Goal: Transaction & Acquisition: Purchase product/service

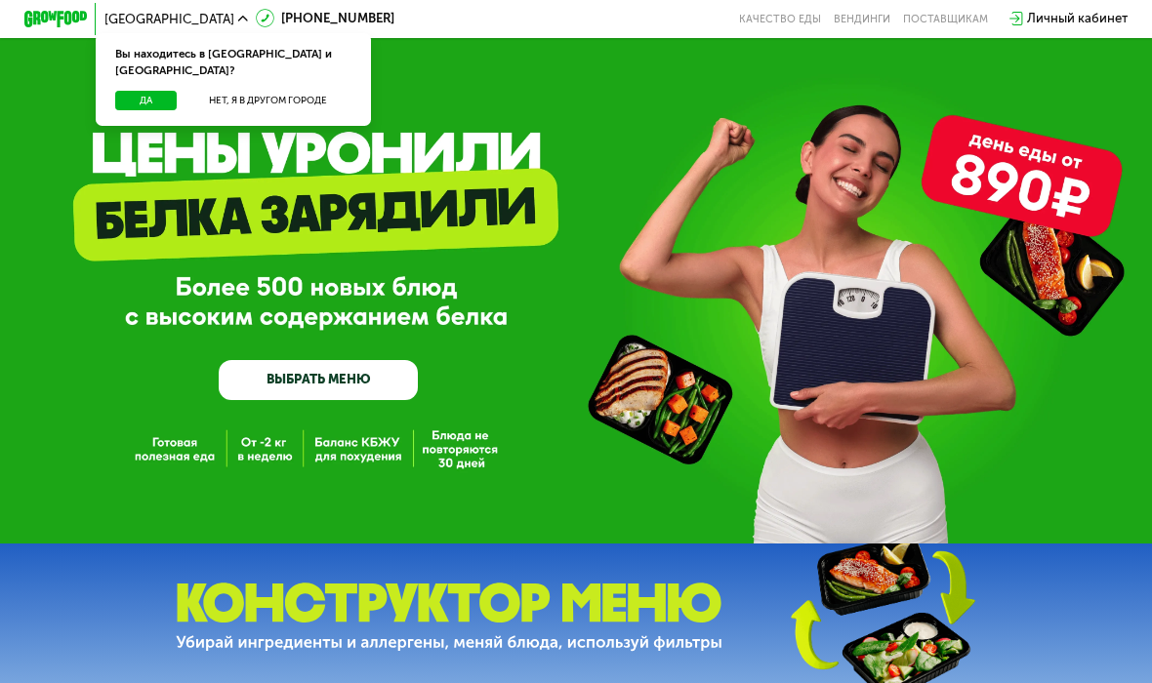
click at [145, 63] on div "Вы находитесь в [GEOGRAPHIC_DATA] и [GEOGRAPHIC_DATA]?" at bounding box center [233, 62] width 275 height 58
click at [158, 91] on button "Да" at bounding box center [146, 101] width 62 height 20
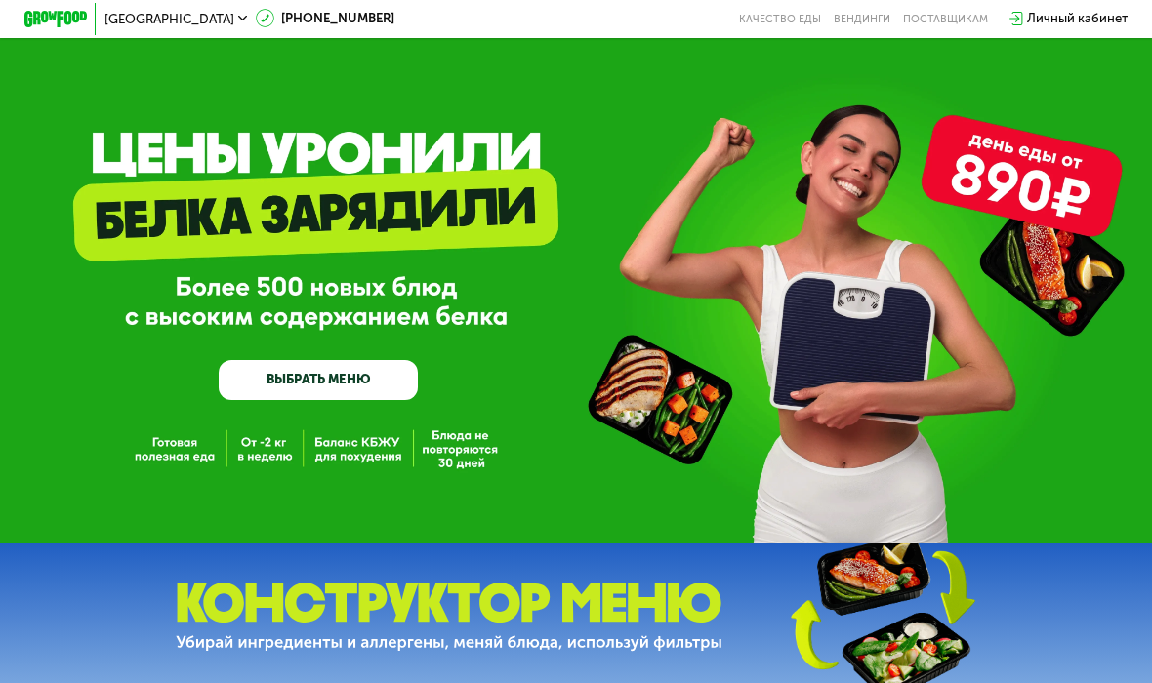
click at [325, 369] on link "ВЫБРАТЬ МЕНЮ" at bounding box center [318, 380] width 199 height 40
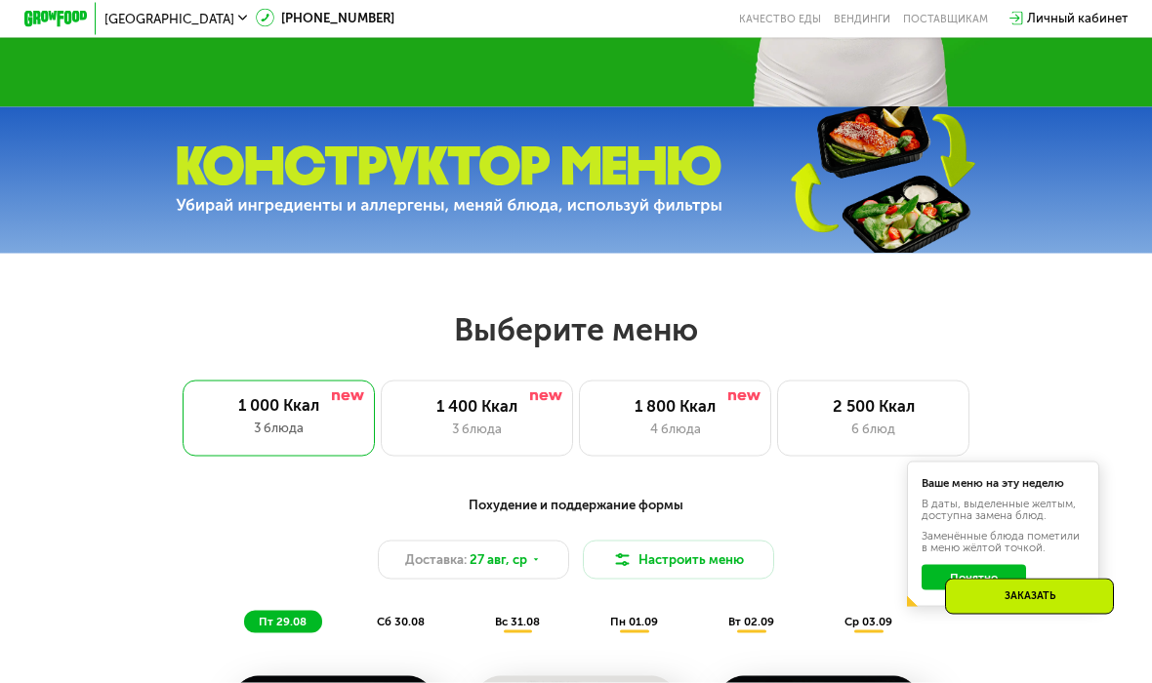
scroll to position [709, 0]
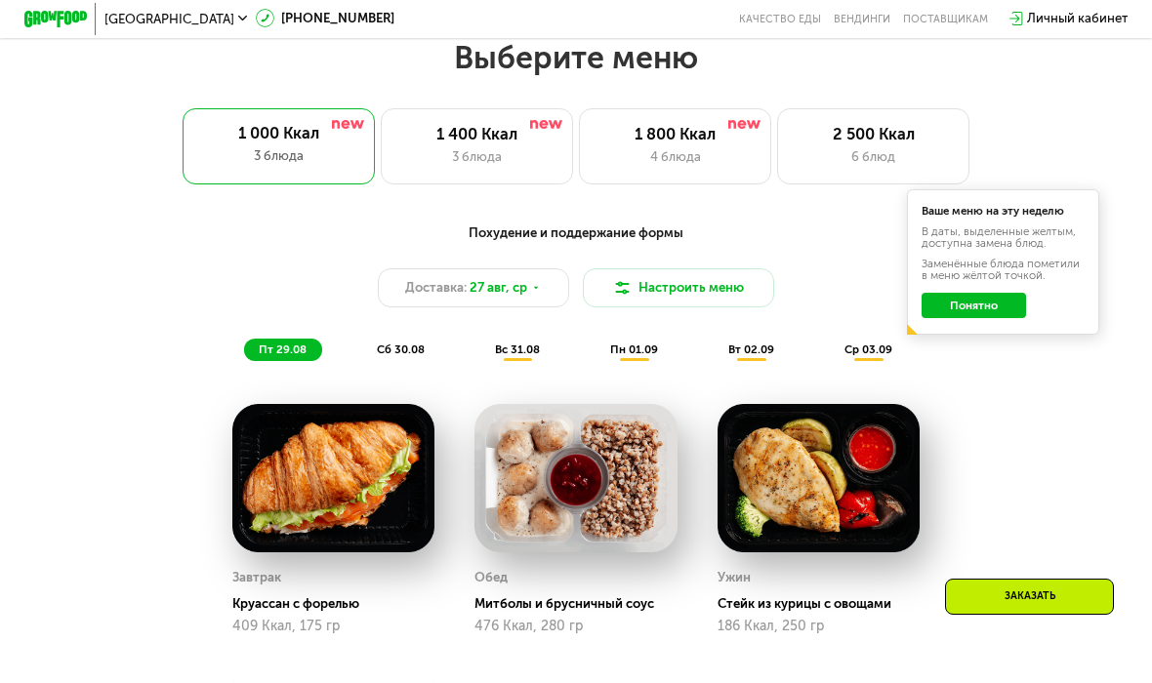
click at [989, 305] on button "Понятно" at bounding box center [973, 305] width 103 height 25
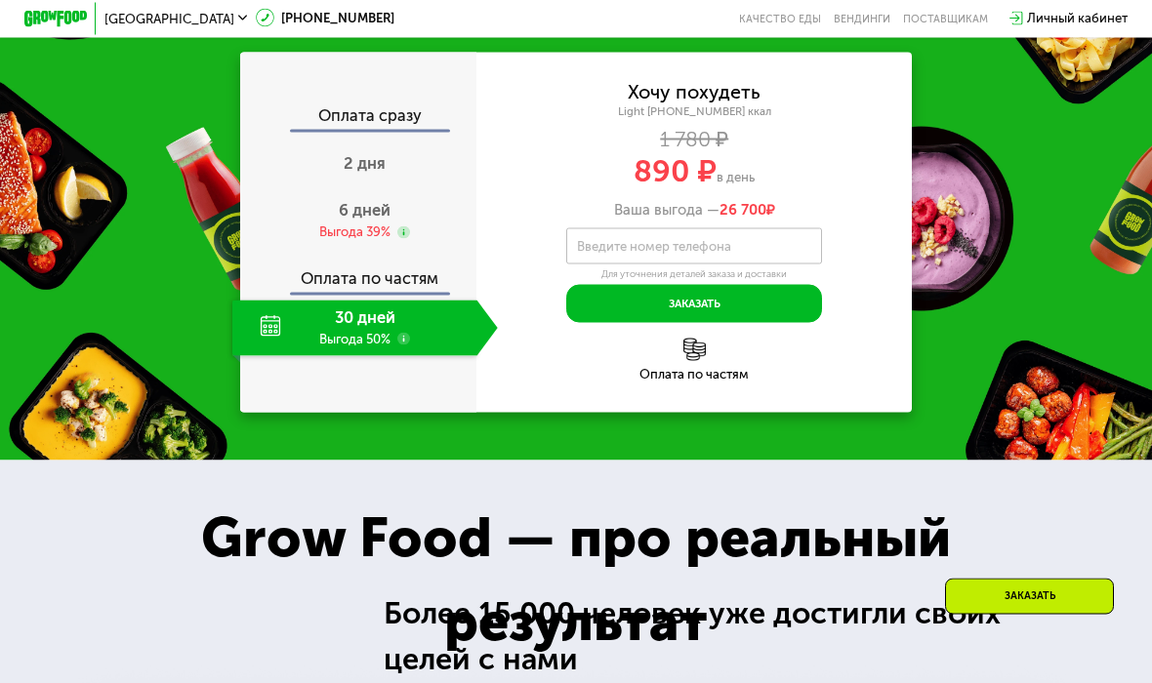
scroll to position [1681, 0]
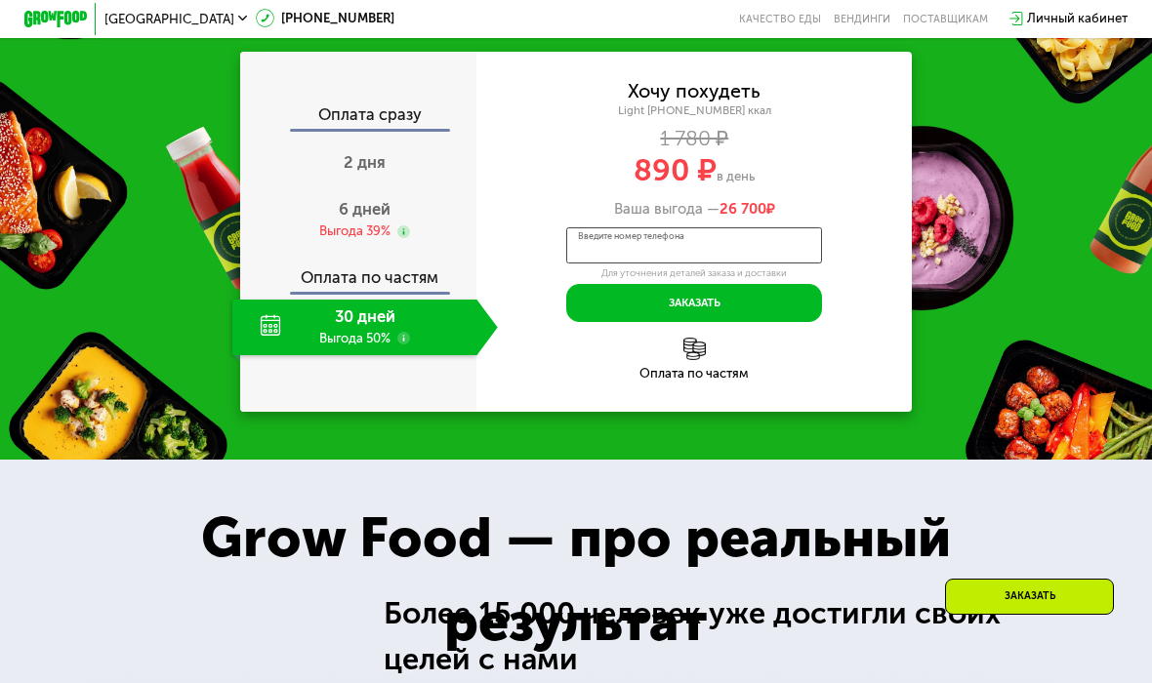
click at [745, 240] on input "Введите номер телефона" at bounding box center [694, 246] width 256 height 36
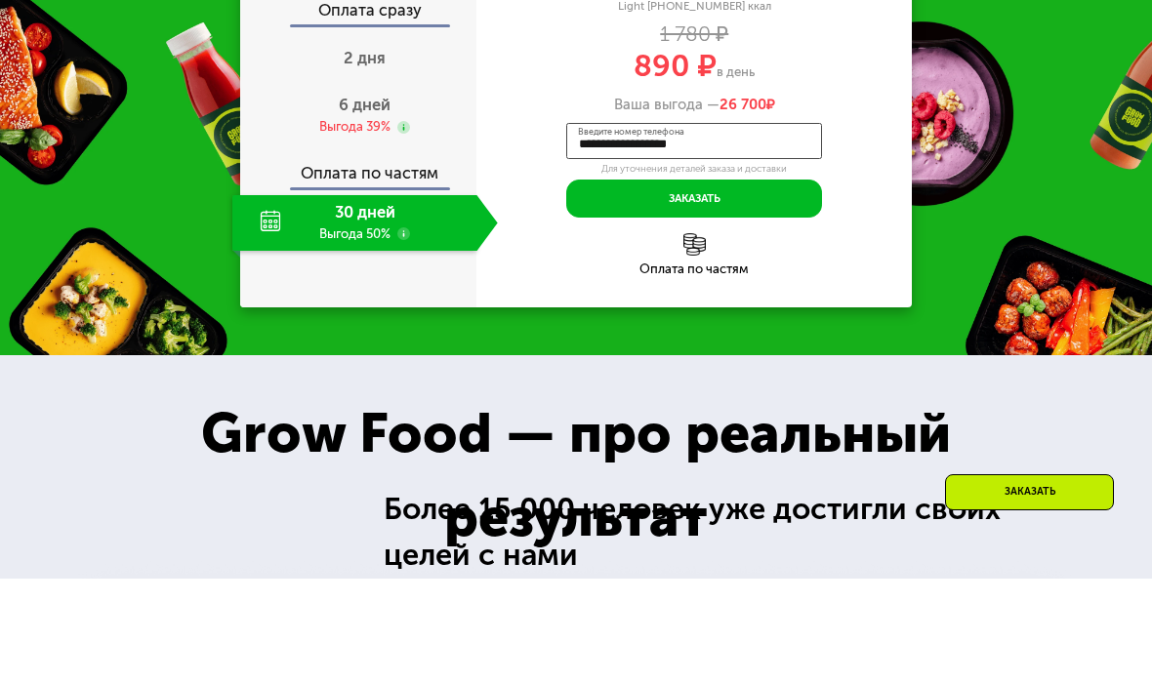
type input "**********"
click at [751, 284] on button "Заказать" at bounding box center [694, 303] width 256 height 38
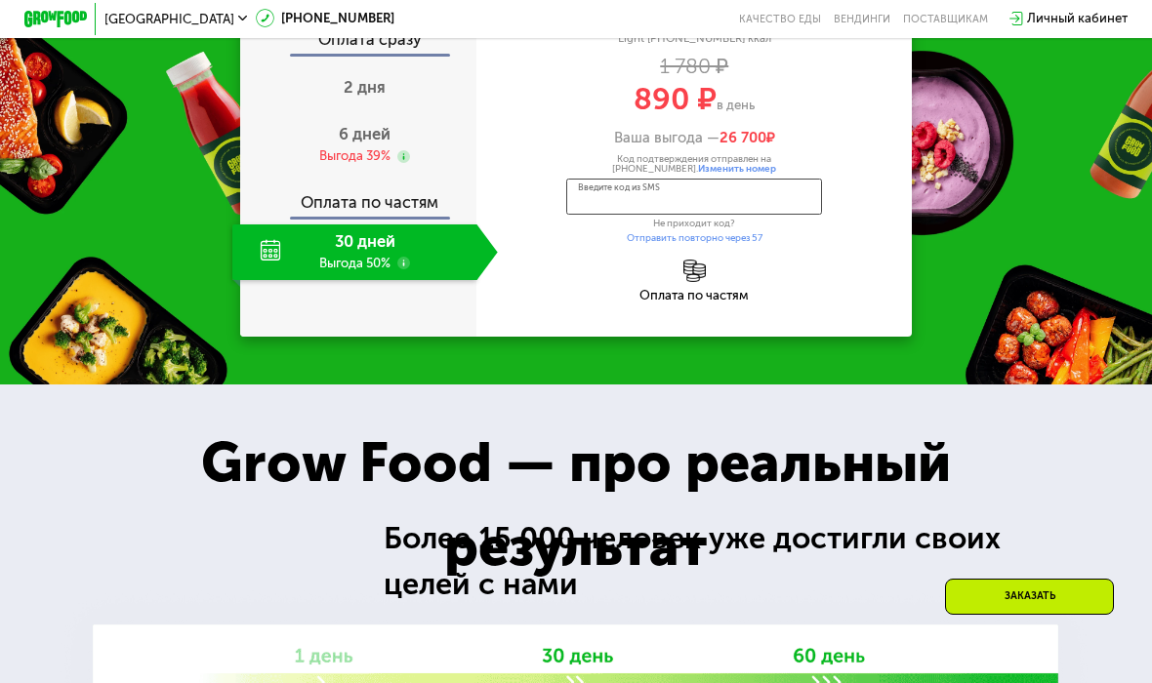
click at [711, 191] on input "Введите код из SMS" at bounding box center [694, 197] width 256 height 36
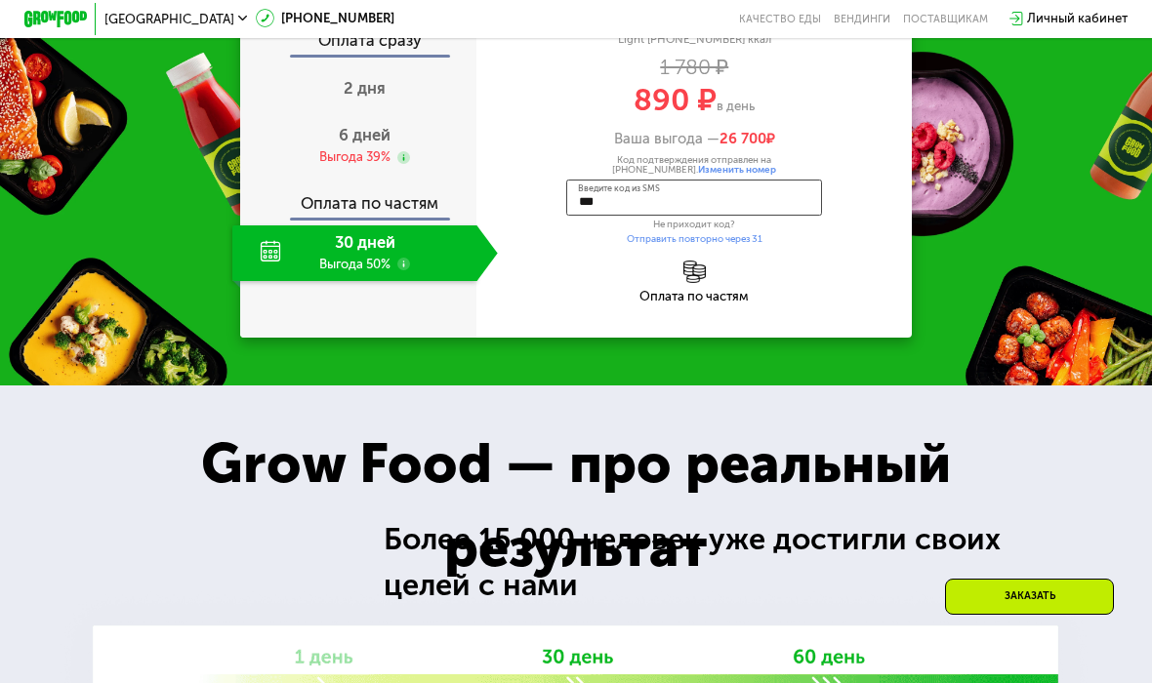
type input "****"
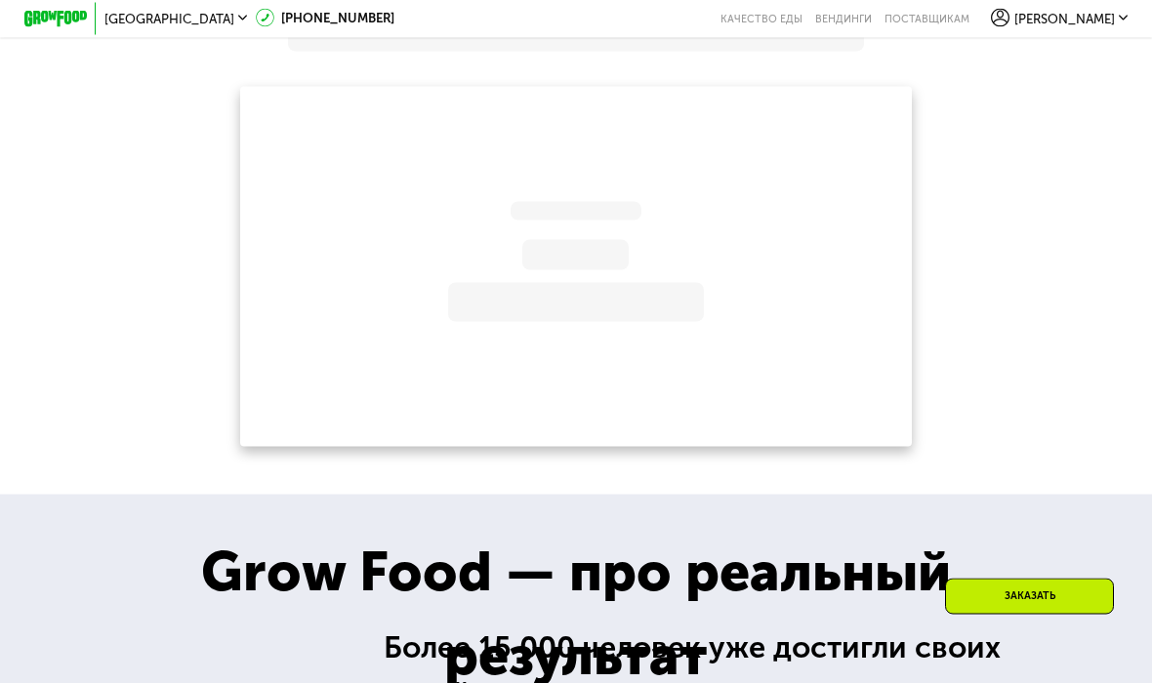
scroll to position [1757, 0]
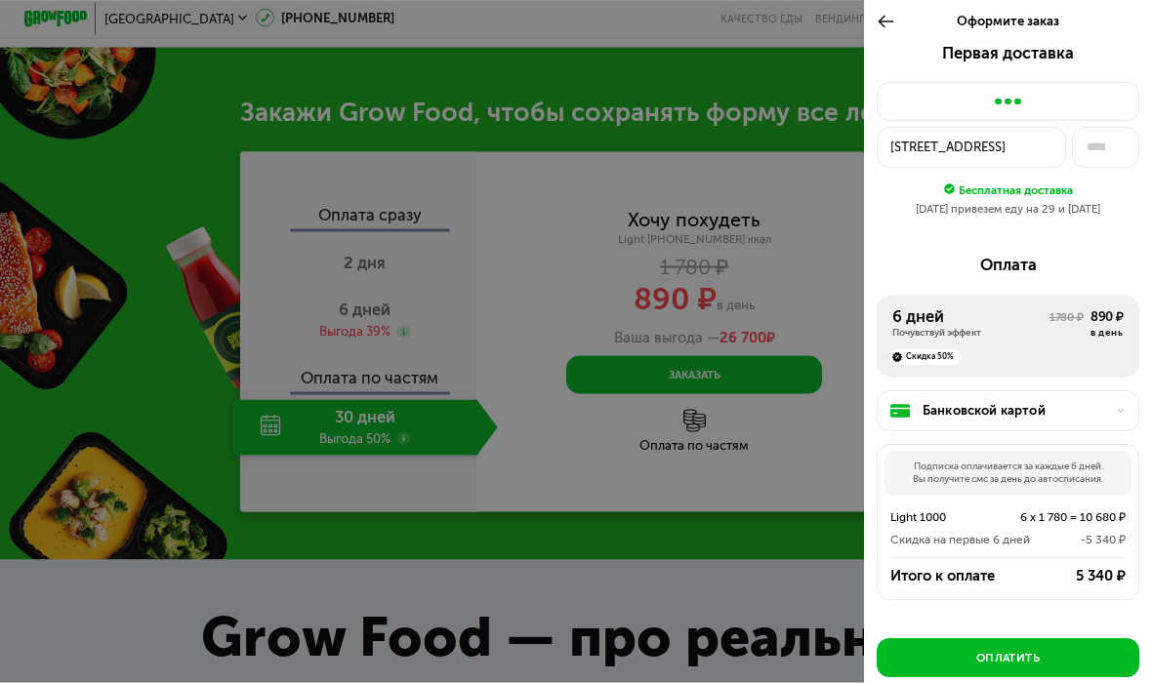
scroll to position [1596, 0]
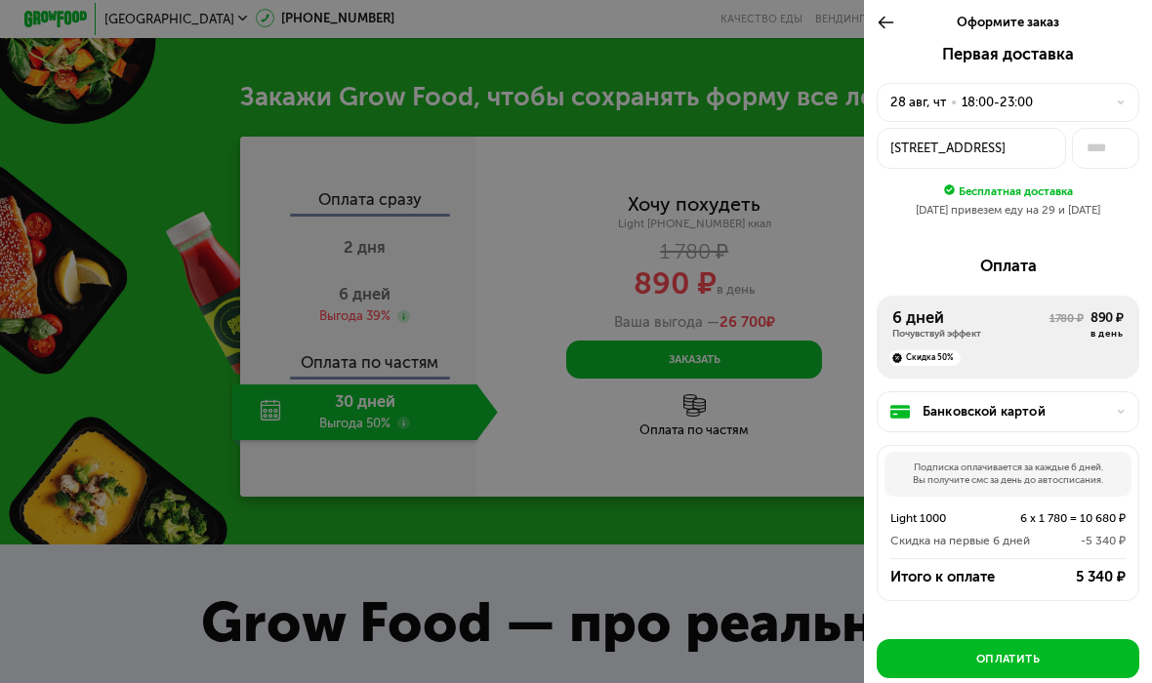
click at [918, 87] on div "[DATE] • 18:00-23:00" at bounding box center [1008, 102] width 263 height 39
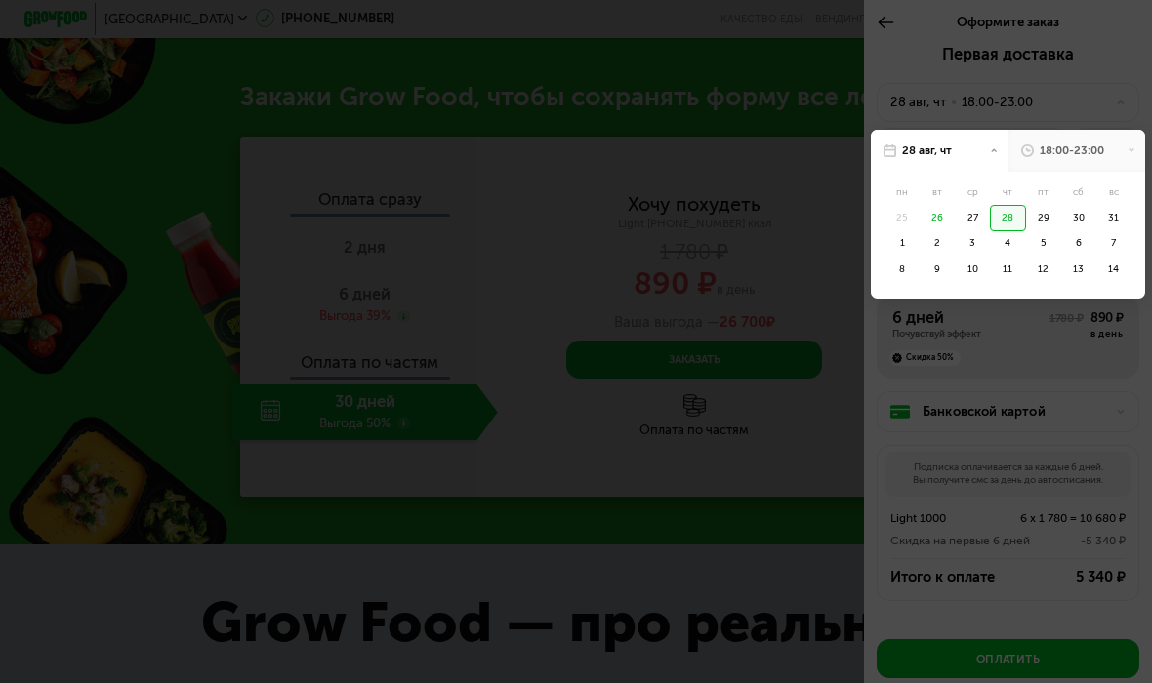
click at [935, 213] on div "26" at bounding box center [937, 218] width 35 height 26
click at [933, 212] on div "26" at bounding box center [937, 218] width 35 height 26
click at [931, 220] on div "26" at bounding box center [937, 218] width 35 height 26
click at [990, 205] on div "27" at bounding box center [1007, 218] width 35 height 26
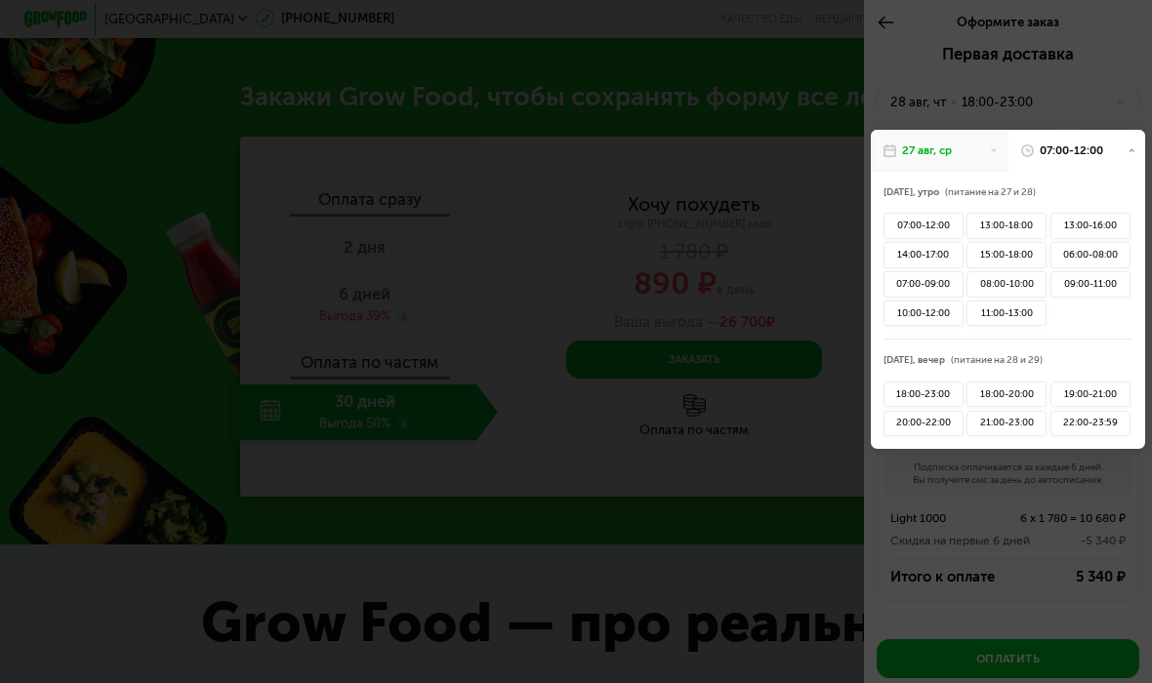
click at [939, 215] on div "07:00-12:00" at bounding box center [924, 226] width 80 height 26
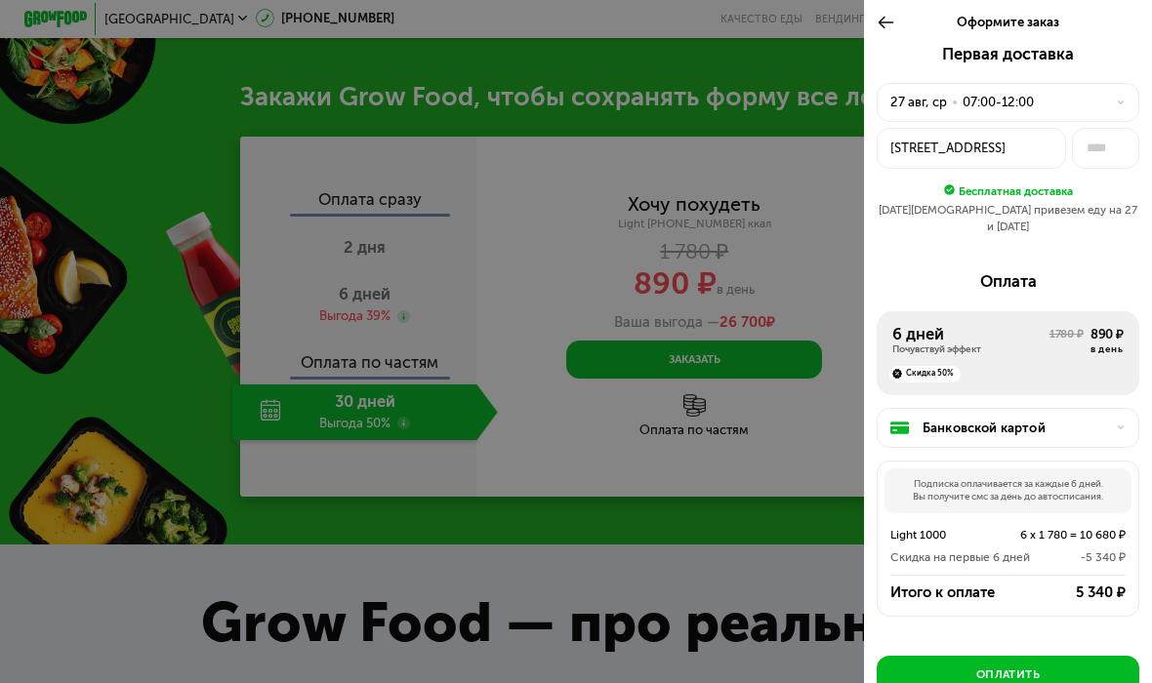
click at [1087, 96] on div "[DATE] • 07:00-12:00" at bounding box center [998, 103] width 216 height 20
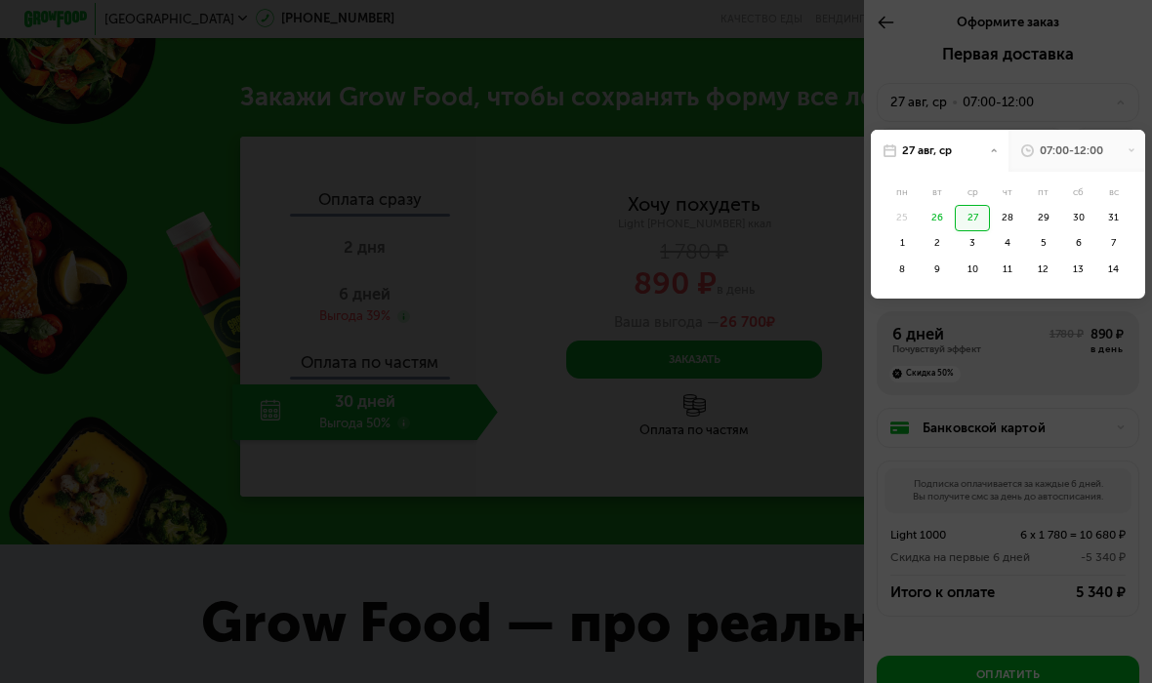
click at [1084, 144] on div "07:00-12:00" at bounding box center [1071, 151] width 63 height 16
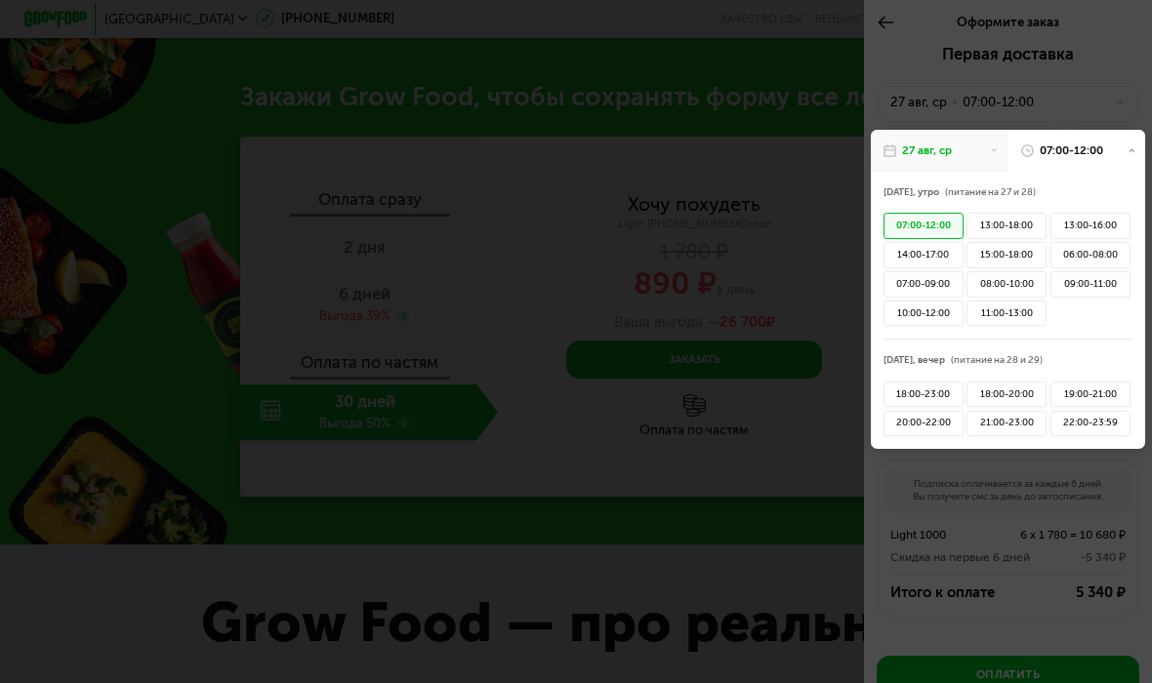
click at [1015, 217] on div "13:00-18:00" at bounding box center [1007, 226] width 80 height 26
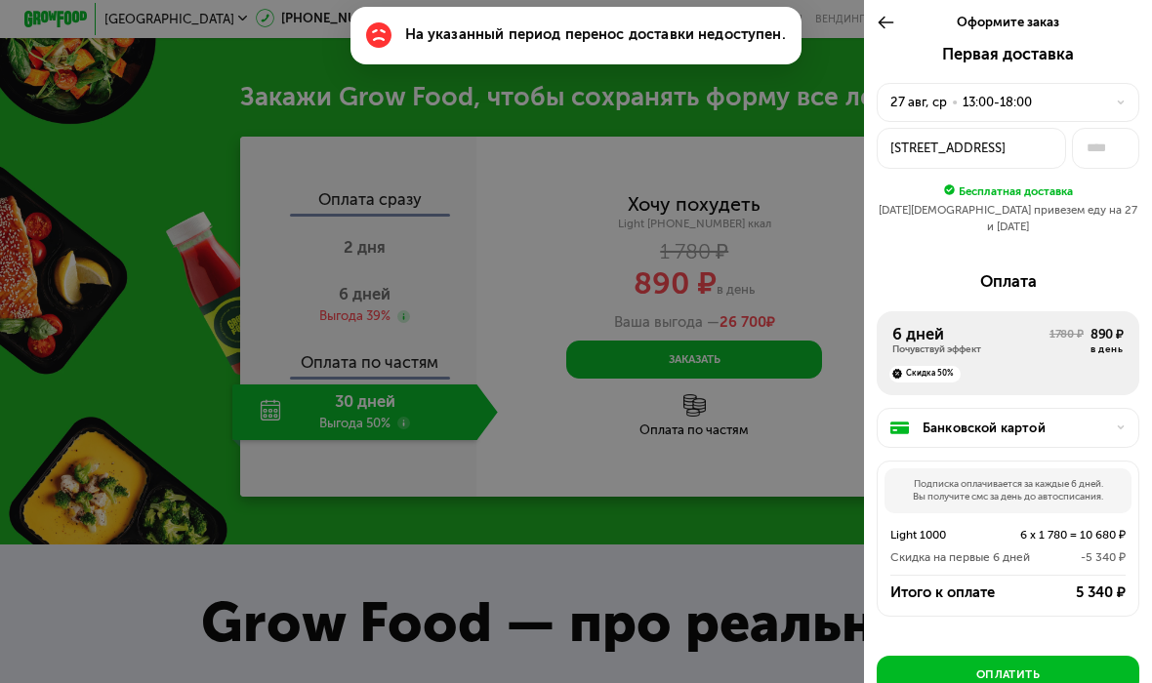
click at [1095, 97] on div "[DATE] • 13:00-18:00" at bounding box center [998, 103] width 216 height 20
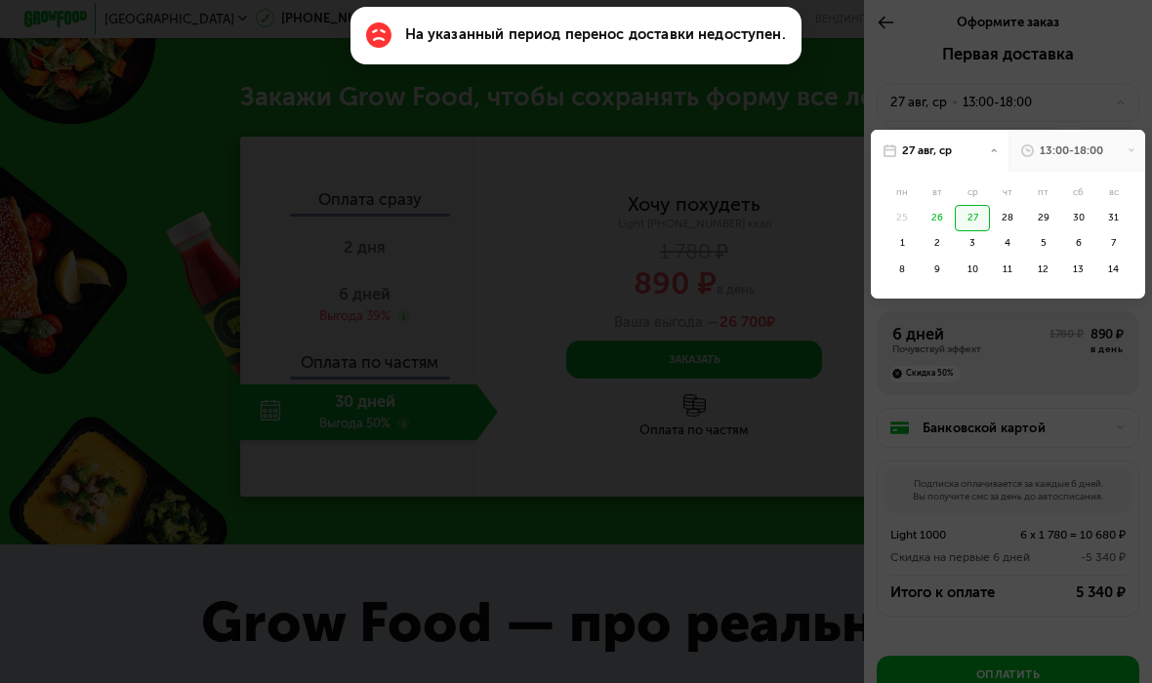
click at [1026, 214] on div "28" at bounding box center [1043, 218] width 35 height 26
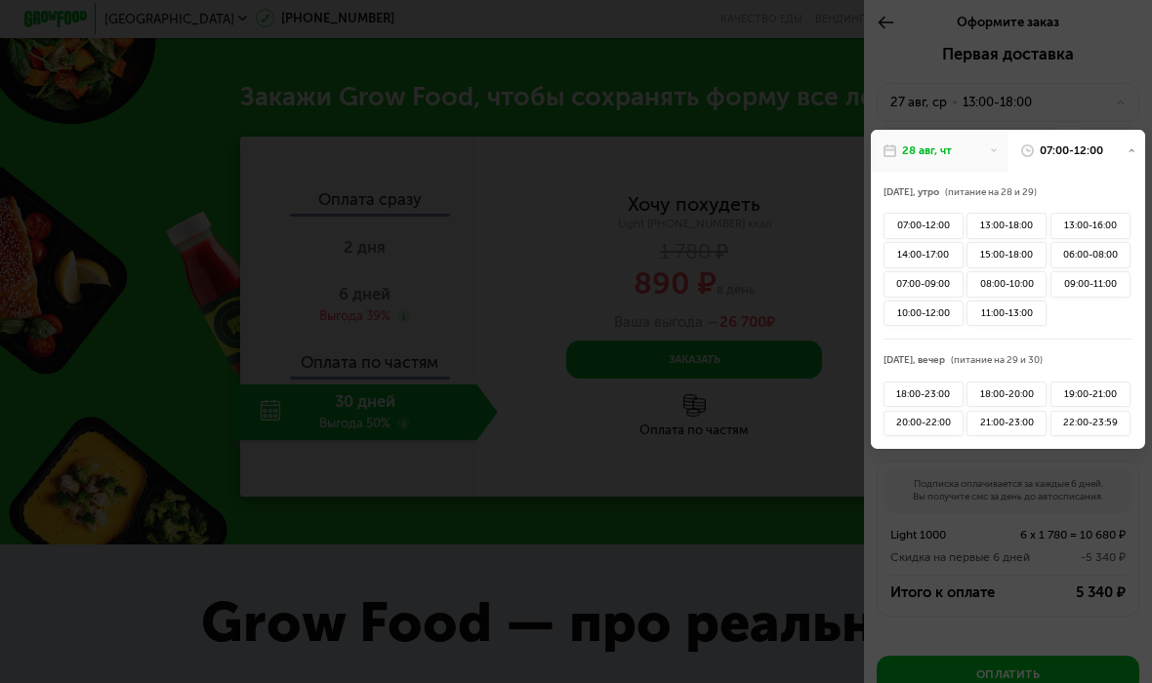
click at [932, 220] on div "07:00-12:00" at bounding box center [924, 226] width 80 height 26
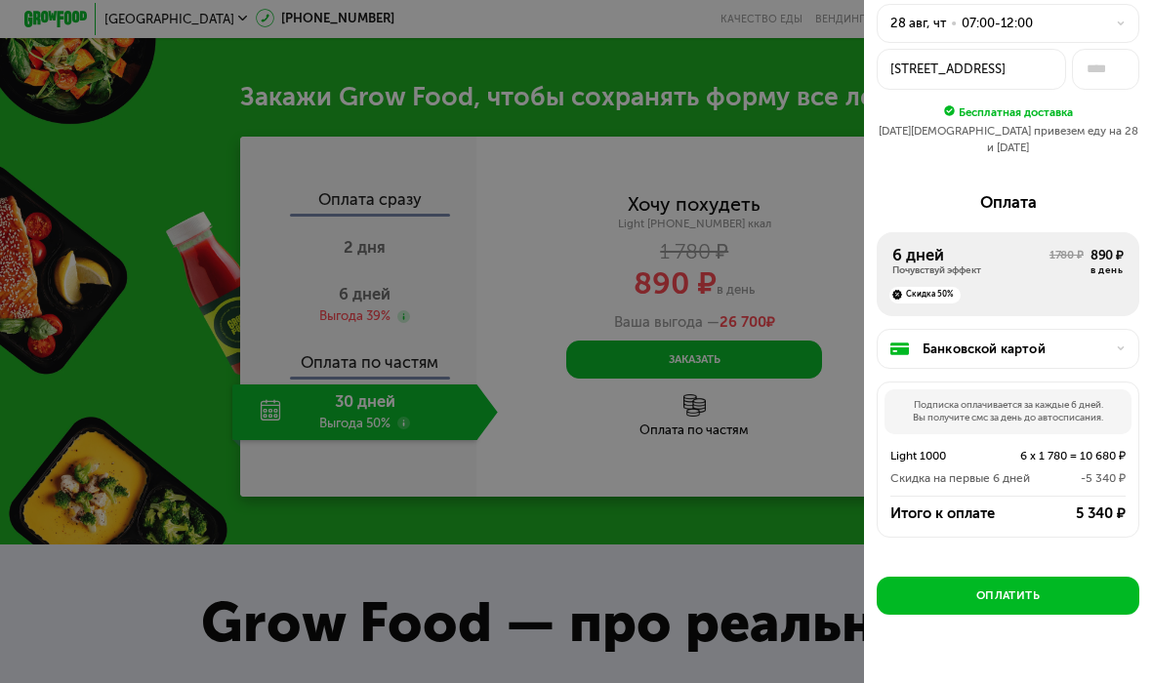
scroll to position [77, 0]
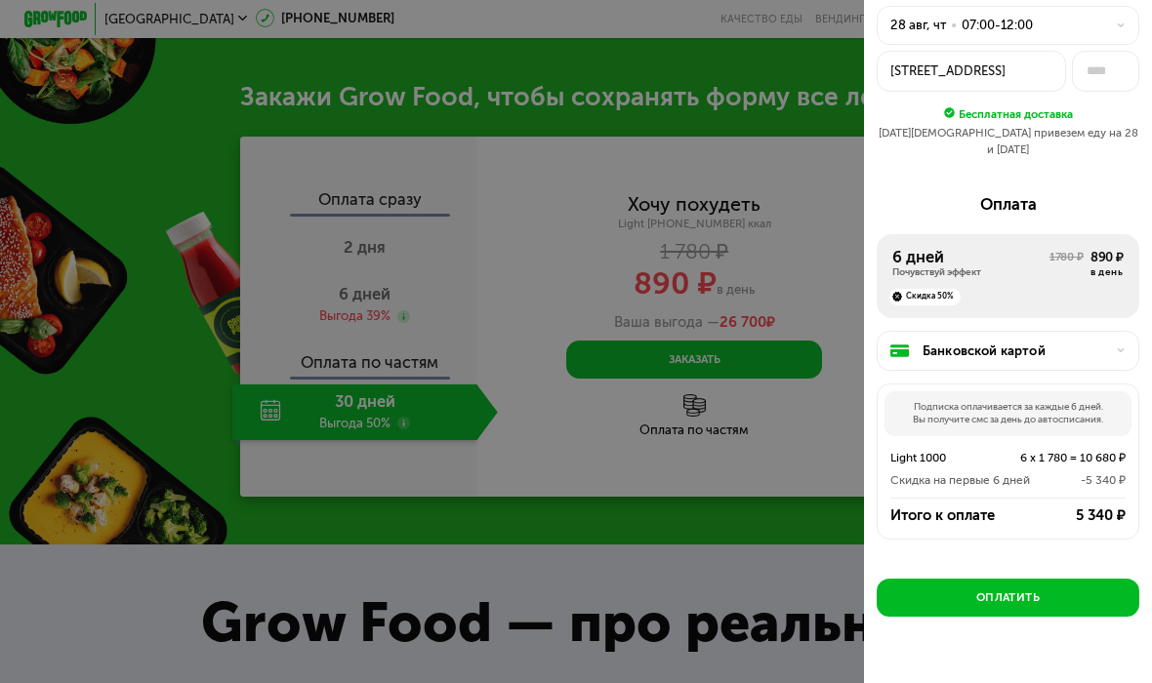
click at [801, 424] on div at bounding box center [576, 341] width 1152 height 683
click at [801, 387] on div at bounding box center [576, 341] width 1152 height 683
click at [806, 92] on div at bounding box center [576, 341] width 1152 height 683
click at [764, 111] on div at bounding box center [576, 341] width 1152 height 683
click at [519, 103] on div at bounding box center [576, 341] width 1152 height 683
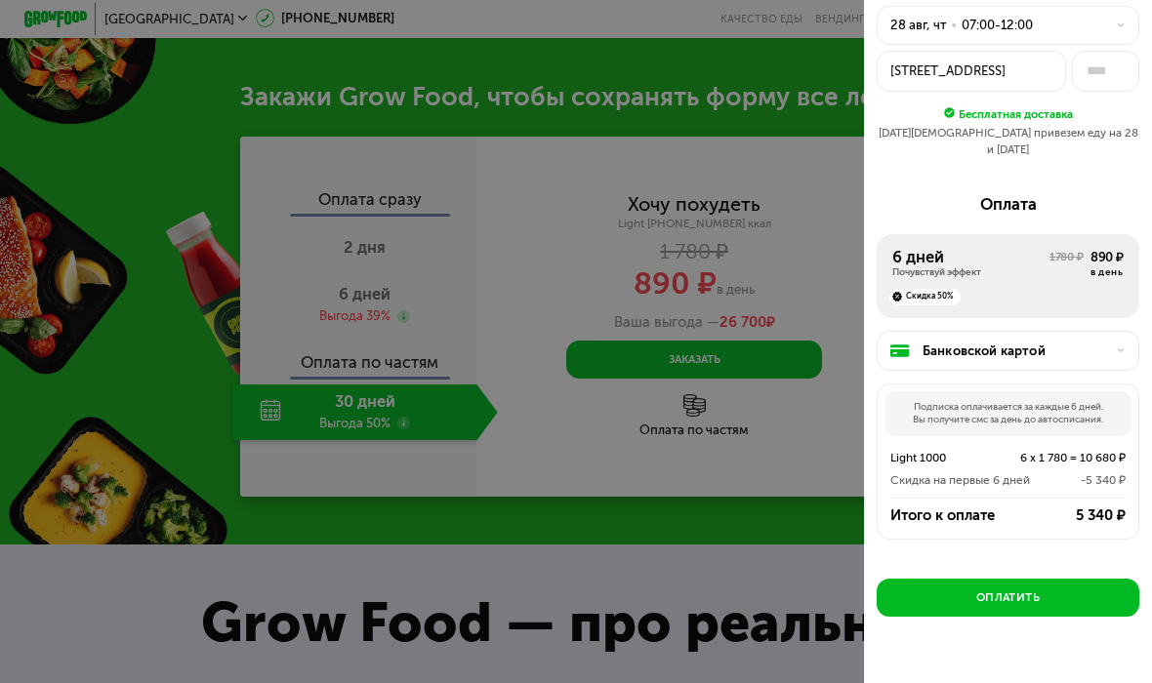
click at [1126, 23] on icon at bounding box center [1121, 26] width 10 height 10
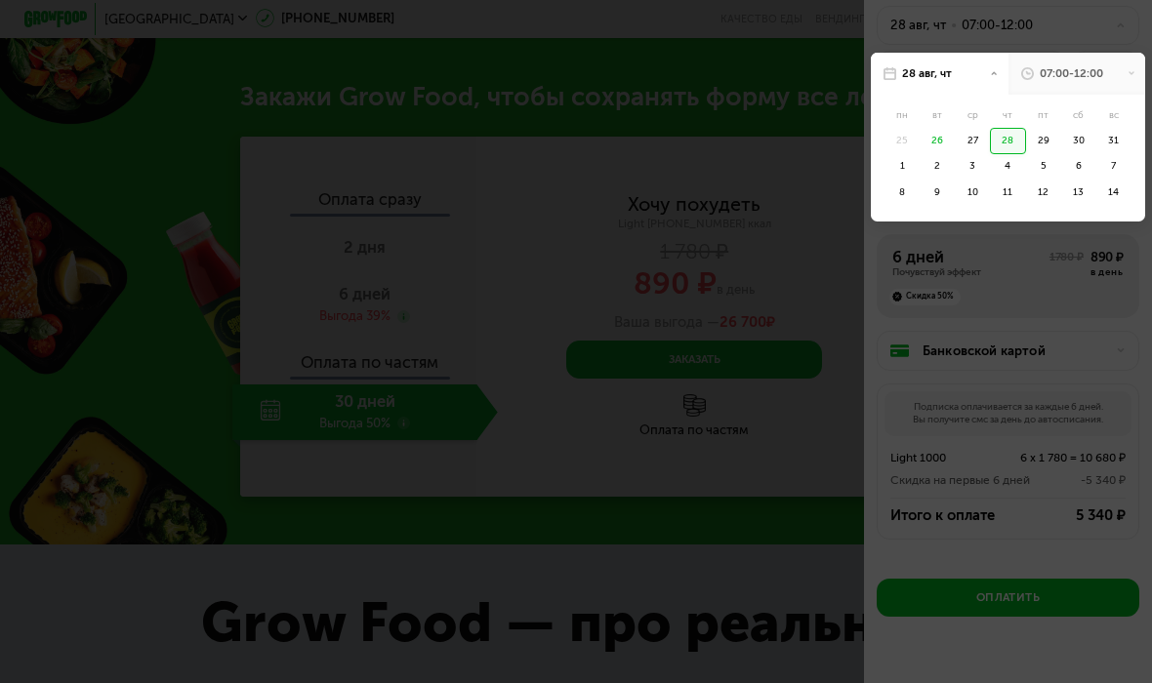
click at [781, 51] on div at bounding box center [576, 341] width 1152 height 683
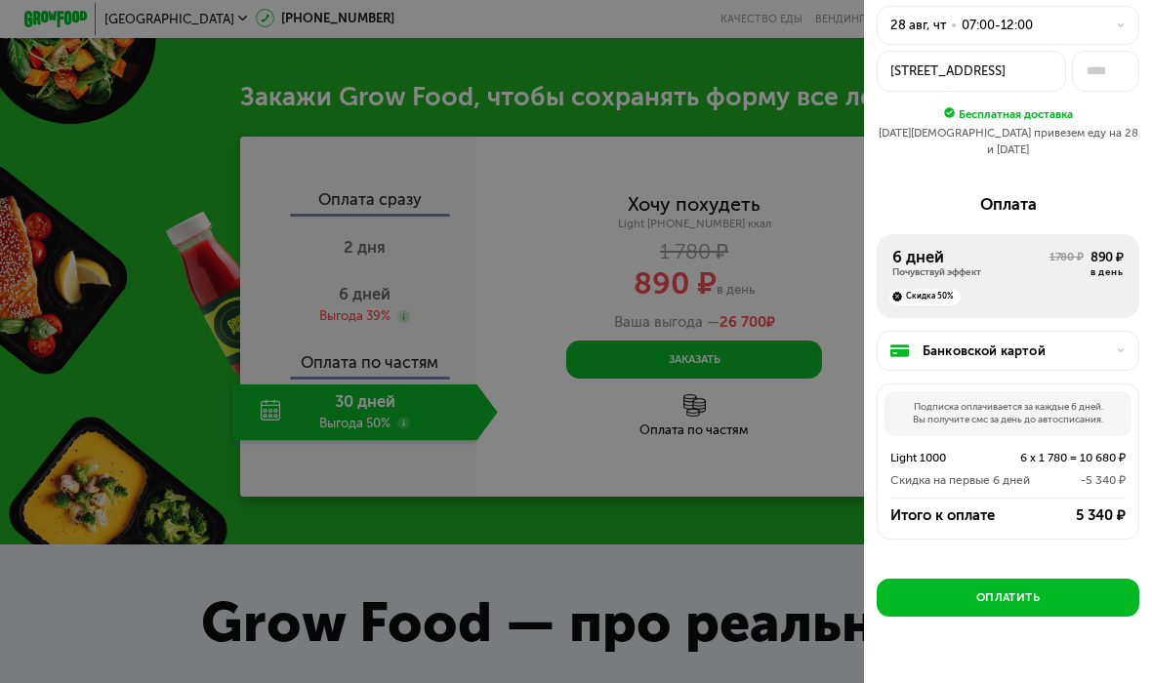
click at [752, 72] on div at bounding box center [576, 341] width 1152 height 683
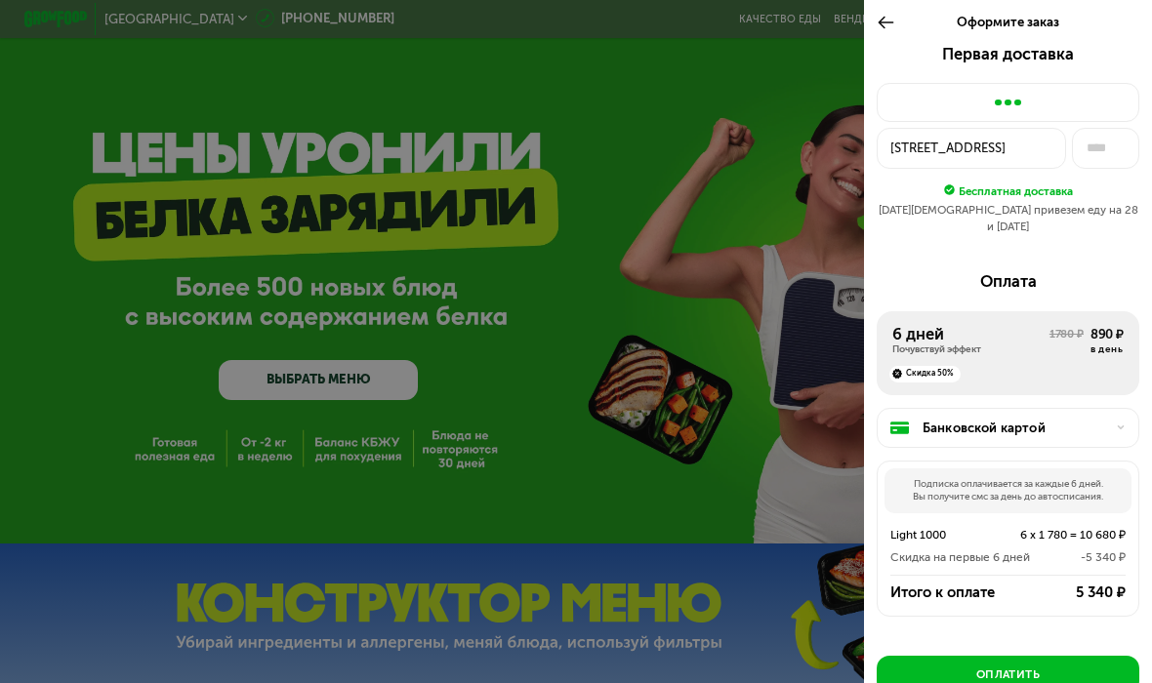
click at [761, 373] on div at bounding box center [576, 341] width 1152 height 683
click at [316, 408] on div at bounding box center [576, 341] width 1152 height 683
click at [315, 408] on div at bounding box center [576, 341] width 1152 height 683
click at [352, 373] on div at bounding box center [576, 341] width 1152 height 683
click at [355, 366] on div at bounding box center [576, 341] width 1152 height 683
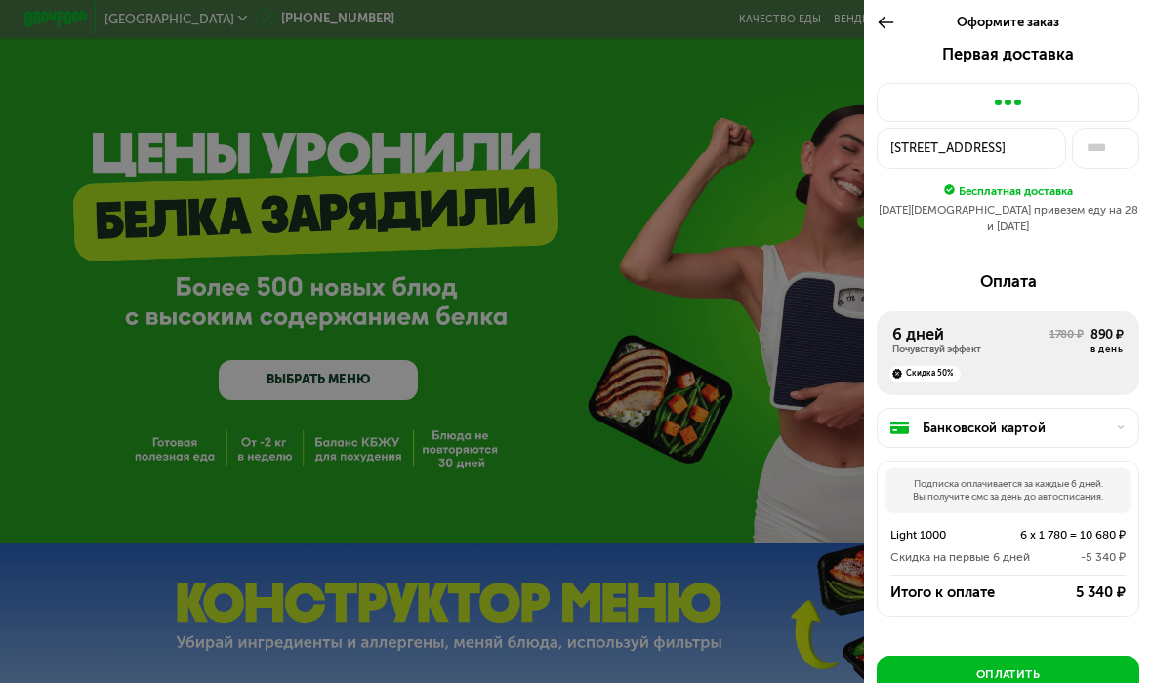
click at [889, 28] on icon at bounding box center [886, 23] width 19 height 20
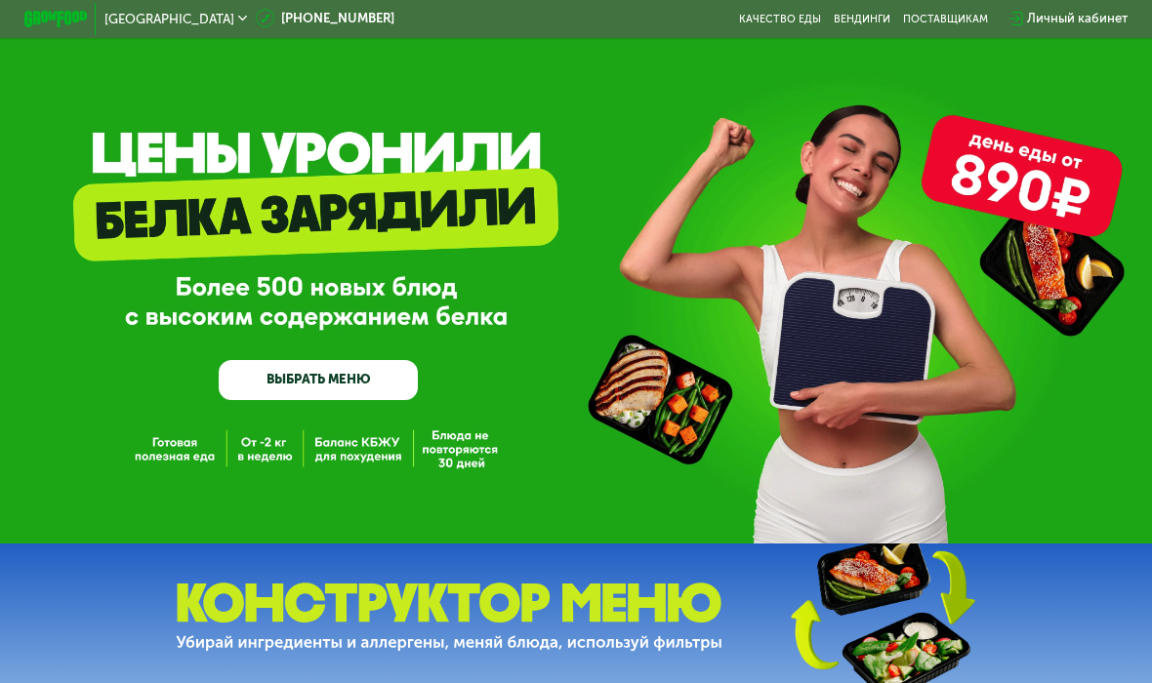
click at [373, 365] on link "ВЫБРАТЬ МЕНЮ" at bounding box center [318, 380] width 199 height 40
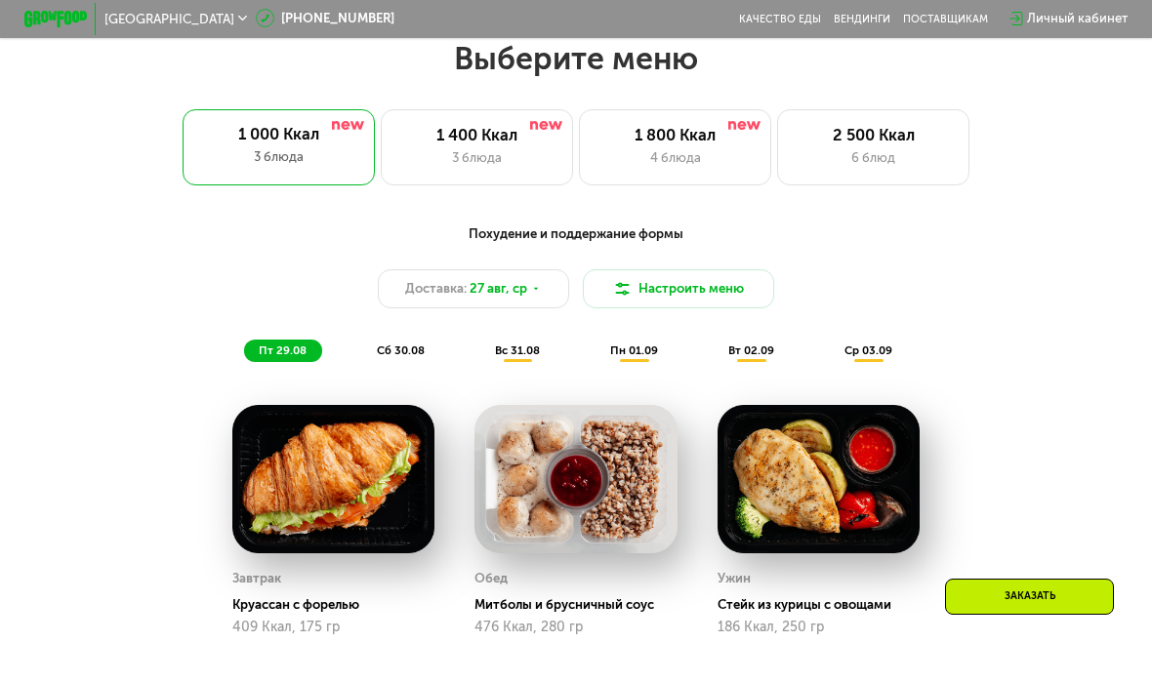
scroll to position [709, 0]
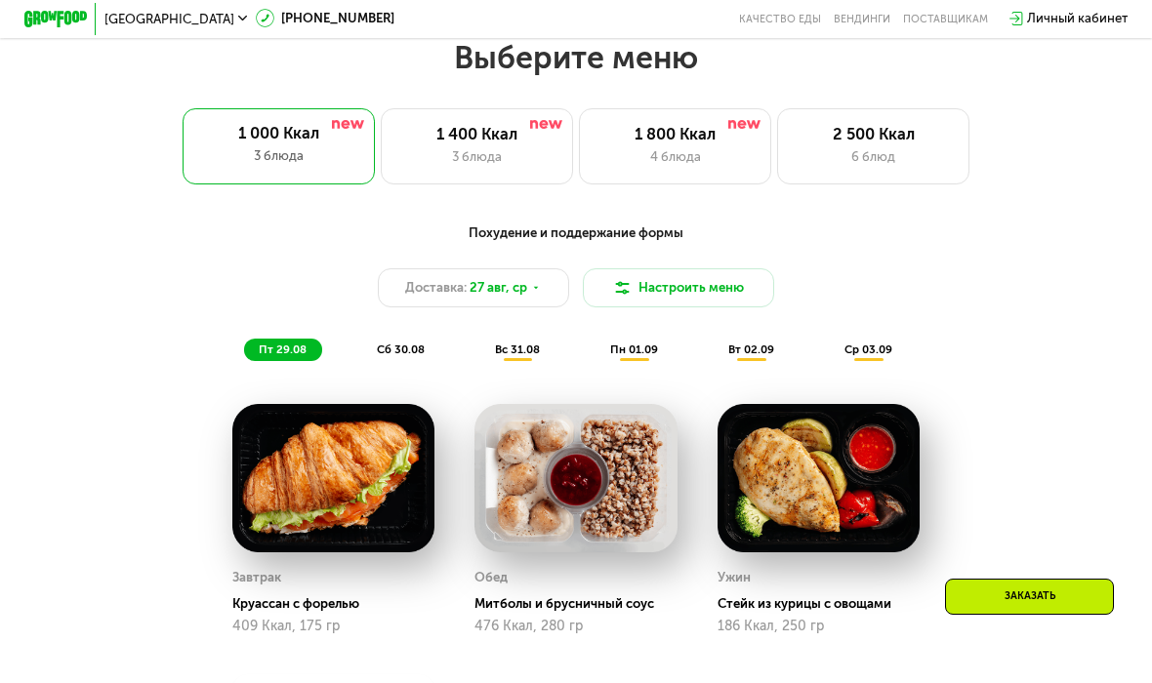
click at [685, 138] on div "1 800 Ккал" at bounding box center [676, 135] width 158 height 20
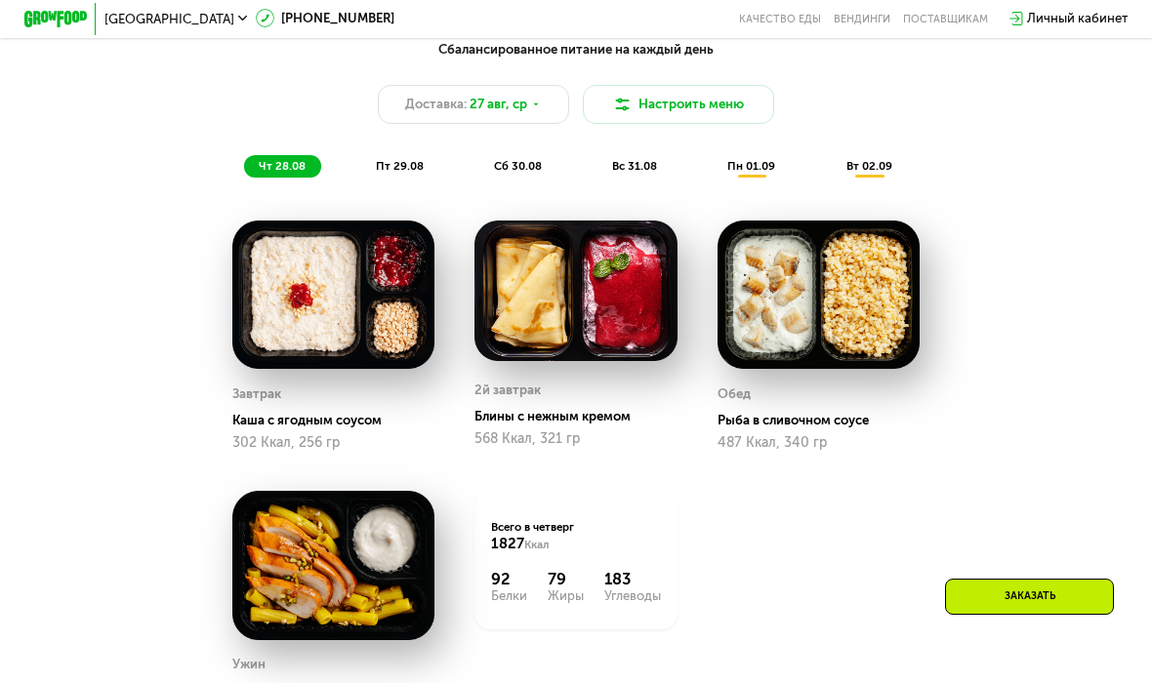
scroll to position [891, 0]
click at [400, 160] on span "пт 29.08" at bounding box center [400, 167] width 48 height 14
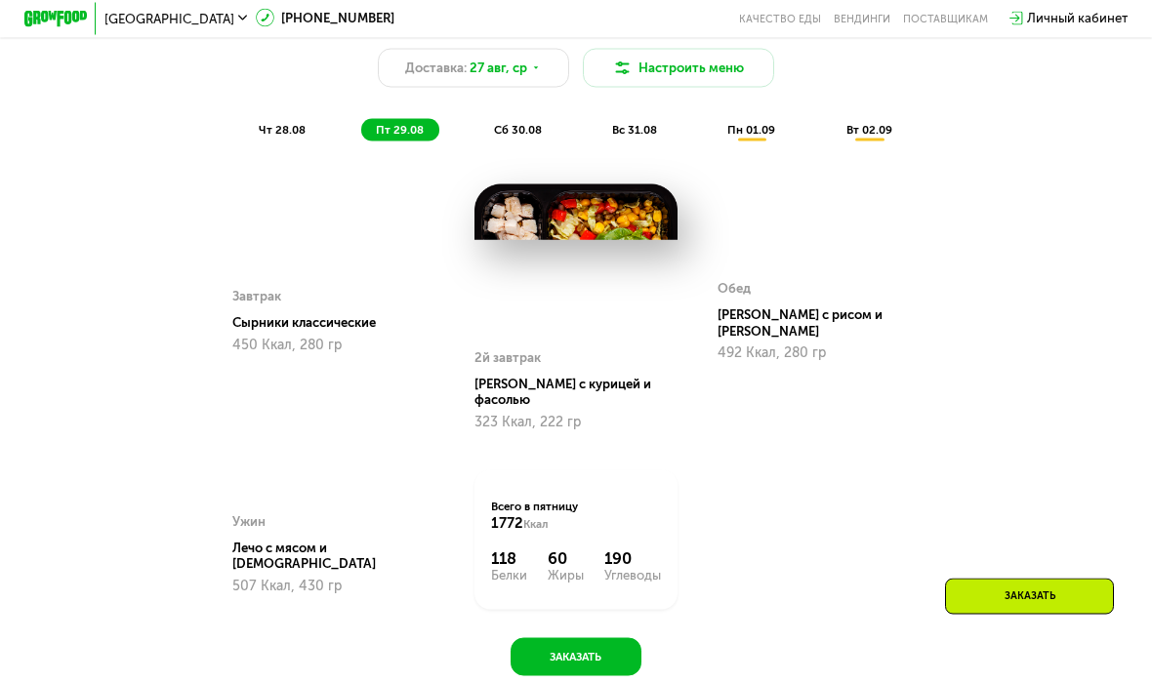
scroll to position [911, 0]
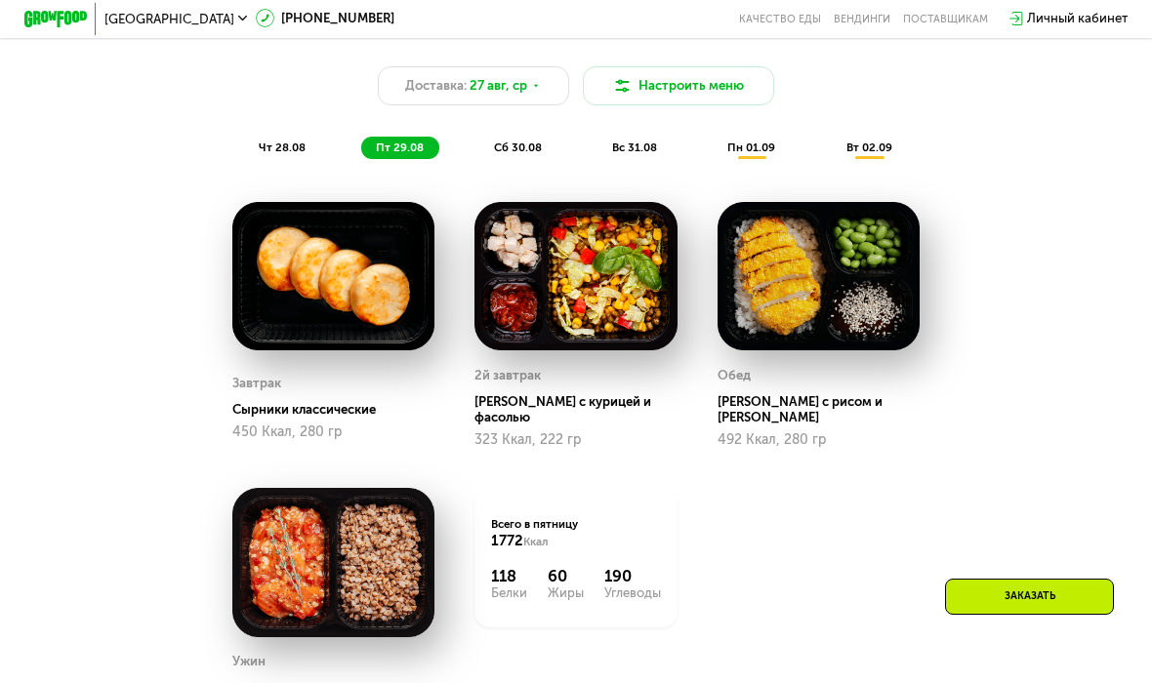
click at [534, 153] on span "сб 30.08" at bounding box center [518, 148] width 48 height 14
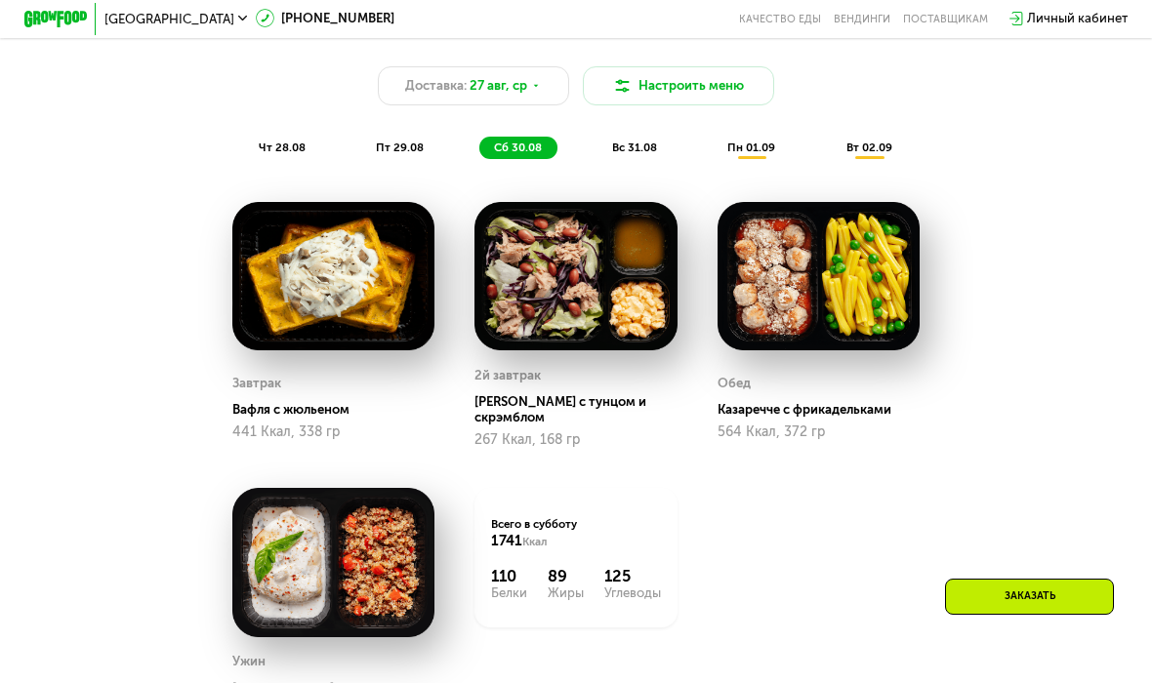
click at [631, 151] on span "вс 31.08" at bounding box center [634, 148] width 45 height 14
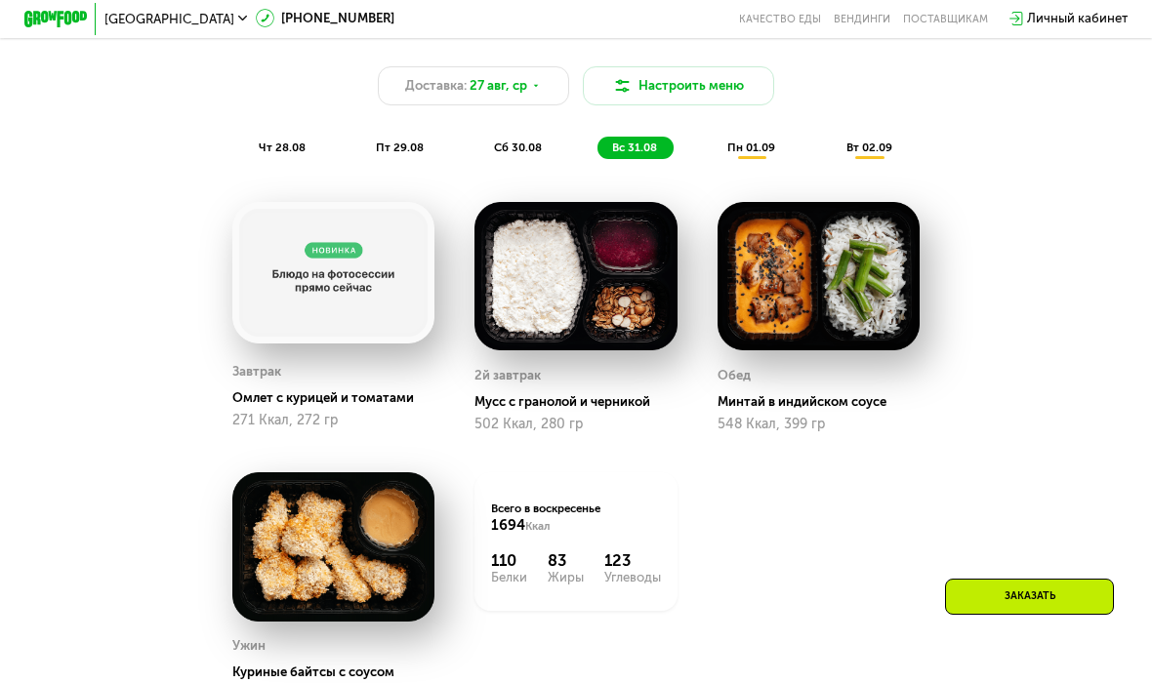
click at [832, 137] on div "пн 01.09" at bounding box center [870, 148] width 76 height 22
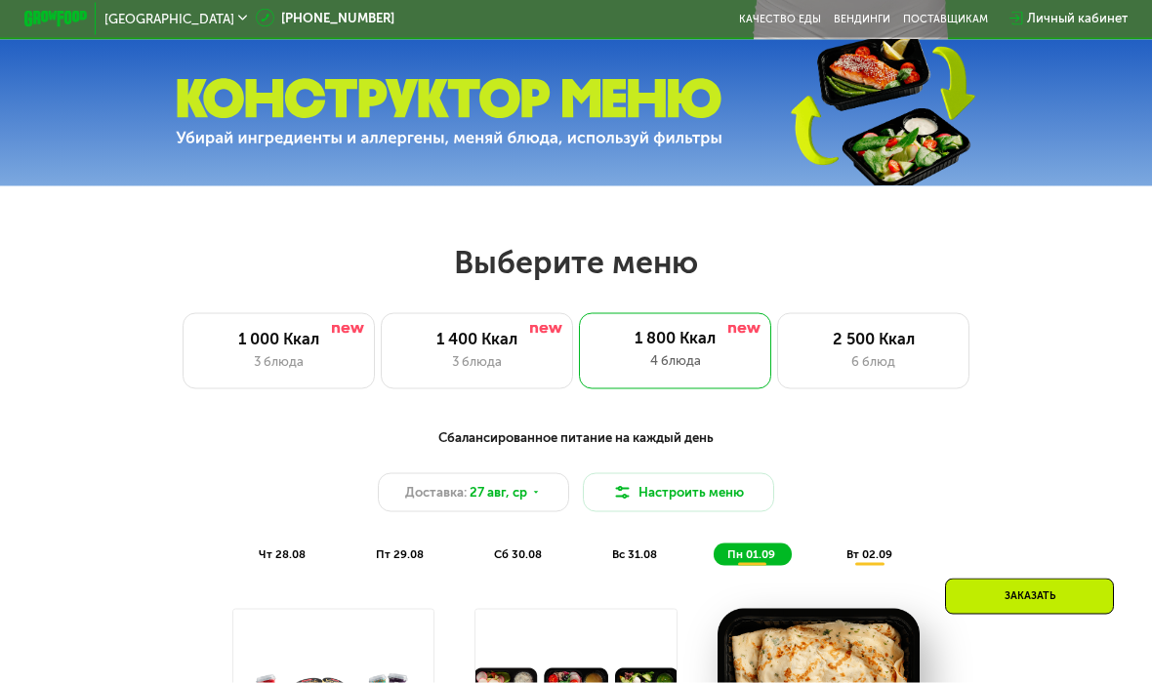
scroll to position [505, 0]
click at [486, 343] on div "1 400 Ккал" at bounding box center [476, 339] width 158 height 20
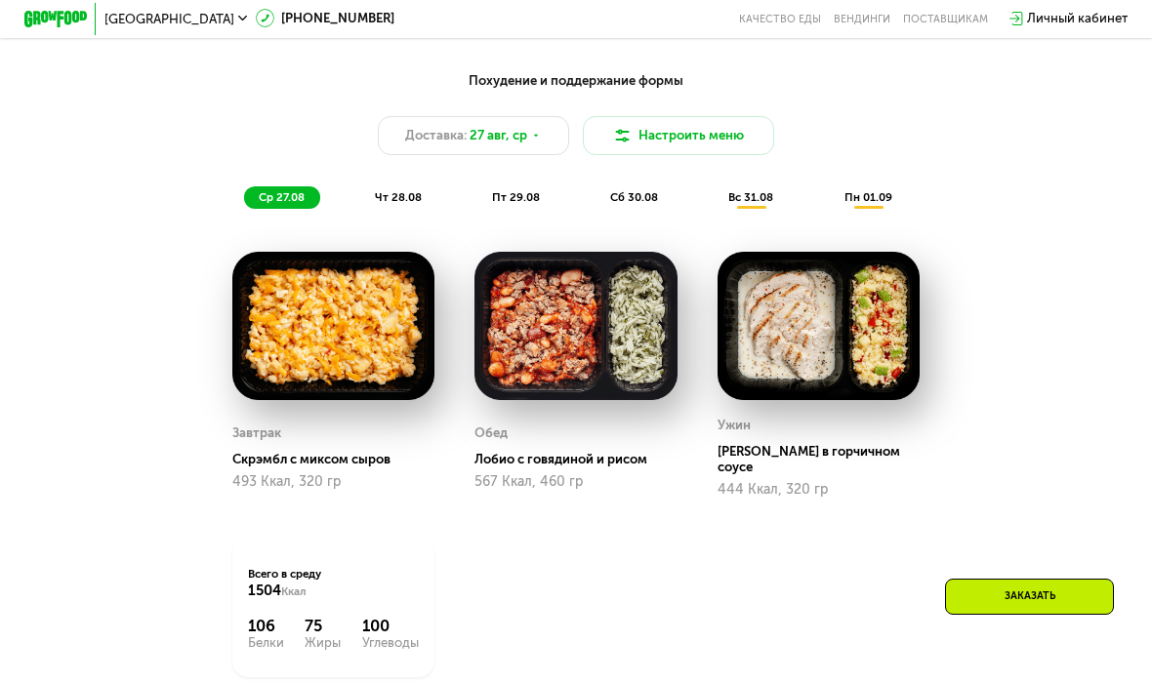
scroll to position [848, 0]
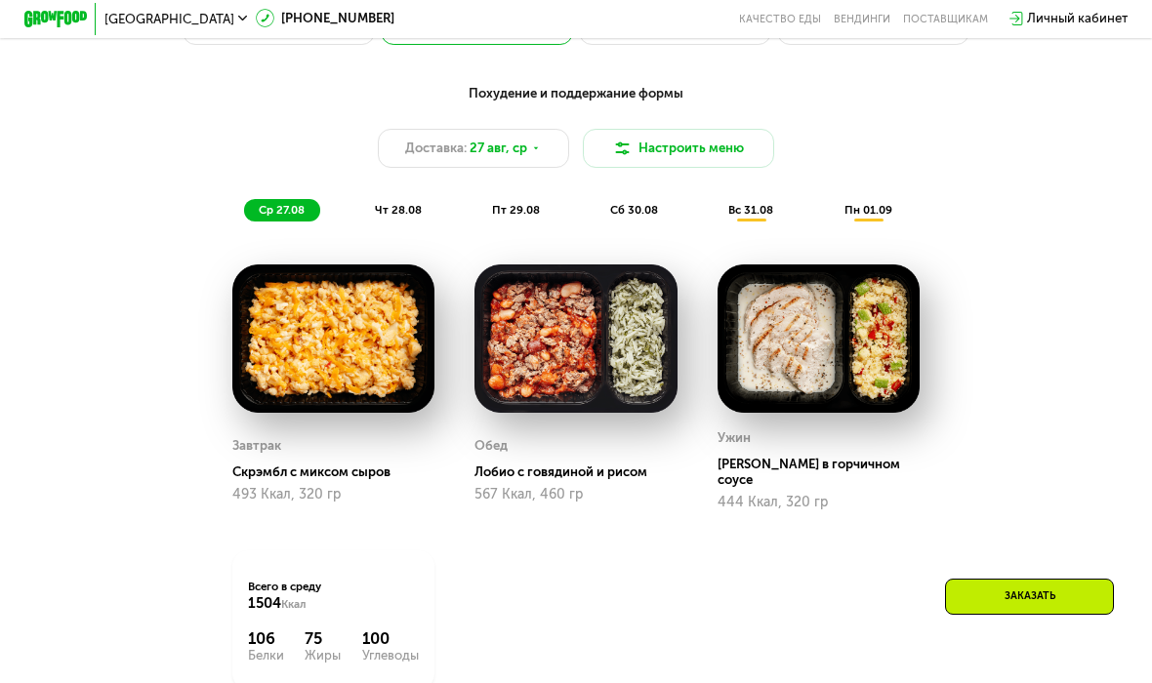
click at [477, 199] on div "чт 28.08" at bounding box center [516, 210] width 78 height 22
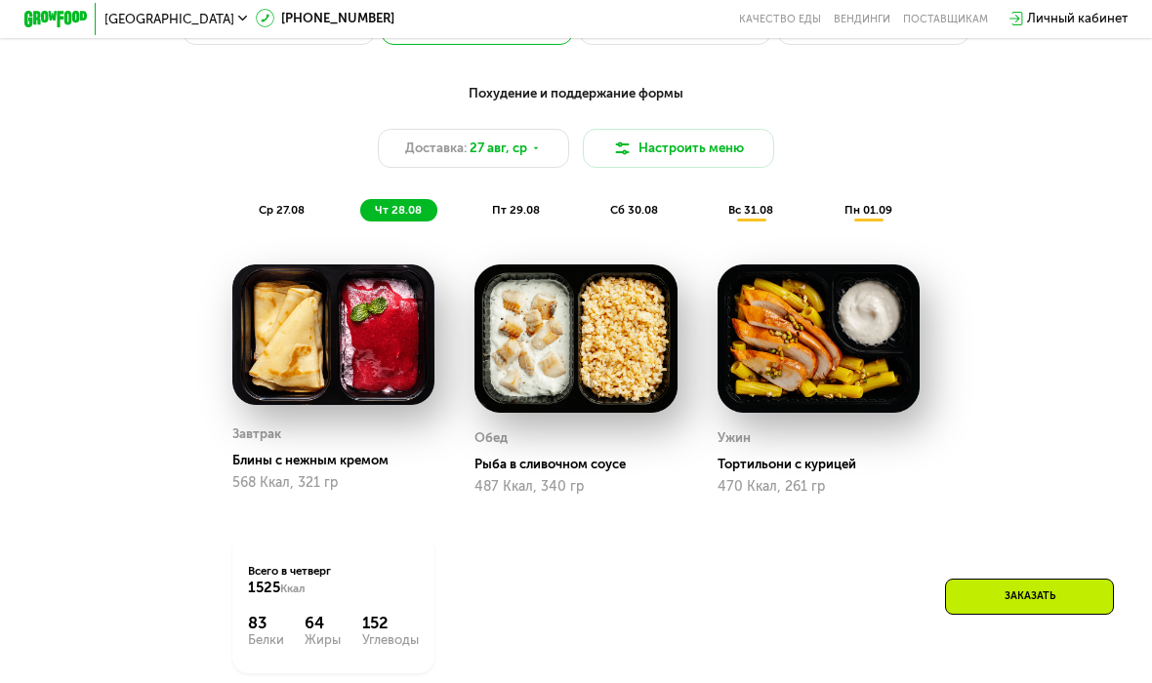
click at [521, 204] on span "пт 29.08" at bounding box center [516, 210] width 48 height 14
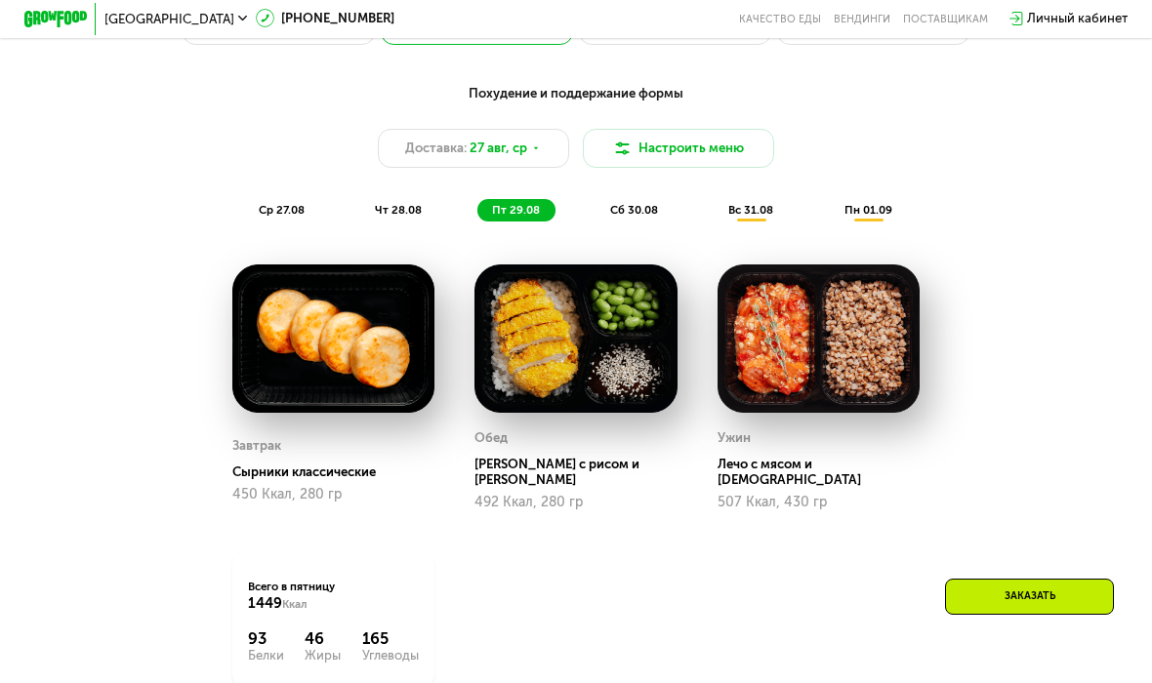
click at [642, 209] on span "сб 30.08" at bounding box center [634, 210] width 48 height 14
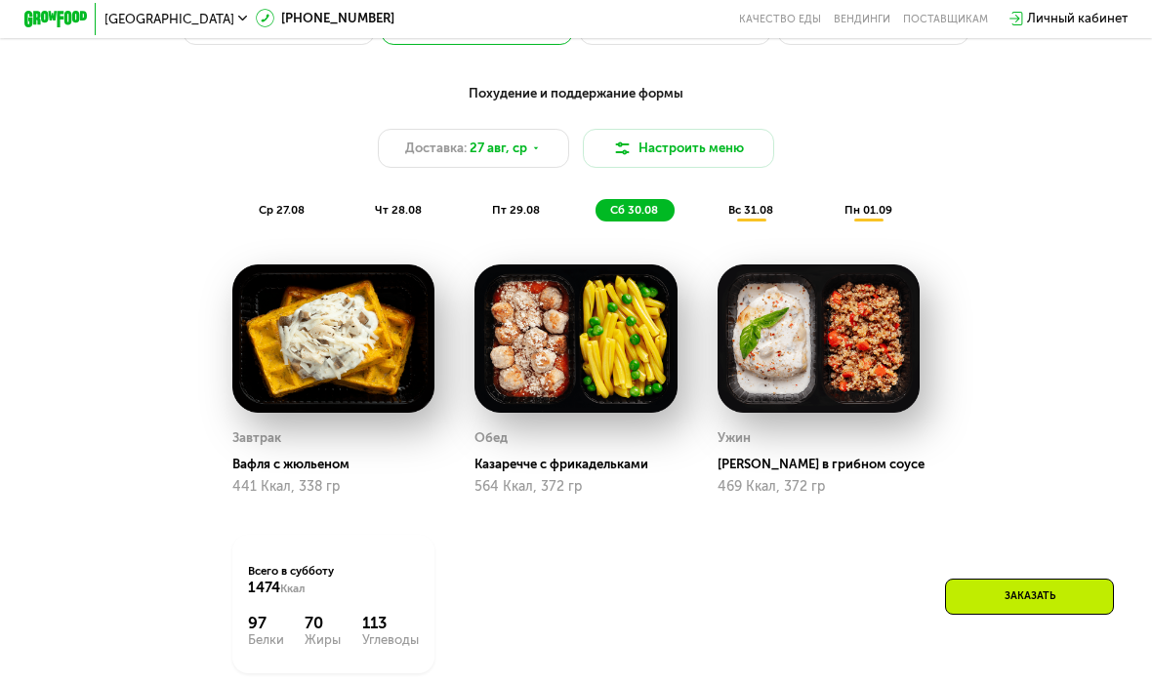
click at [758, 193] on div "Похудение и поддержание формы Доставка: 27 авг, ср Настроить меню ср 27.08 чт 2…" at bounding box center [576, 153] width 947 height 139
click at [747, 204] on span "вс 31.08" at bounding box center [750, 210] width 45 height 14
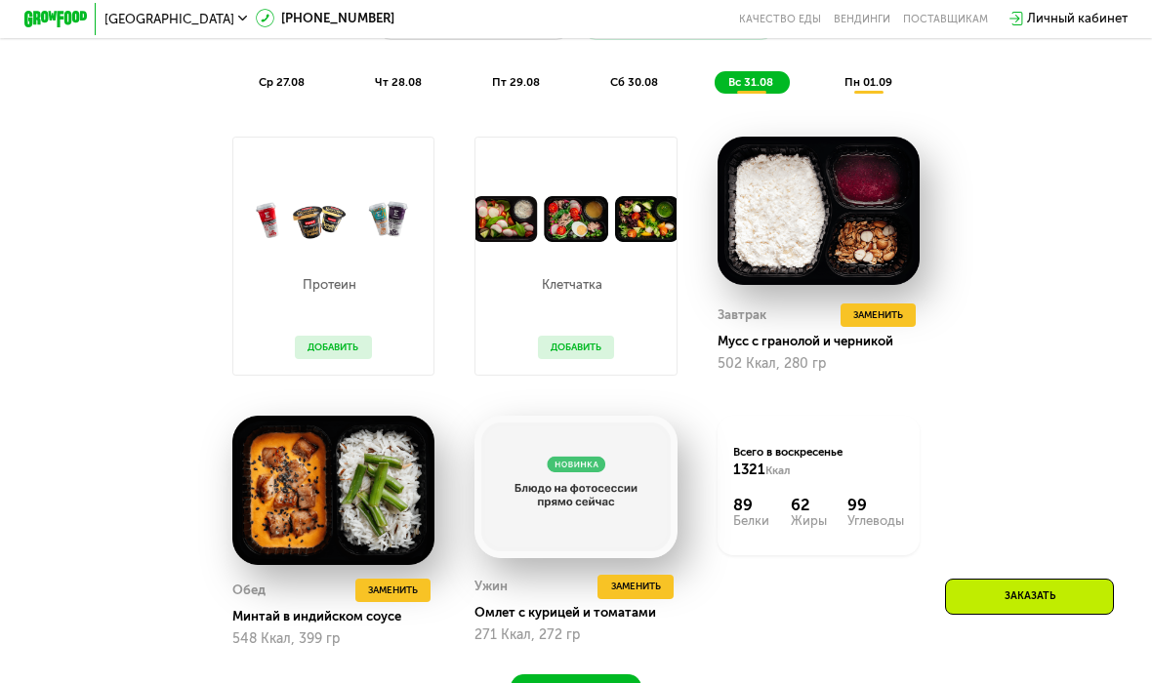
scroll to position [977, 0]
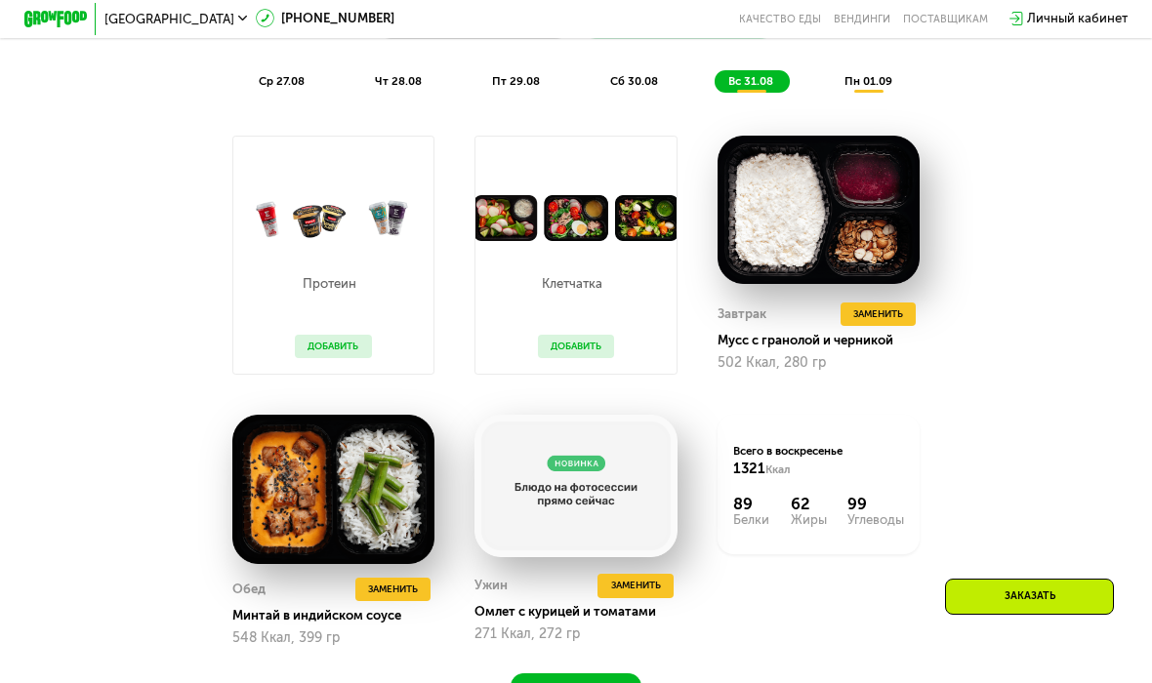
click at [592, 335] on button "Добавить" at bounding box center [576, 347] width 76 height 24
click at [569, 345] on button "Добавить" at bounding box center [576, 347] width 76 height 24
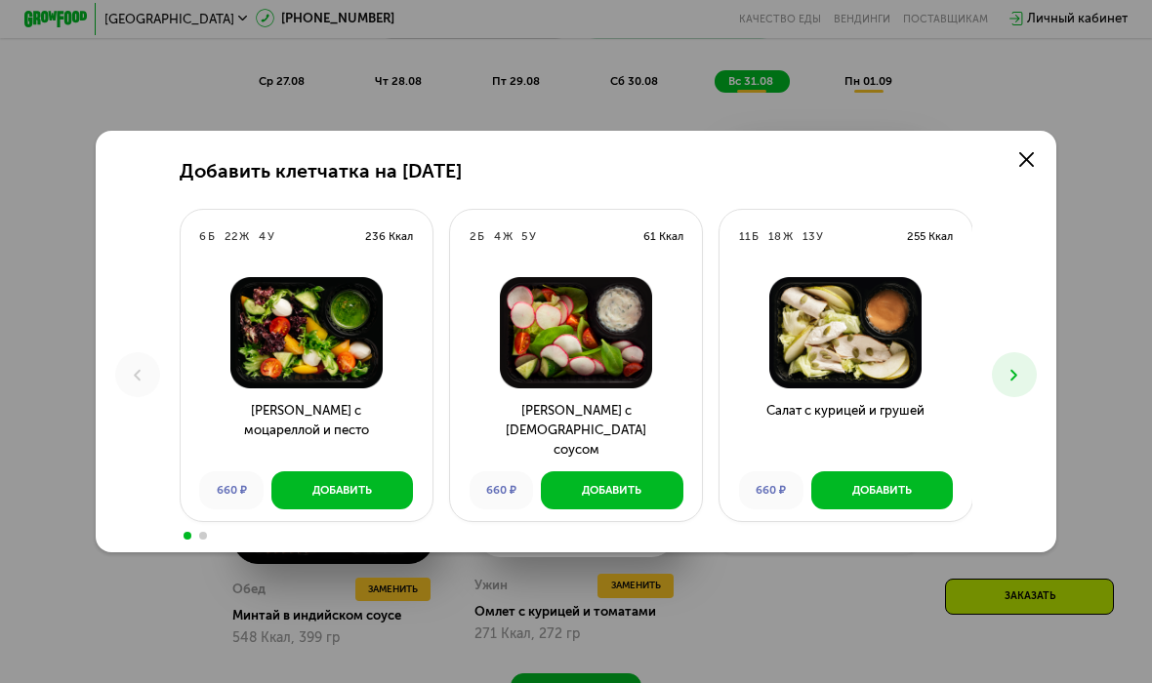
click at [573, 335] on img at bounding box center [576, 333] width 227 height 112
click at [1013, 155] on link at bounding box center [1027, 160] width 32 height 32
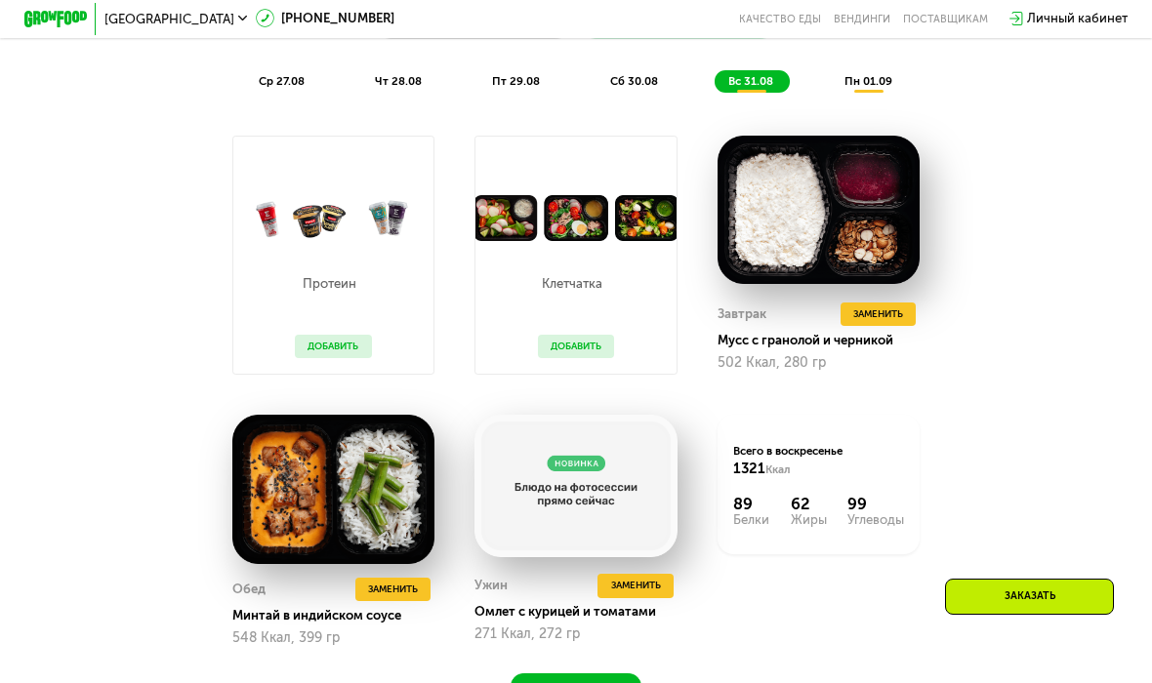
click at [335, 337] on button "Добавить" at bounding box center [333, 347] width 76 height 24
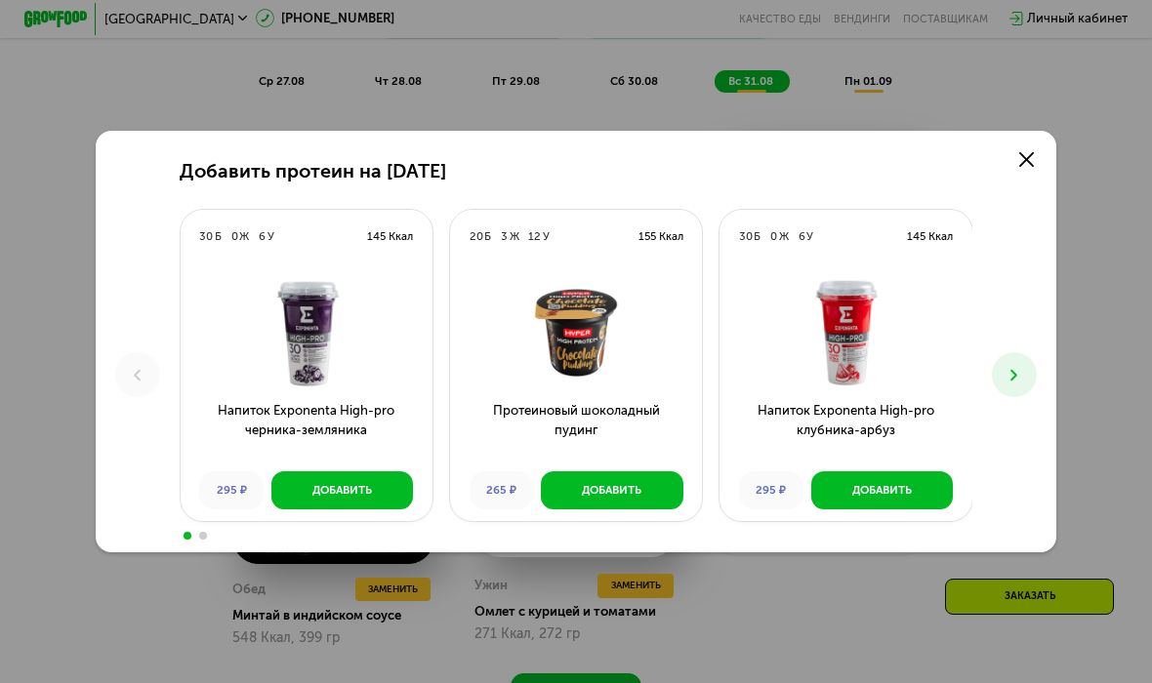
click at [1020, 152] on link at bounding box center [1027, 160] width 32 height 32
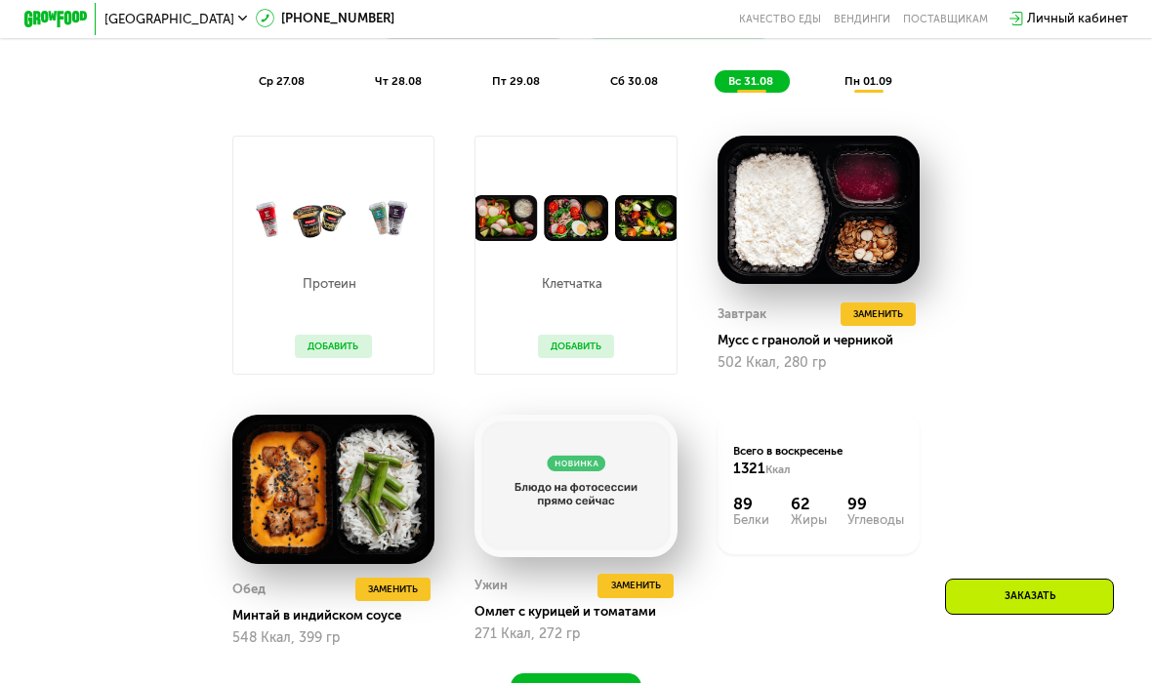
click at [883, 70] on div "пн 01.09" at bounding box center [869, 81] width 78 height 22
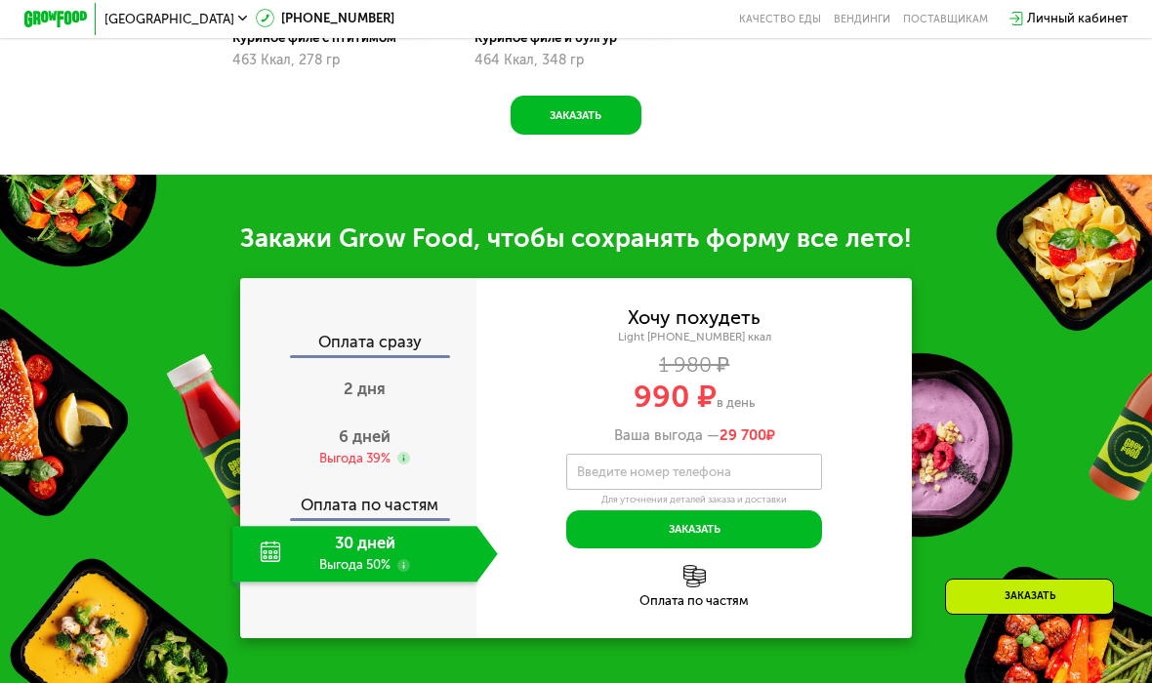
scroll to position [1554, 0]
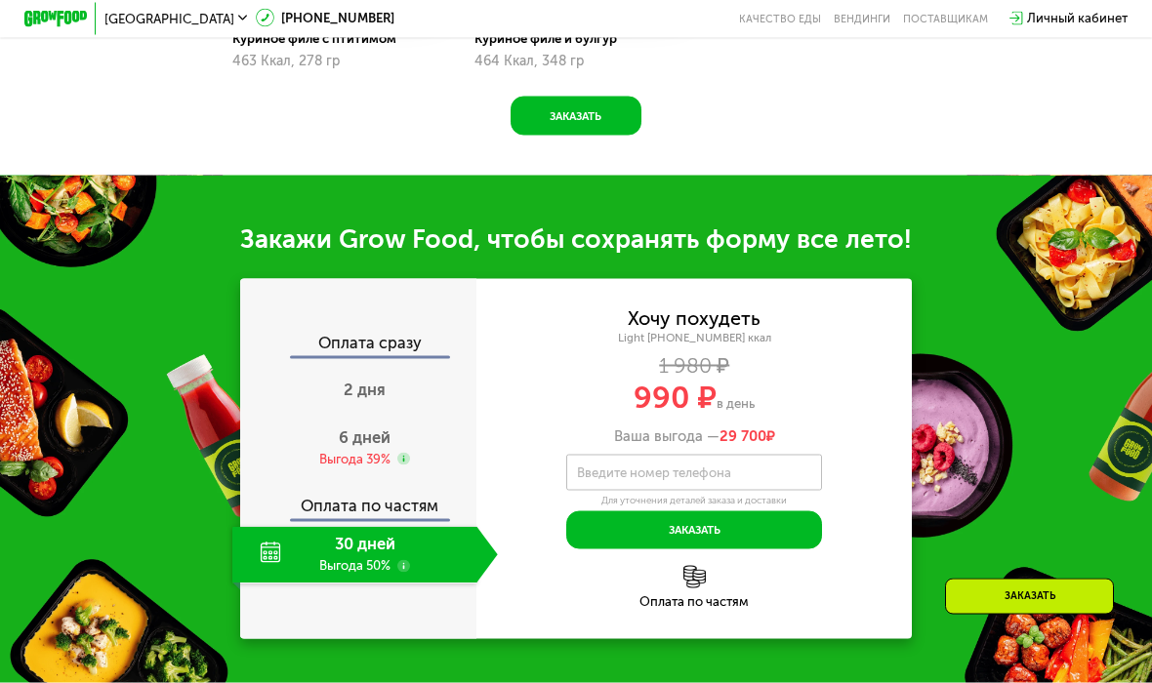
click at [385, 436] on span "6 дней" at bounding box center [365, 438] width 52 height 19
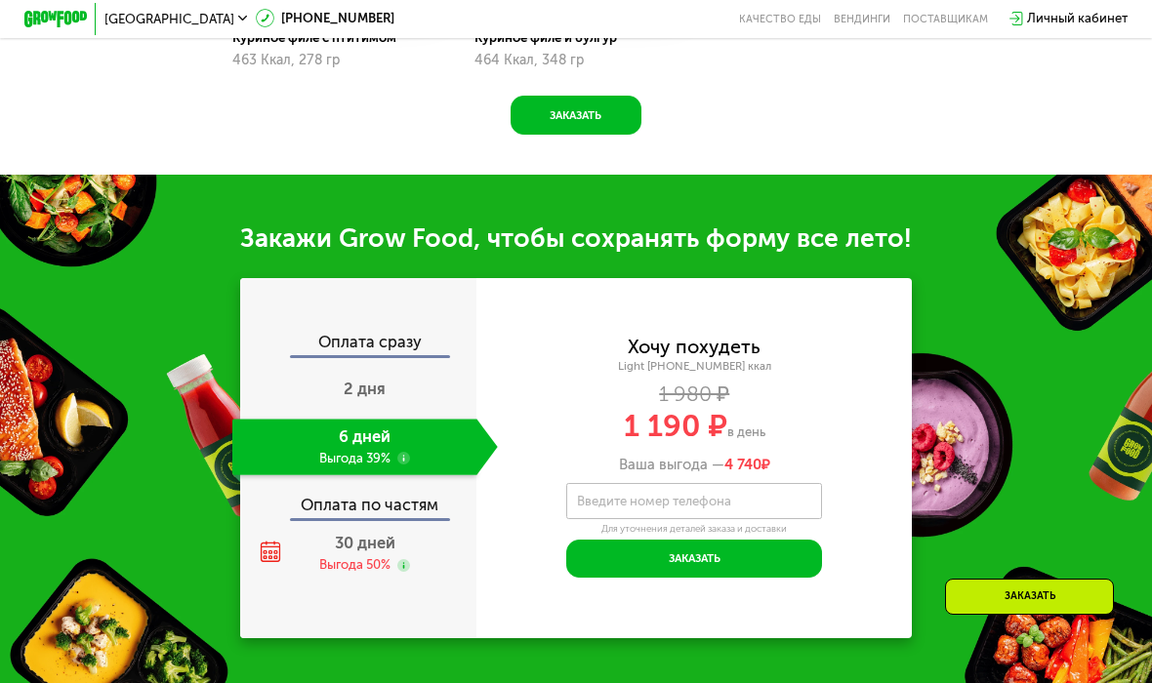
click at [416, 370] on div "2 дня" at bounding box center [365, 391] width 266 height 56
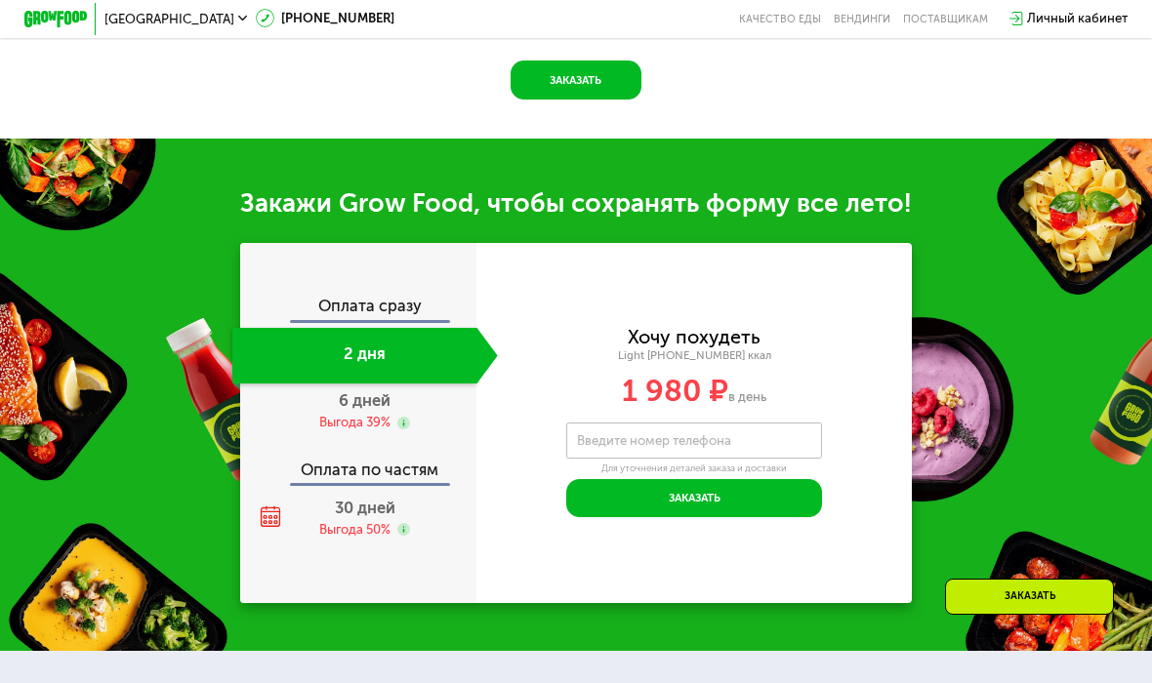
click at [386, 524] on div "Выгода 50%" at bounding box center [354, 530] width 71 height 18
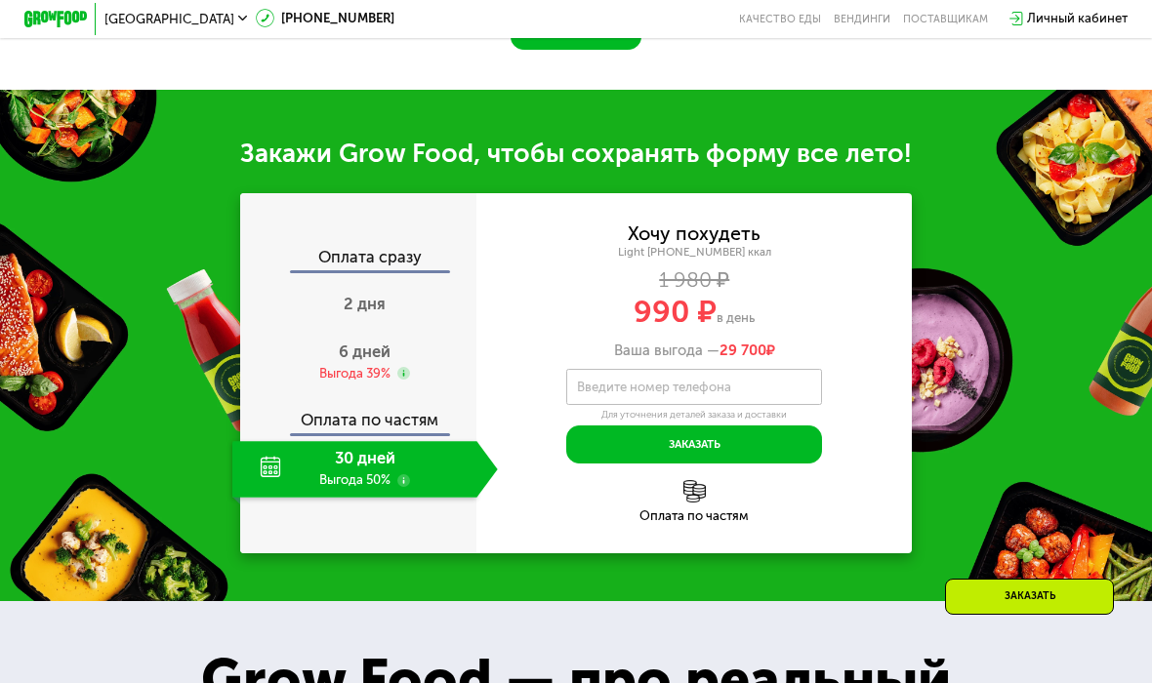
click at [385, 343] on span "6 дней" at bounding box center [365, 352] width 52 height 19
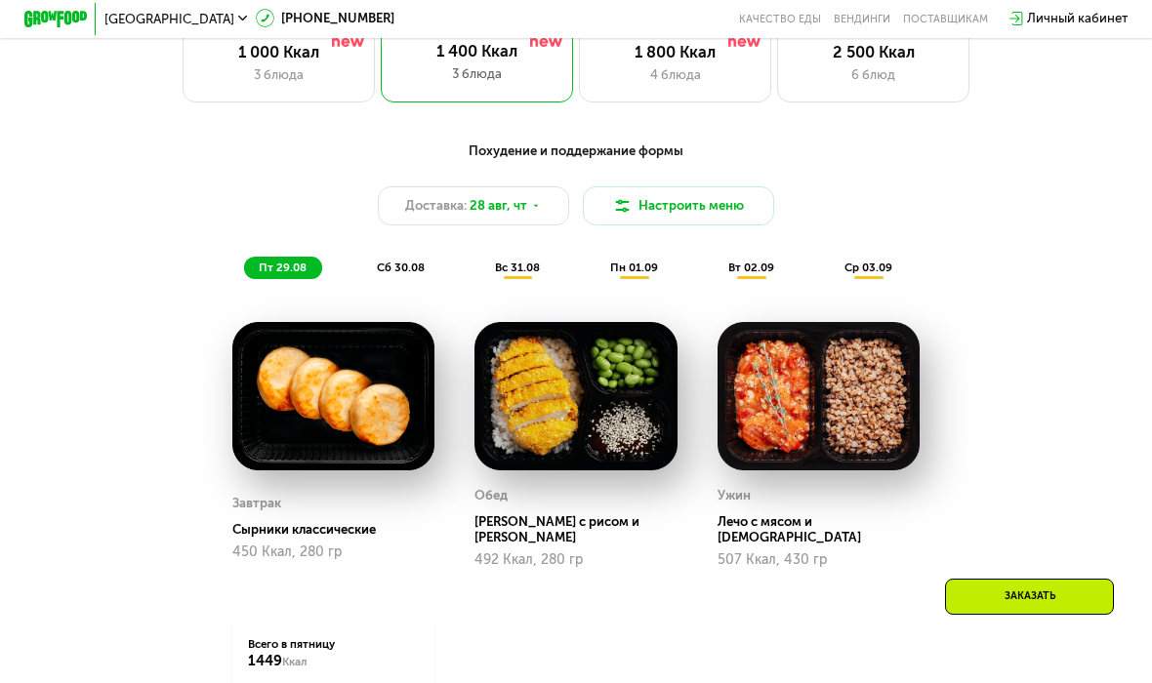
scroll to position [789, 0]
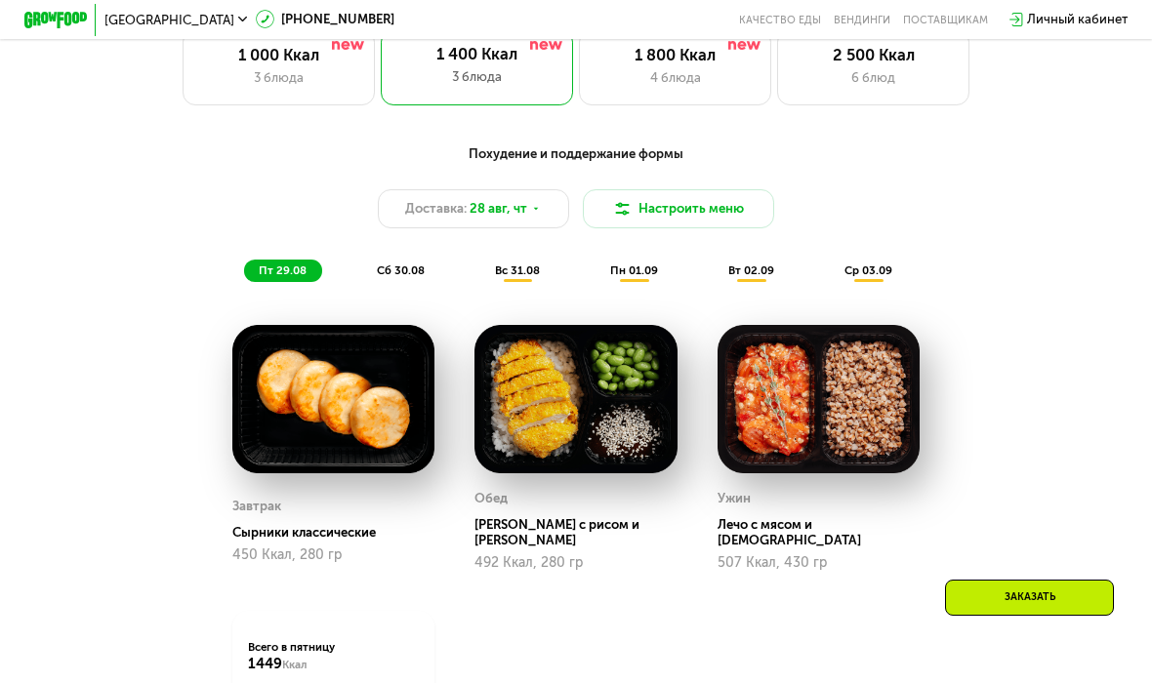
click at [712, 205] on button "Настроить меню" at bounding box center [679, 207] width 192 height 38
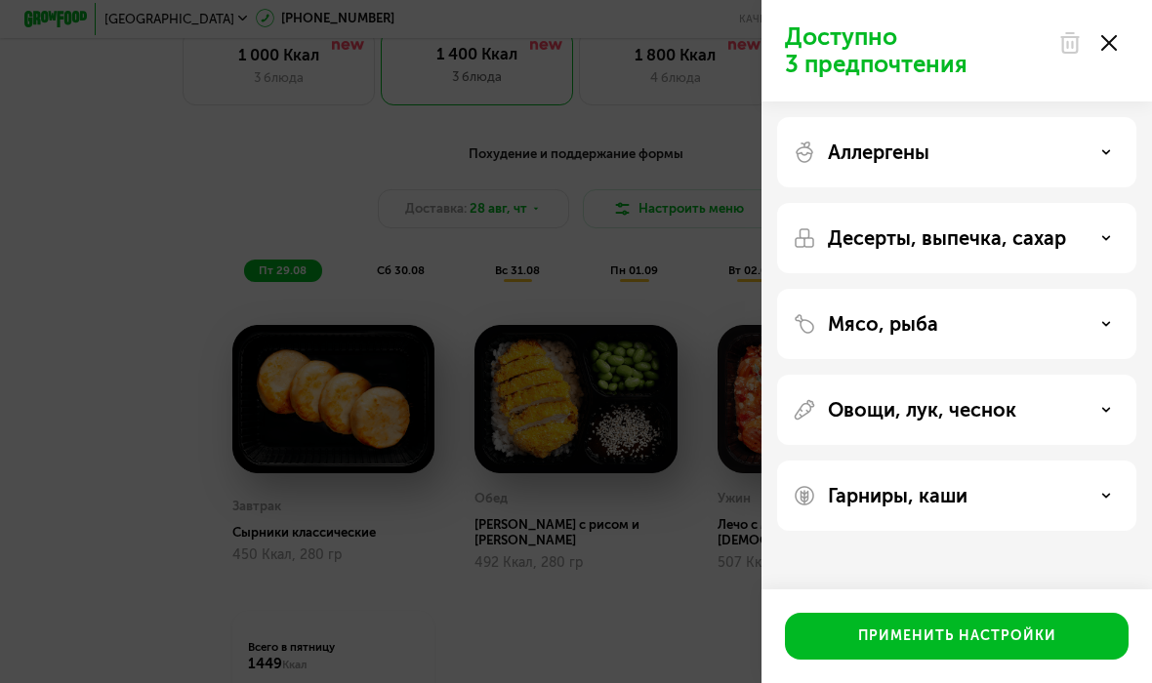
click at [979, 323] on div "Мясо, рыба" at bounding box center [957, 323] width 328 height 23
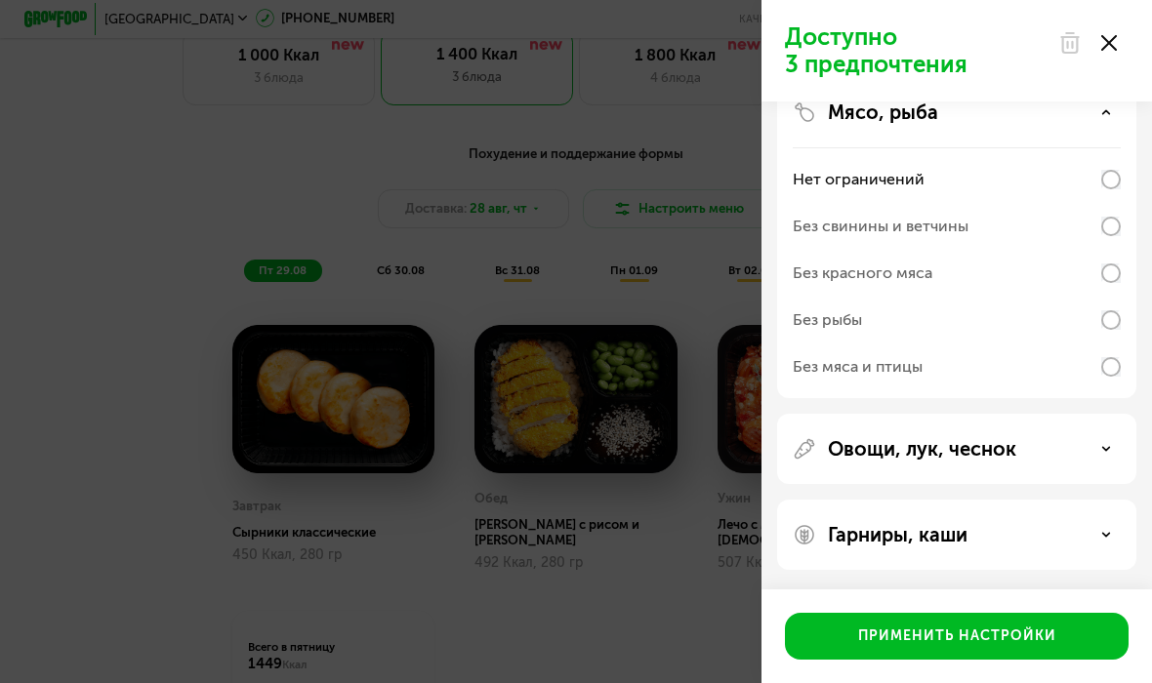
scroll to position [212, 0]
click at [992, 440] on p "Овощи, лук, чеснок" at bounding box center [922, 448] width 188 height 23
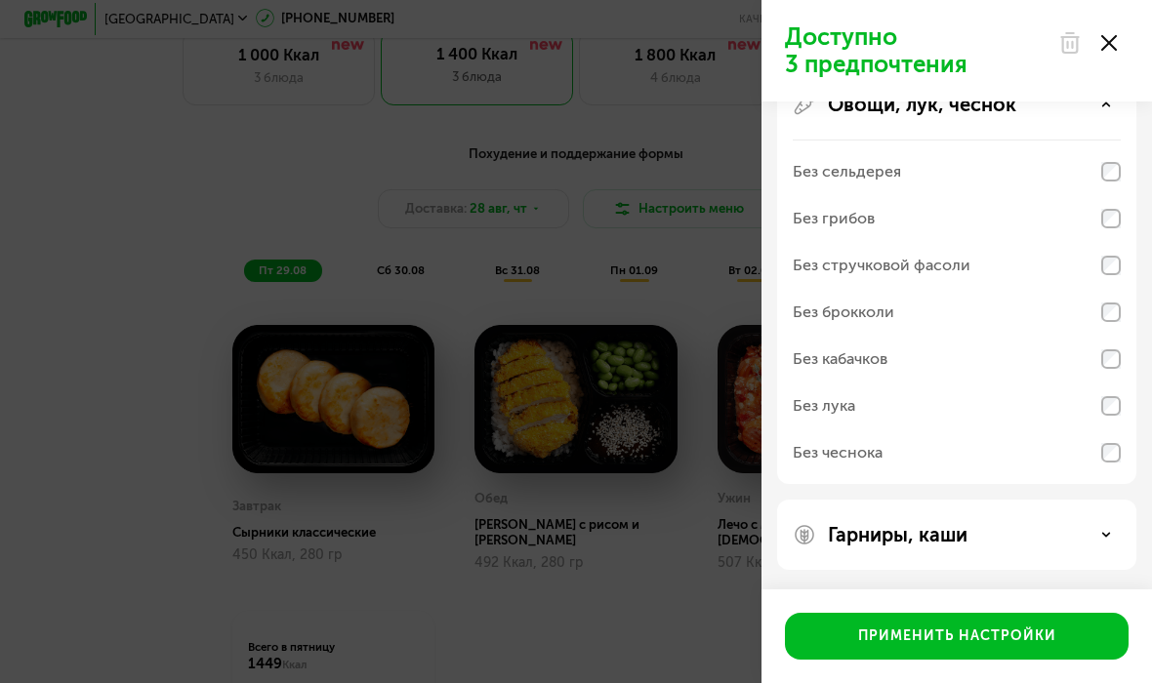
scroll to position [557, 0]
click at [1005, 539] on div "Гарниры, каши" at bounding box center [957, 534] width 328 height 23
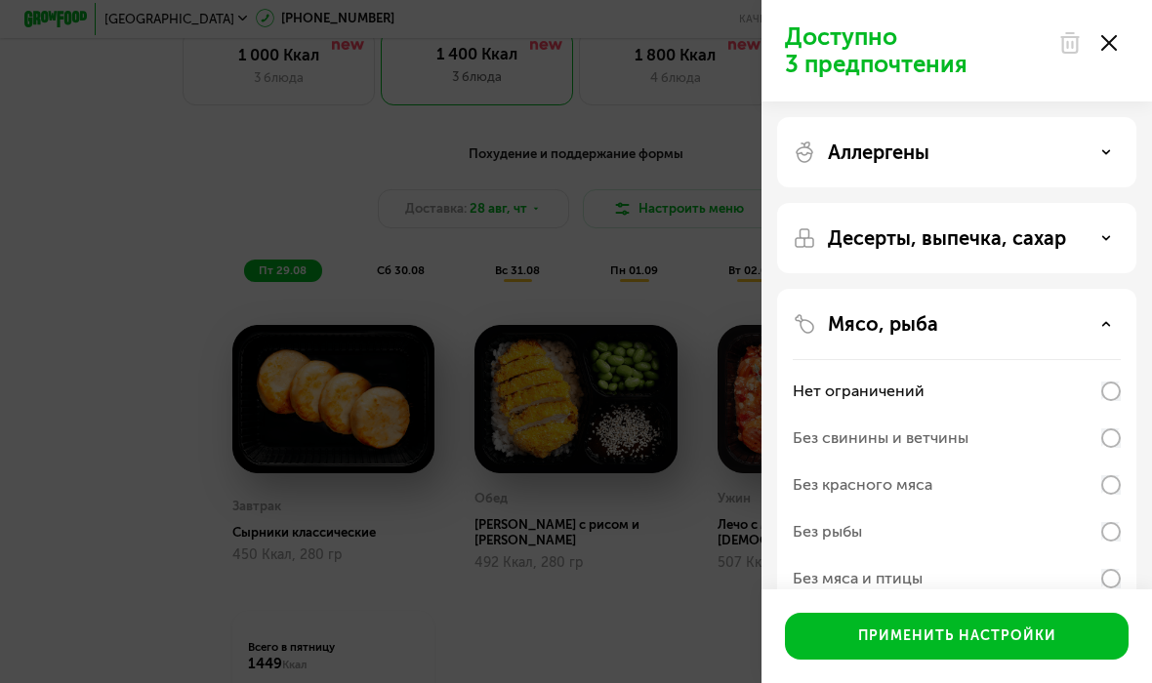
scroll to position [0, 0]
click at [1038, 237] on p "Десерты, выпечка, сахар" at bounding box center [947, 238] width 238 height 23
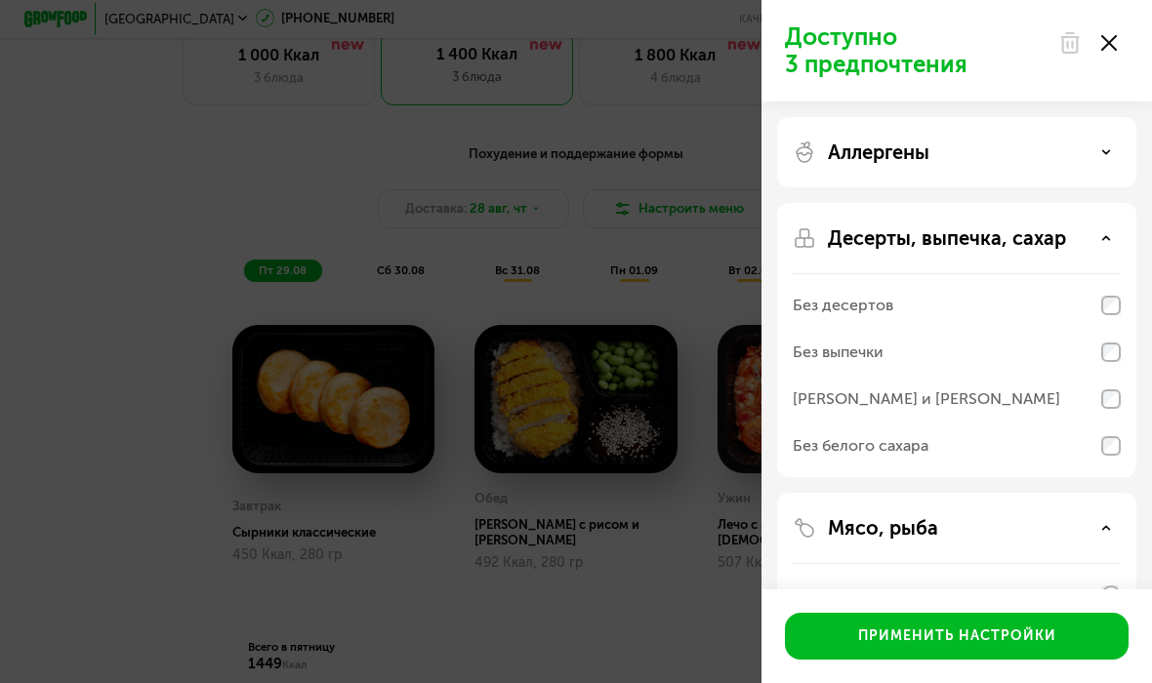
click at [1096, 145] on div "Аллергены" at bounding box center [957, 152] width 328 height 23
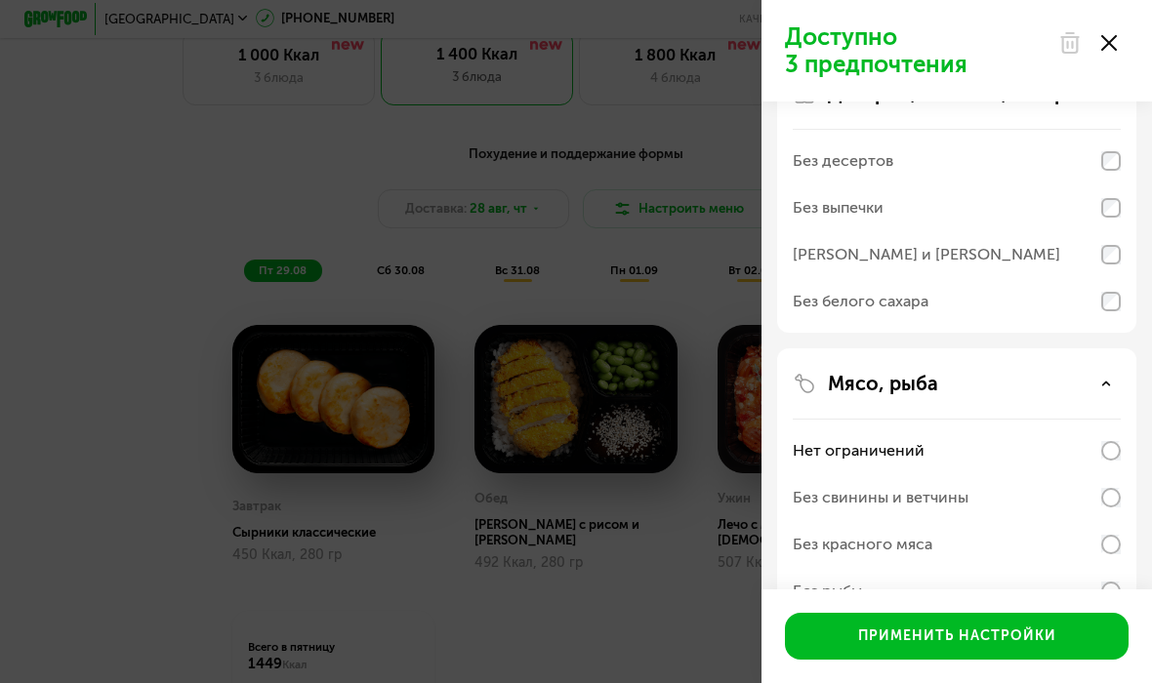
scroll to position [521, 0]
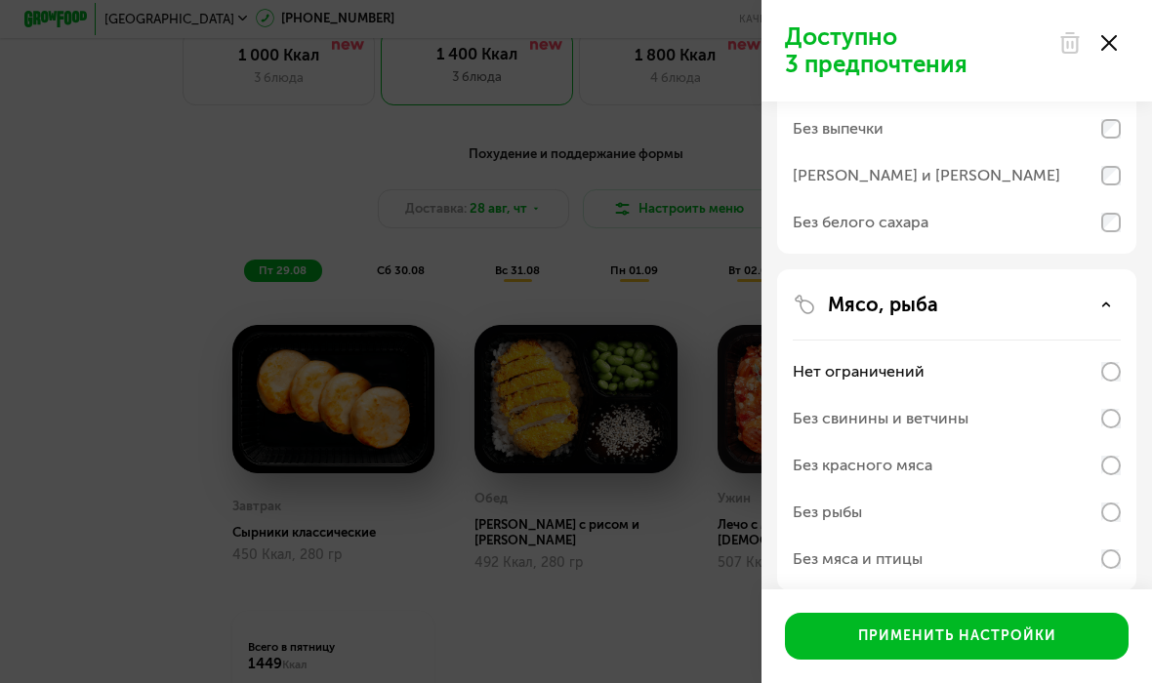
click at [1116, 38] on icon at bounding box center [1109, 43] width 16 height 16
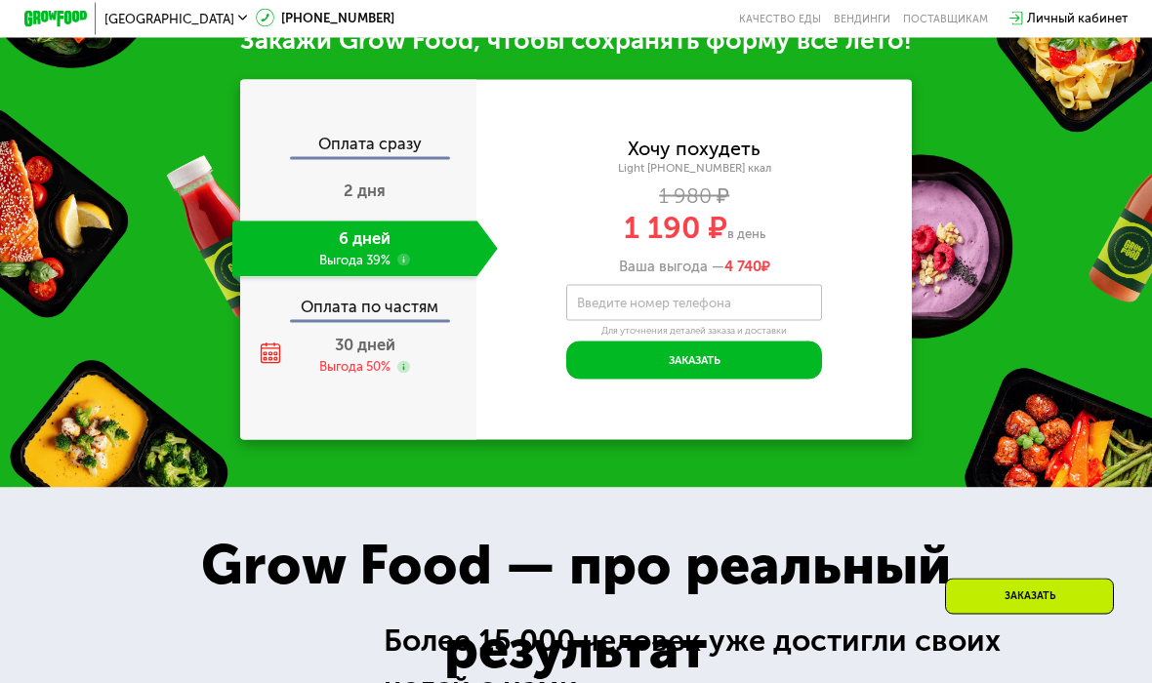
scroll to position [1670, 0]
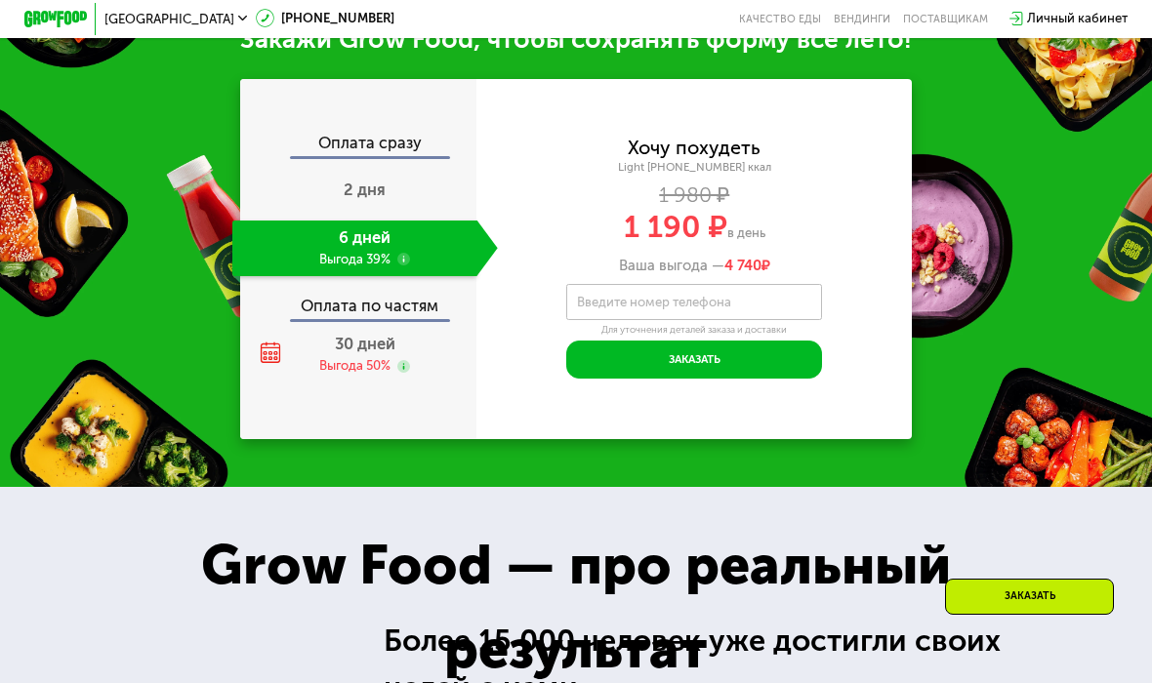
click at [714, 255] on div "Хочу похудеть Light 1400 ~1400 ккал 1 980 ₽ 1 190 ₽ в день Ваша выгода — 4 740 …" at bounding box center [693, 259] width 435 height 239
click at [703, 298] on label "Введите номер телефона" at bounding box center [654, 302] width 154 height 9
click at [703, 285] on input "Введите номер телефона" at bounding box center [694, 302] width 256 height 36
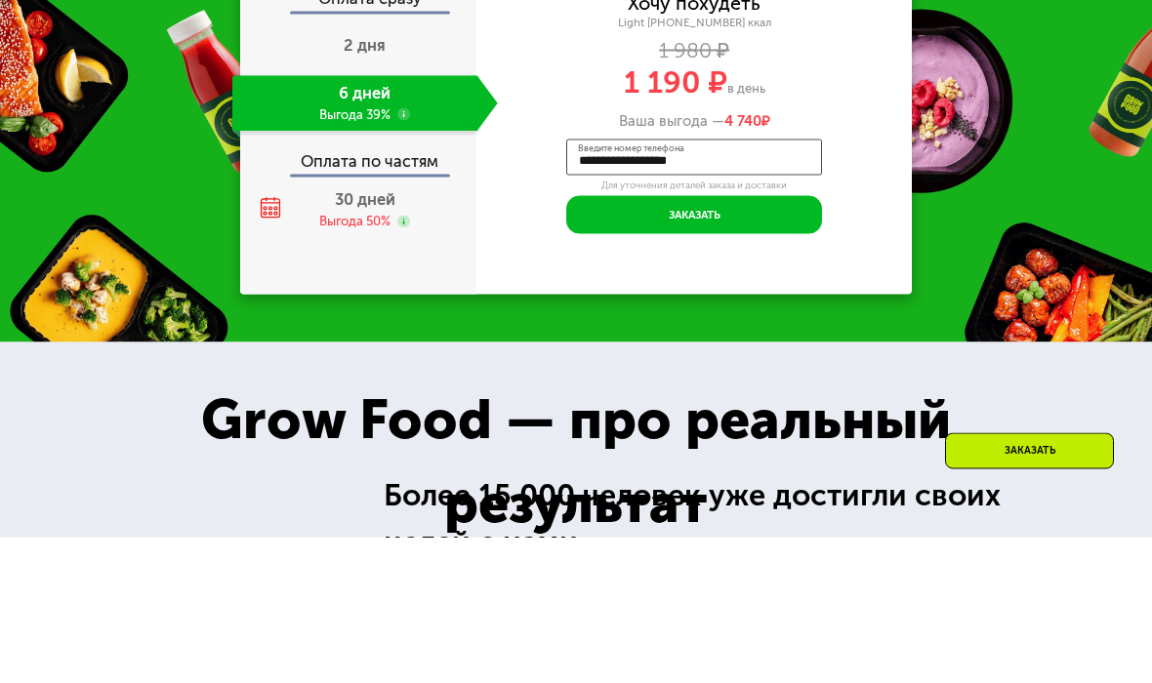
type input "**********"
click at [756, 342] on button "Заказать" at bounding box center [694, 361] width 256 height 38
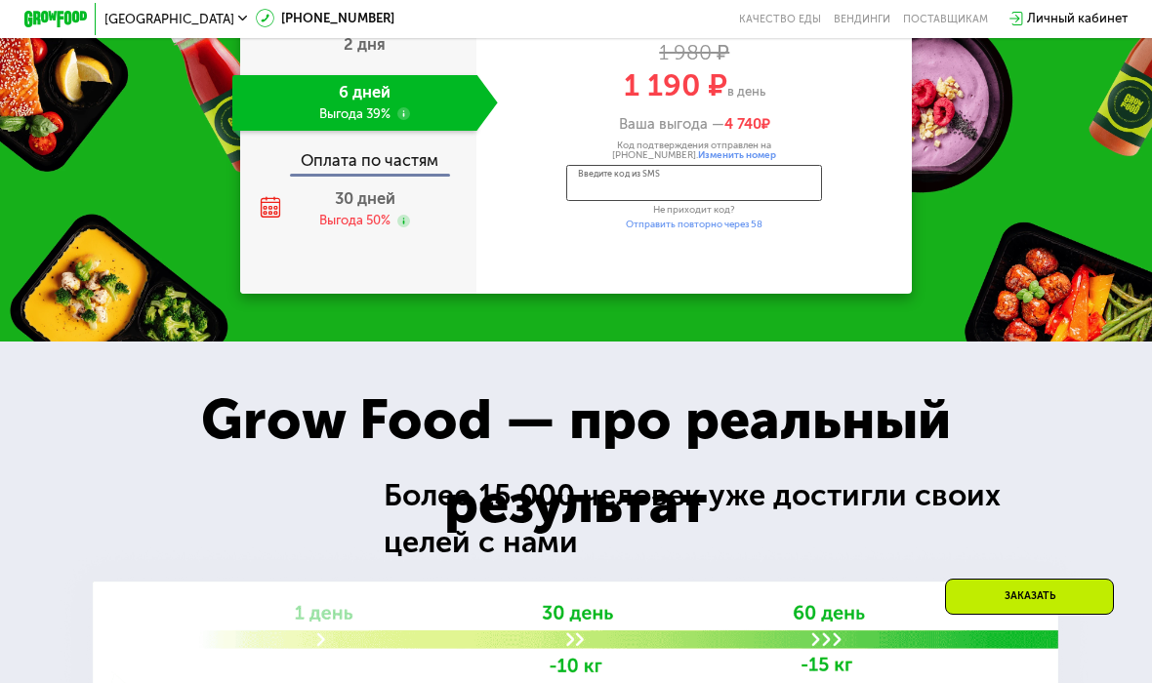
click at [795, 172] on input "Введите код из SMS" at bounding box center [694, 183] width 256 height 36
type input "****"
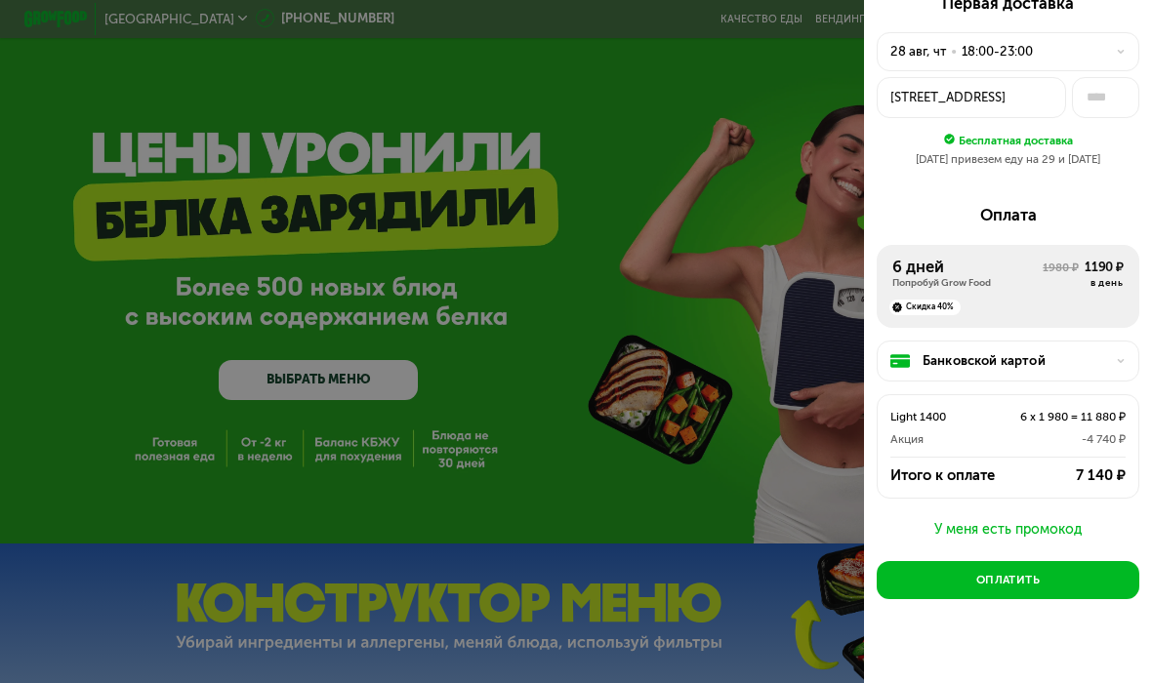
scroll to position [49, 0]
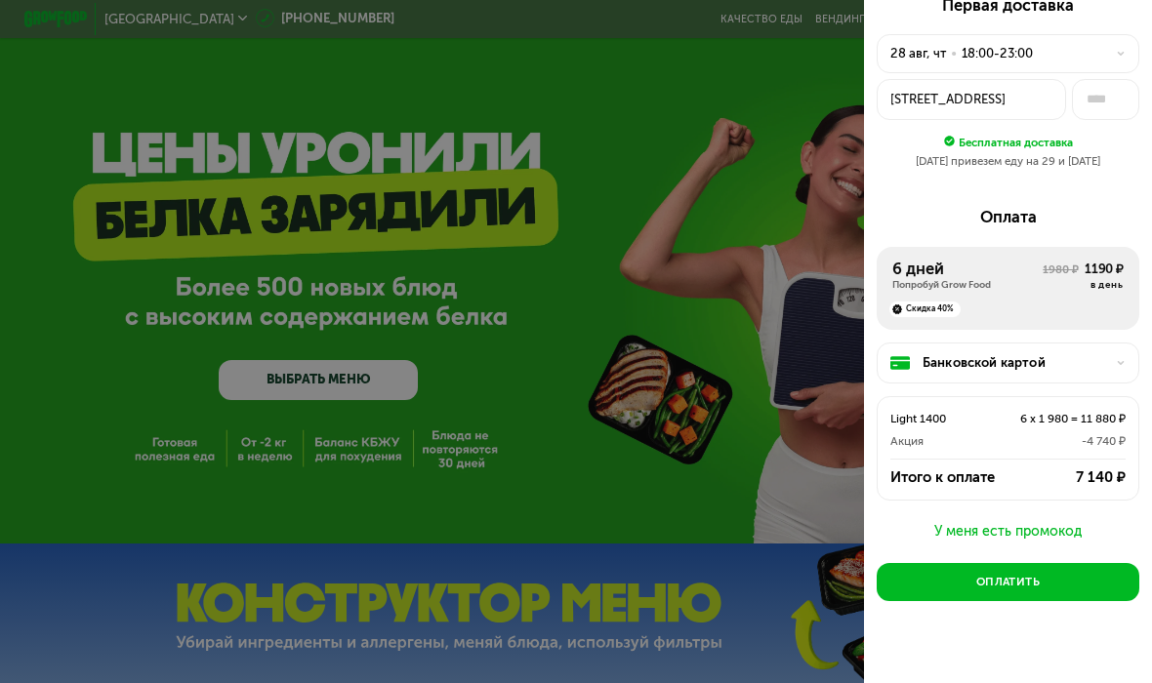
click at [1076, 520] on div "У меня есть промокод" at bounding box center [1008, 531] width 263 height 23
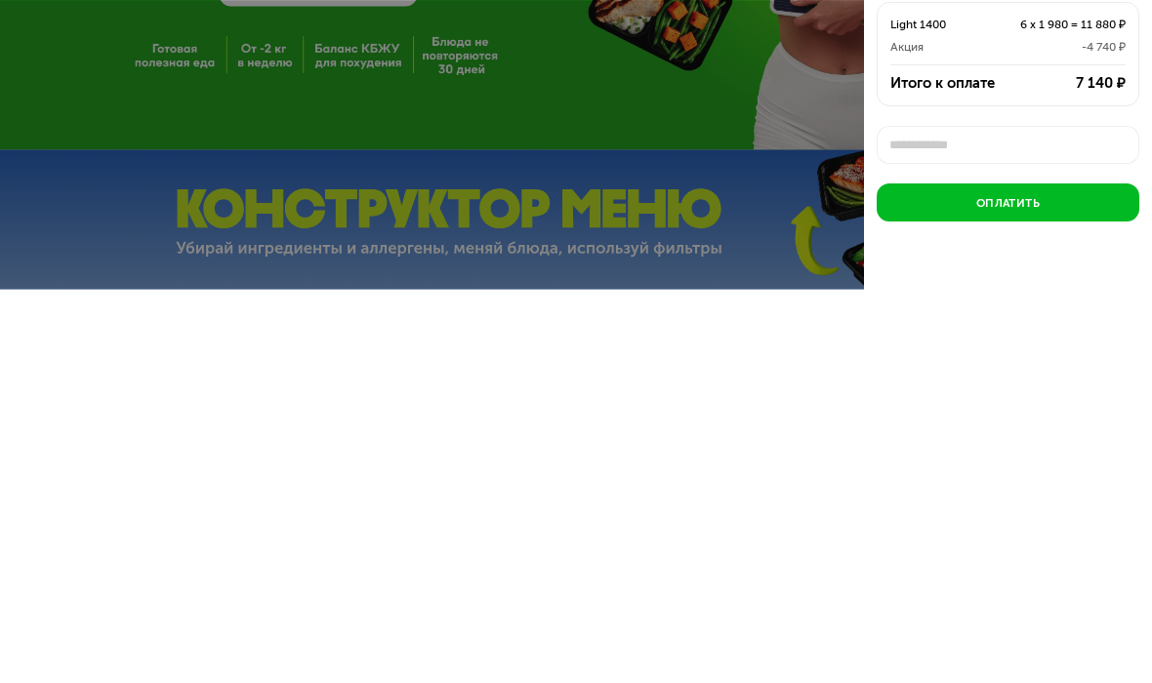
scroll to position [5, 0]
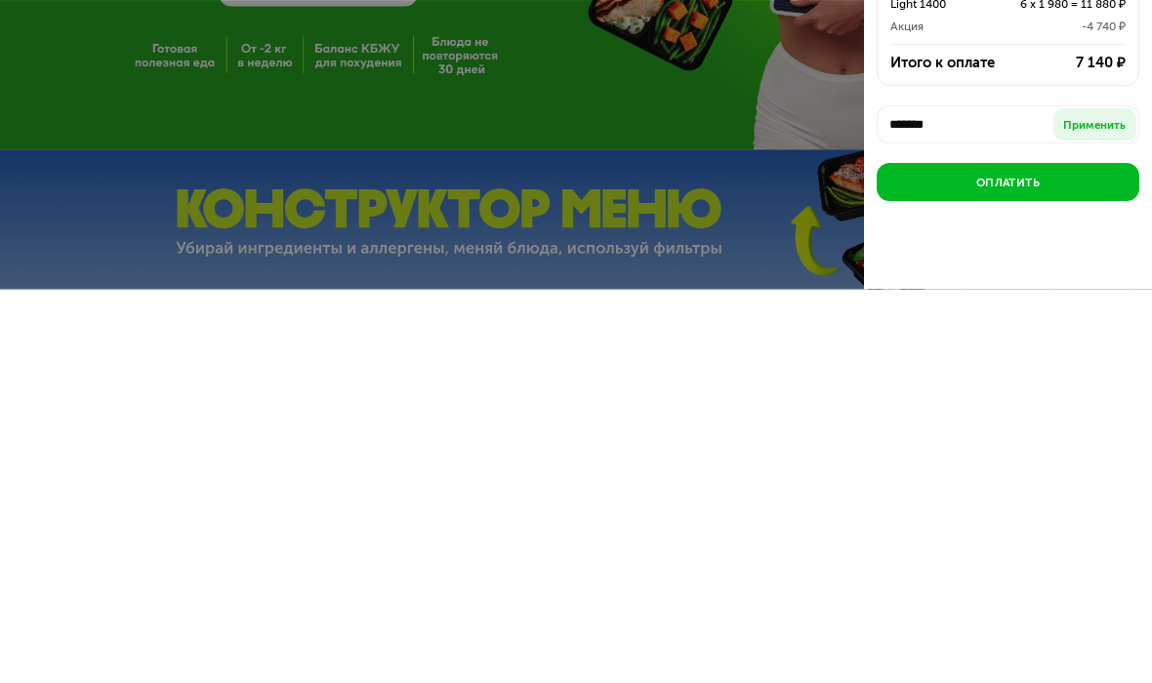
type input "********"
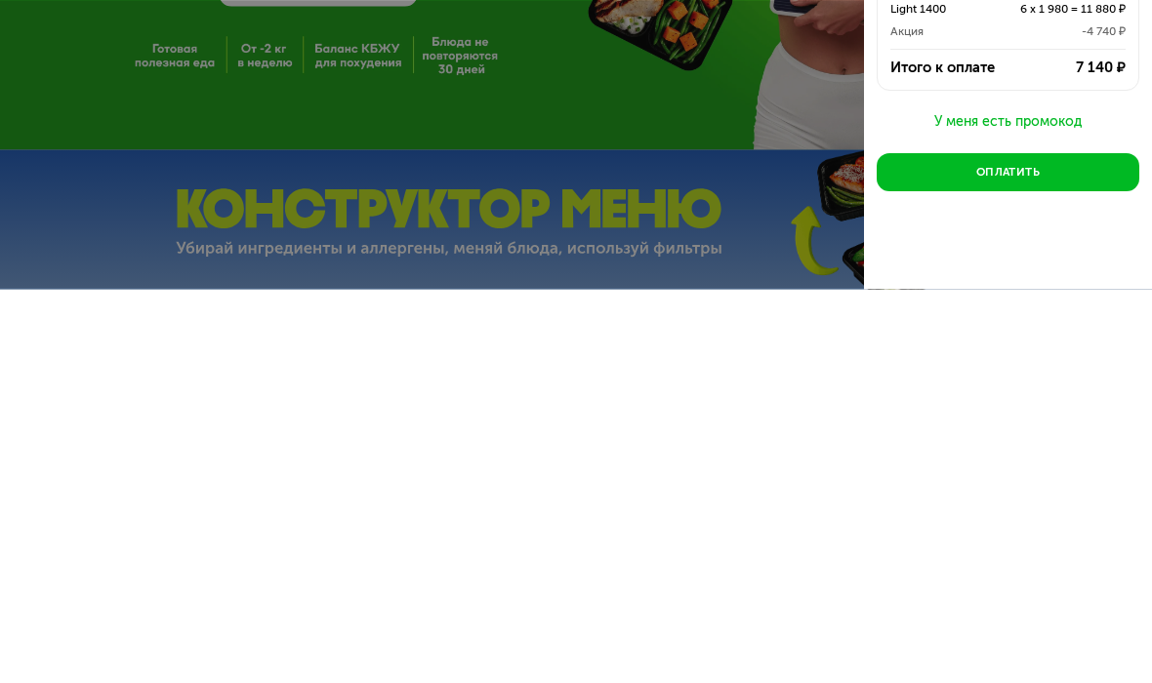
scroll to position [49, 0]
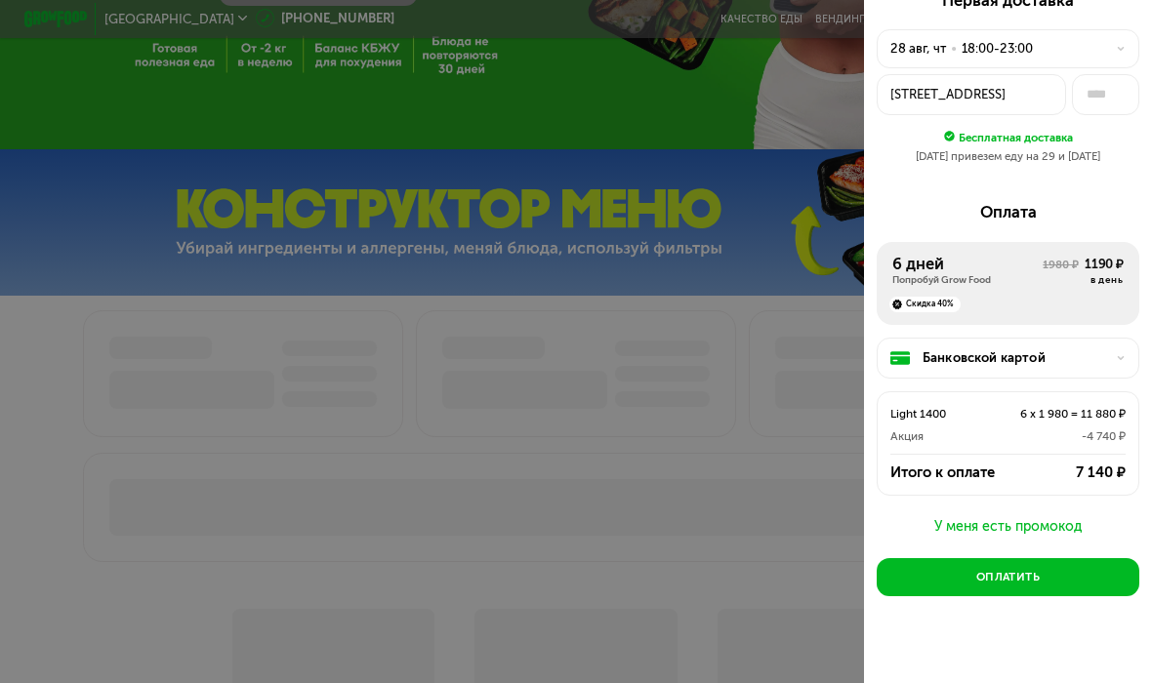
click at [1028, 516] on div "У меня есть промокод" at bounding box center [1008, 527] width 263 height 23
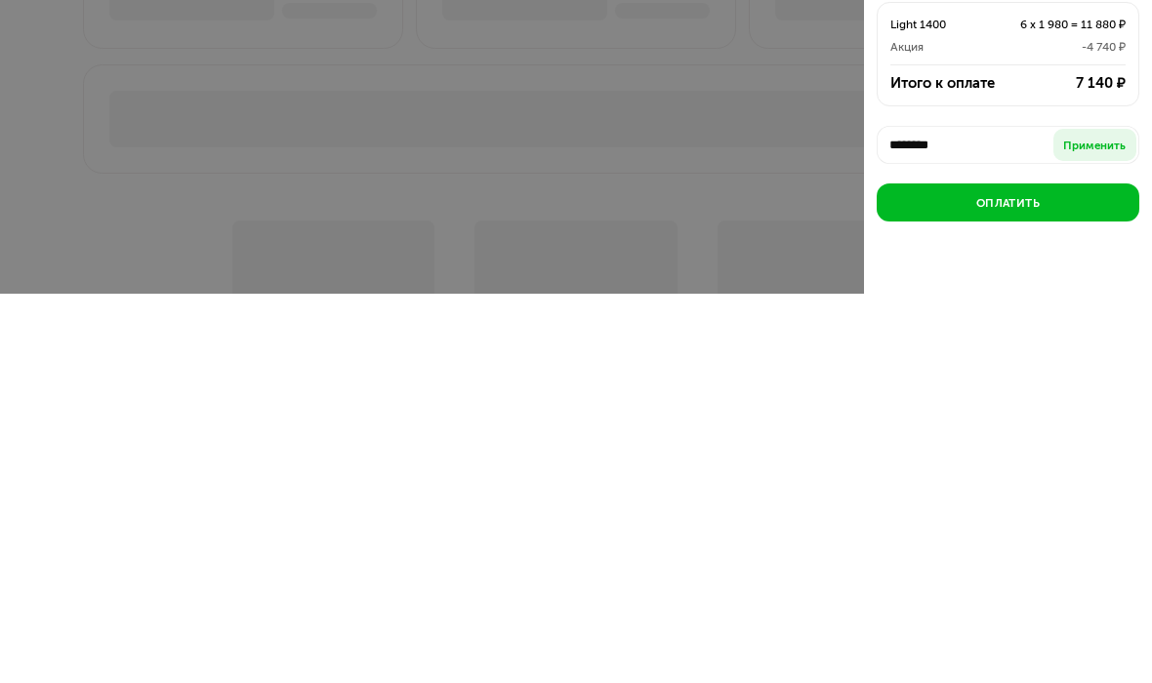
scroll to position [64, 0]
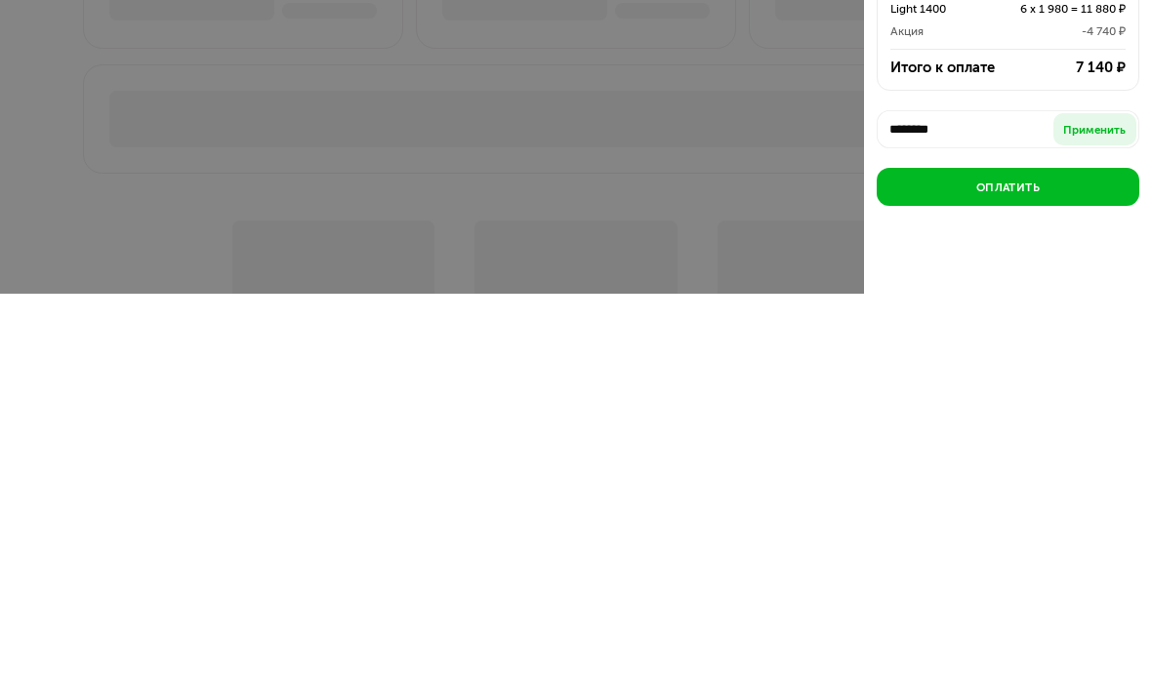
click at [1101, 512] on div "Применить" at bounding box center [1094, 520] width 62 height 16
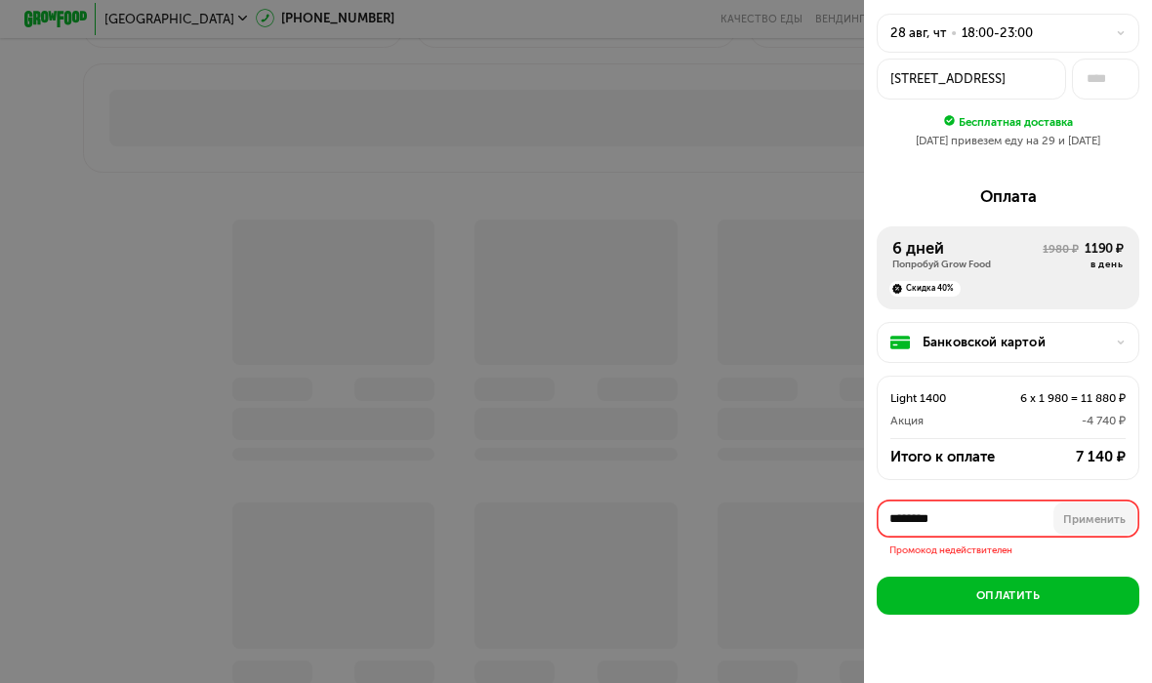
click at [979, 500] on input "********" at bounding box center [1008, 519] width 263 height 38
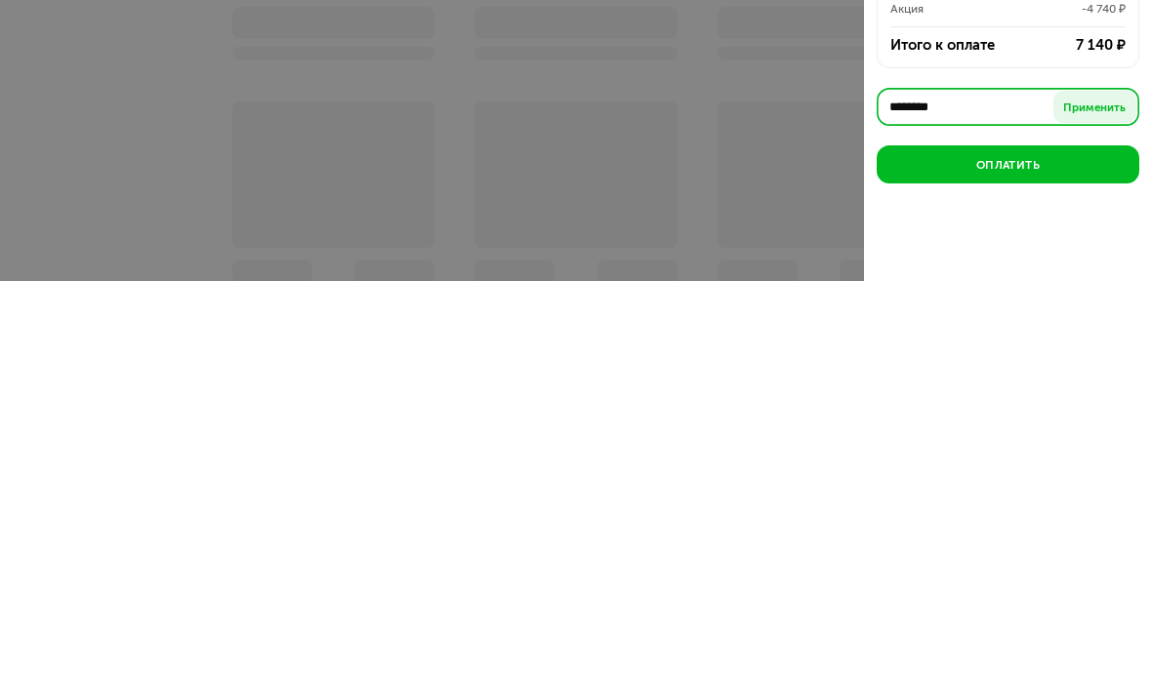
scroll to position [64, 0]
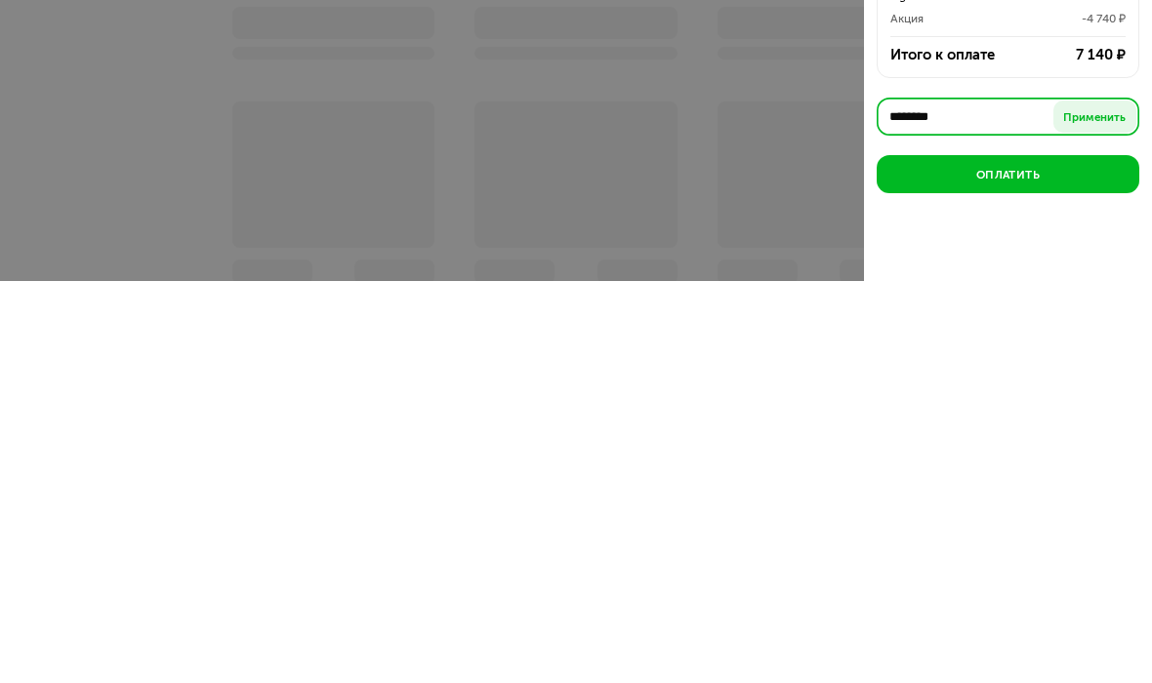
click at [987, 500] on input "********" at bounding box center [1008, 519] width 263 height 38
type input "*"
click at [1092, 512] on div "Применить" at bounding box center [1094, 520] width 62 height 16
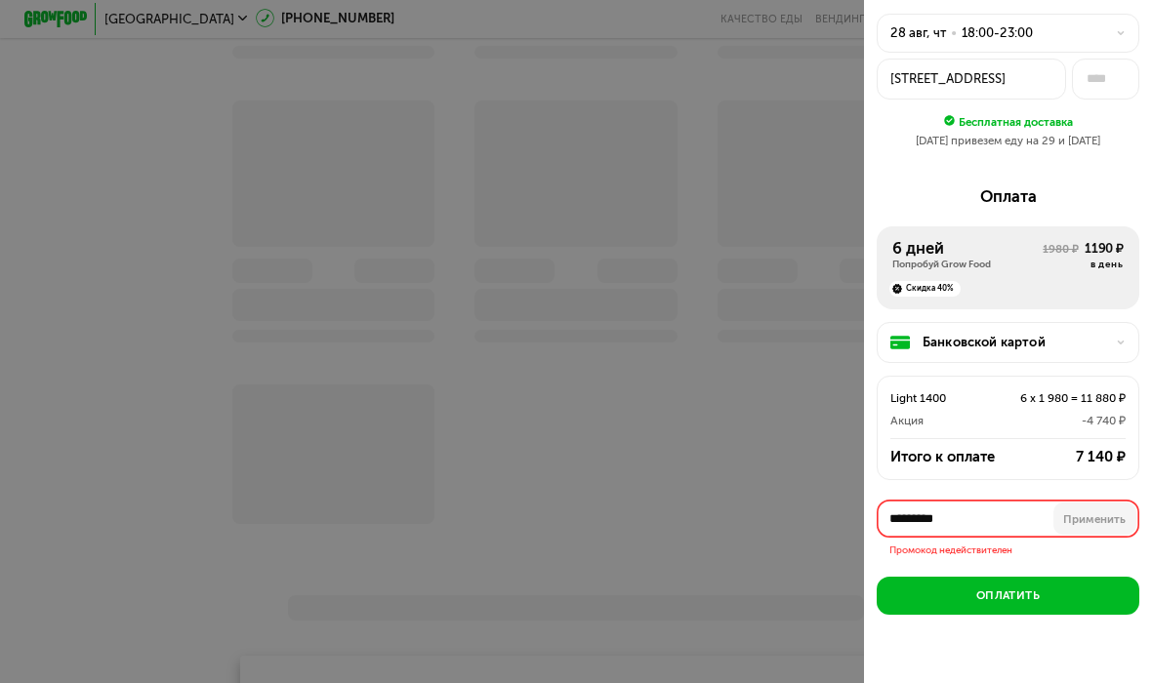
click at [988, 507] on input "*********" at bounding box center [1008, 519] width 263 height 38
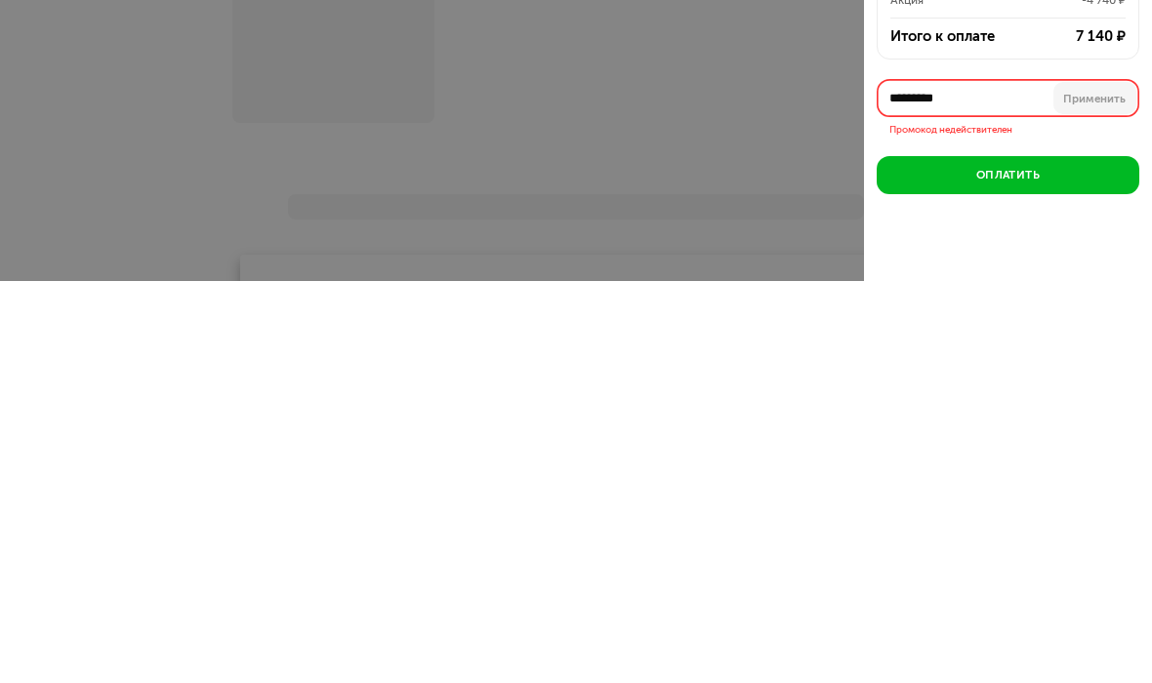
type input "********"
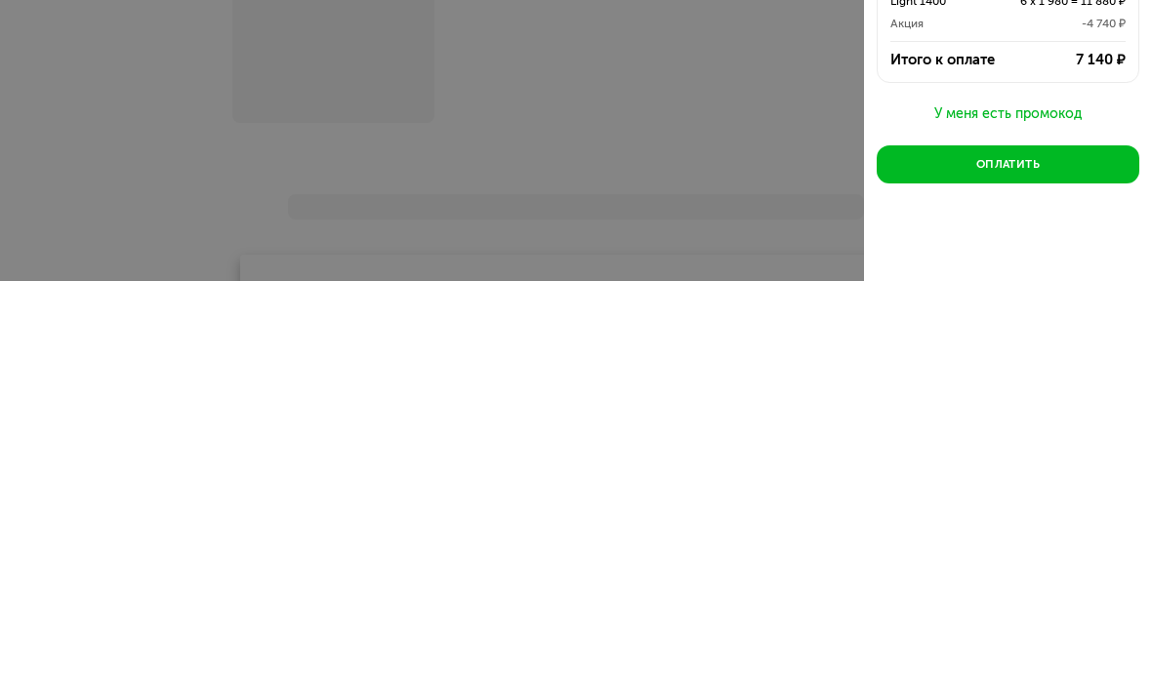
scroll to position [49, 0]
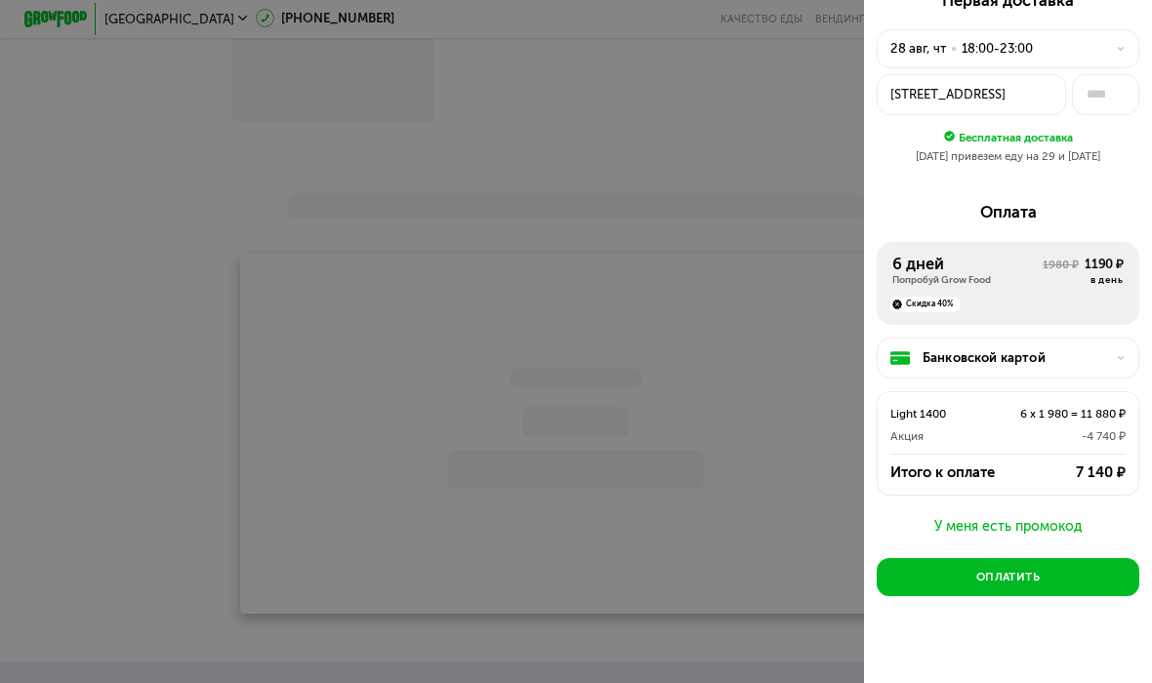
click at [1052, 566] on button "Оплатить" at bounding box center [1008, 578] width 263 height 38
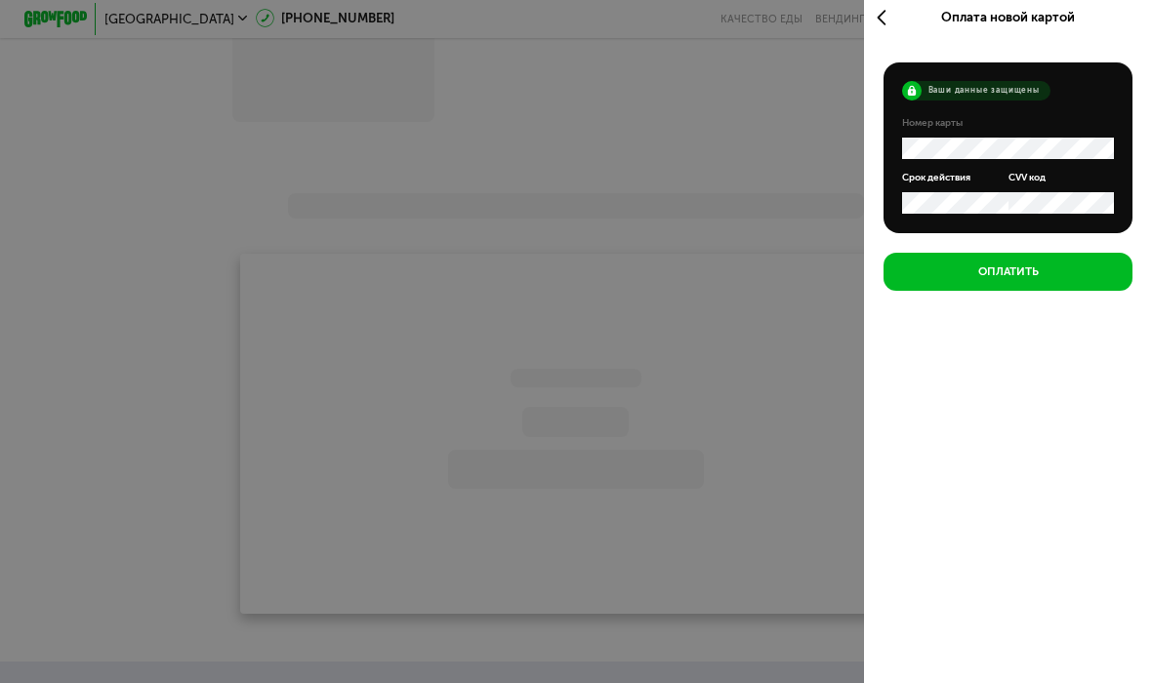
scroll to position [1588, 0]
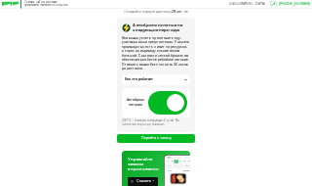
scroll to position [59, 0]
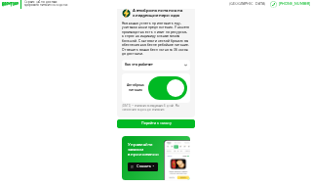
click at [171, 83] on span at bounding box center [167, 87] width 39 height 23
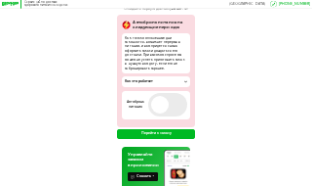
scroll to position [47, 0]
click at [186, 129] on button "Перейти к заказу" at bounding box center [156, 133] width 79 height 9
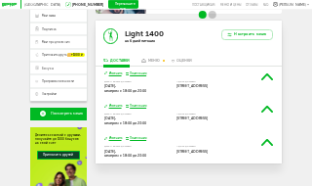
scroll to position [64, 0]
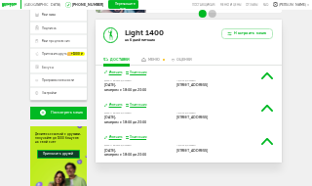
click at [113, 103] on button "Изменить" at bounding box center [113, 105] width 18 height 4
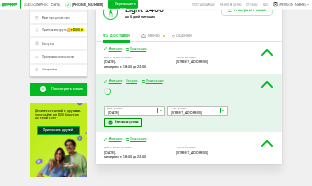
scroll to position [94, 0]
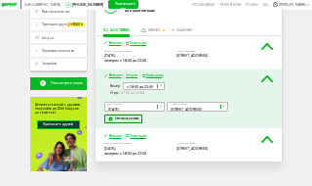
click at [137, 91] on span "с 07:00 до 13:00" at bounding box center [131, 93] width 26 height 4
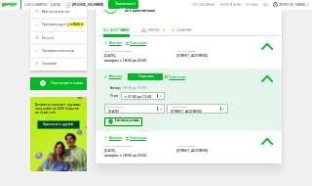
click at [148, 73] on button "Сохранить" at bounding box center [145, 76] width 35 height 7
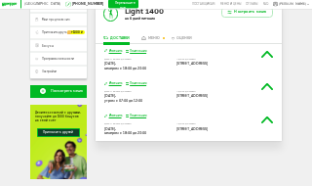
click at [116, 82] on button "Изменить" at bounding box center [113, 84] width 18 height 4
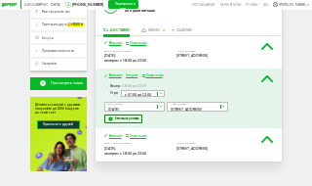
click at [112, 128] on div "Изменить Пожелания Дата и время доставки 01 сентября, понедельник, вечером c 18…" at bounding box center [189, 144] width 186 height 32
click at [112, 134] on button "Изменить" at bounding box center [113, 136] width 18 height 4
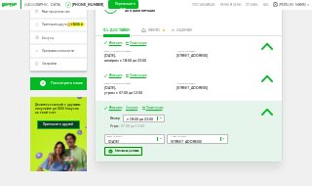
click at [134, 124] on span "с 07:00 до 13:00" at bounding box center [131, 126] width 26 height 4
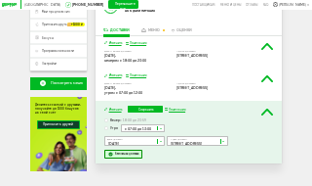
click at [144, 105] on button "Сохранить" at bounding box center [145, 108] width 35 height 7
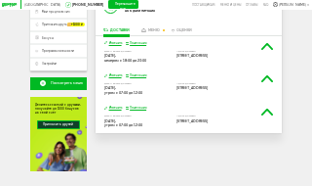
click at [113, 73] on button "Изменить" at bounding box center [113, 75] width 18 height 4
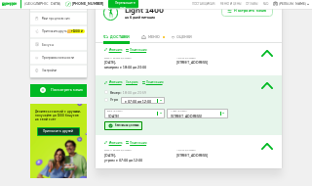
scroll to position [86, 0]
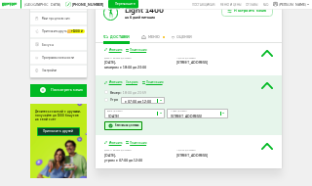
click at [152, 36] on div "меню" at bounding box center [154, 38] width 12 height 4
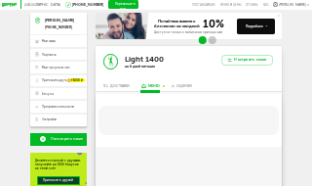
scroll to position [35, 0]
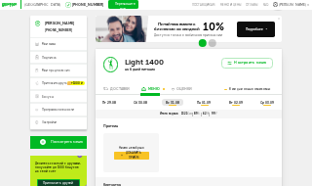
click at [117, 87] on div "Доставки" at bounding box center [120, 89] width 20 height 4
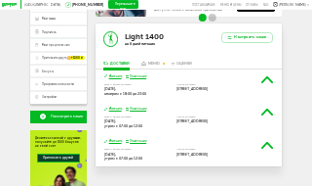
click at [113, 74] on button "Изменить" at bounding box center [113, 76] width 18 height 4
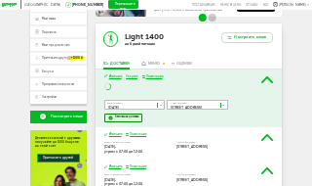
scroll to position [62, 0]
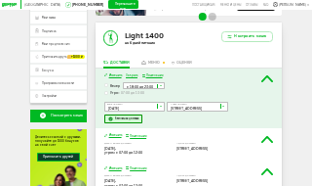
click at [131, 92] on span "с 07:00 до 13:00" at bounding box center [131, 93] width 26 height 4
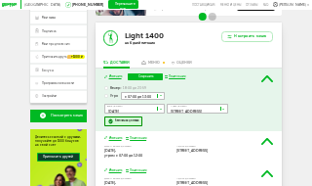
click at [146, 73] on button "Сохранить" at bounding box center [145, 76] width 35 height 7
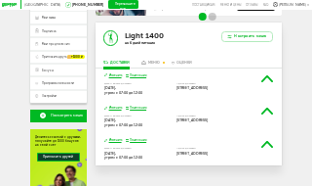
click at [151, 61] on div "меню" at bounding box center [154, 63] width 12 height 4
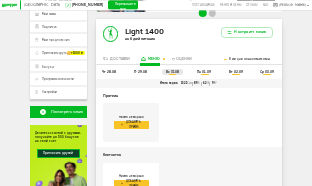
scroll to position [65, 0]
click at [109, 70] on span "чт 28.08" at bounding box center [110, 72] width 14 height 4
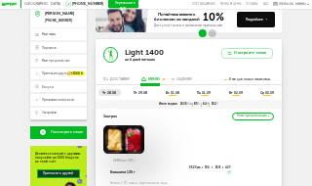
scroll to position [44, 0]
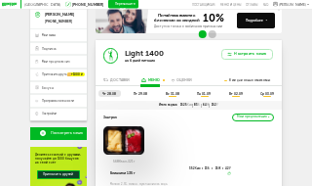
click at [112, 92] on span "чт 28.08" at bounding box center [110, 94] width 14 height 4
click at [140, 92] on span "пт 29.08" at bounding box center [141, 94] width 14 height 4
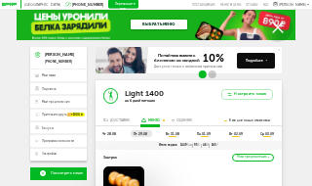
scroll to position [0, 0]
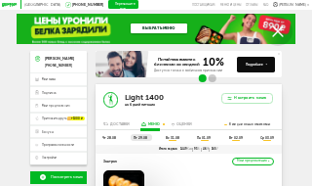
click at [175, 136] on span "вс 31.08" at bounding box center [173, 138] width 14 height 4
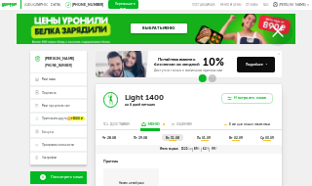
click at [138, 136] on span "пт 29.08" at bounding box center [141, 138] width 14 height 4
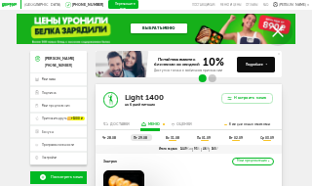
click at [175, 138] on li "вс 31.08" at bounding box center [172, 137] width 21 height 7
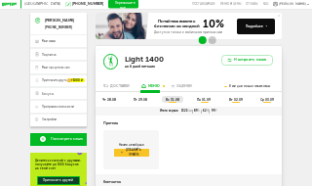
scroll to position [38, 0]
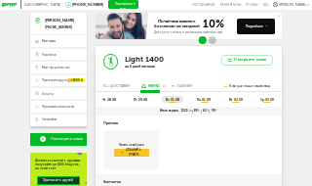
click at [204, 98] on span "пн 01.09" at bounding box center [204, 100] width 14 height 4
click at [173, 98] on span "вс 31.08" at bounding box center [173, 100] width 14 height 4
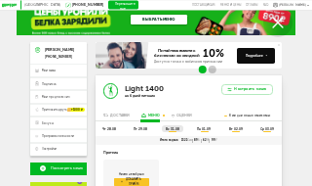
scroll to position [0, 0]
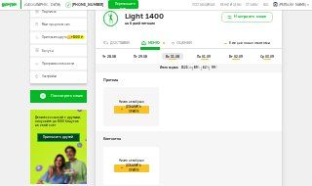
click at [196, 58] on li "пн 01.09" at bounding box center [203, 56] width 21 height 7
click at [233, 55] on span "вт 02.09" at bounding box center [236, 57] width 14 height 4
click at [269, 55] on span "ср 03.09" at bounding box center [268, 57] width 14 height 4
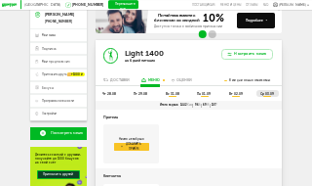
scroll to position [0, 0]
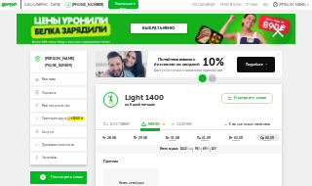
click at [108, 4] on button "Перезвоните мне" at bounding box center [123, 4] width 30 height 9
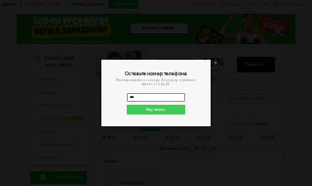
click at [149, 46] on div "Оставьте номер телефона Мы перезвоним в течение 30 секунд, в рабочее время с 10…" at bounding box center [156, 93] width 312 height 186
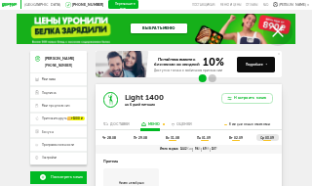
click at [108, 3] on button "Перезвоните мне" at bounding box center [123, 4] width 30 height 9
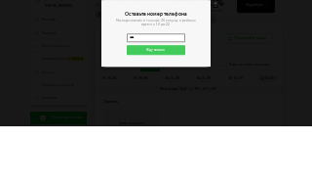
click at [148, 93] on input "****" at bounding box center [156, 97] width 59 height 9
click at [143, 93] on input "****" at bounding box center [156, 97] width 59 height 9
click at [146, 93] on input "****" at bounding box center [156, 97] width 59 height 9
click at [145, 93] on input "*****" at bounding box center [156, 97] width 59 height 9
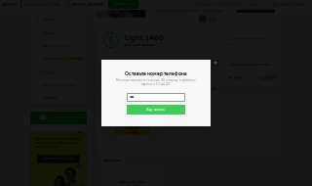
click at [164, 94] on input "****" at bounding box center [156, 97] width 59 height 9
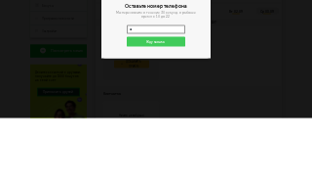
type input "*"
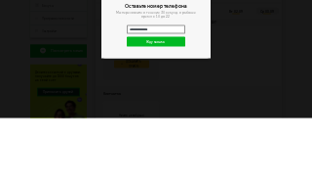
type input "**********"
click at [172, 104] on button "Жду звонка" at bounding box center [156, 109] width 59 height 10
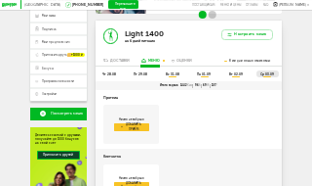
scroll to position [0, 0]
